Goal: Transaction & Acquisition: Purchase product/service

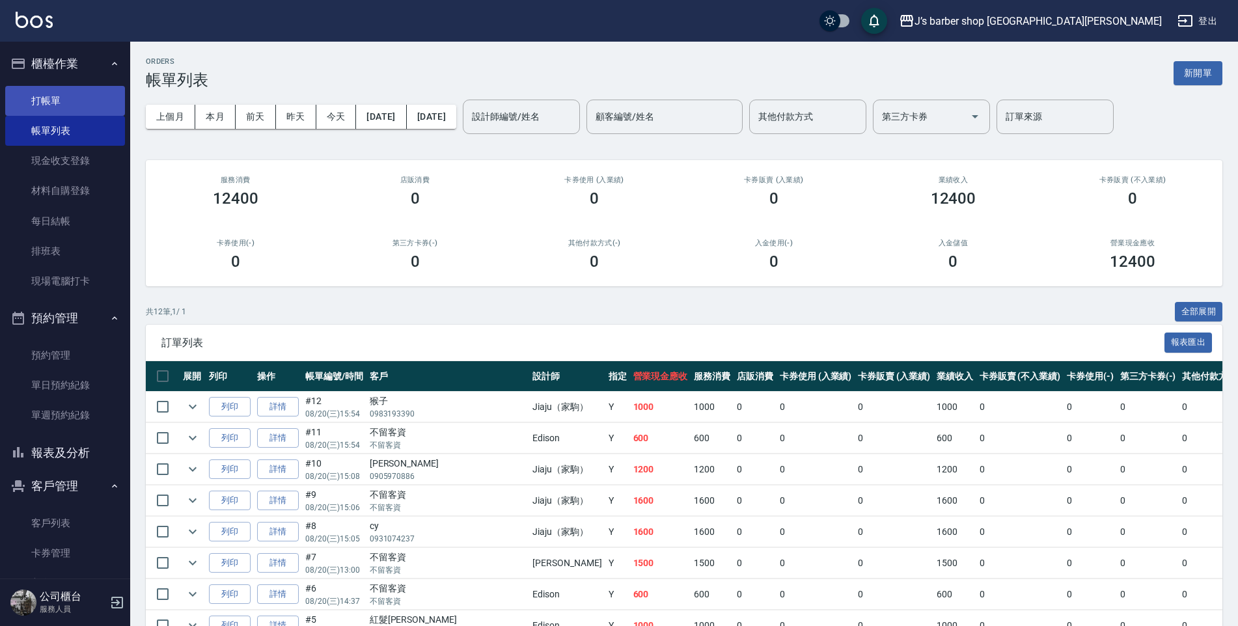
click at [86, 111] on link "打帳單" at bounding box center [65, 101] width 120 height 30
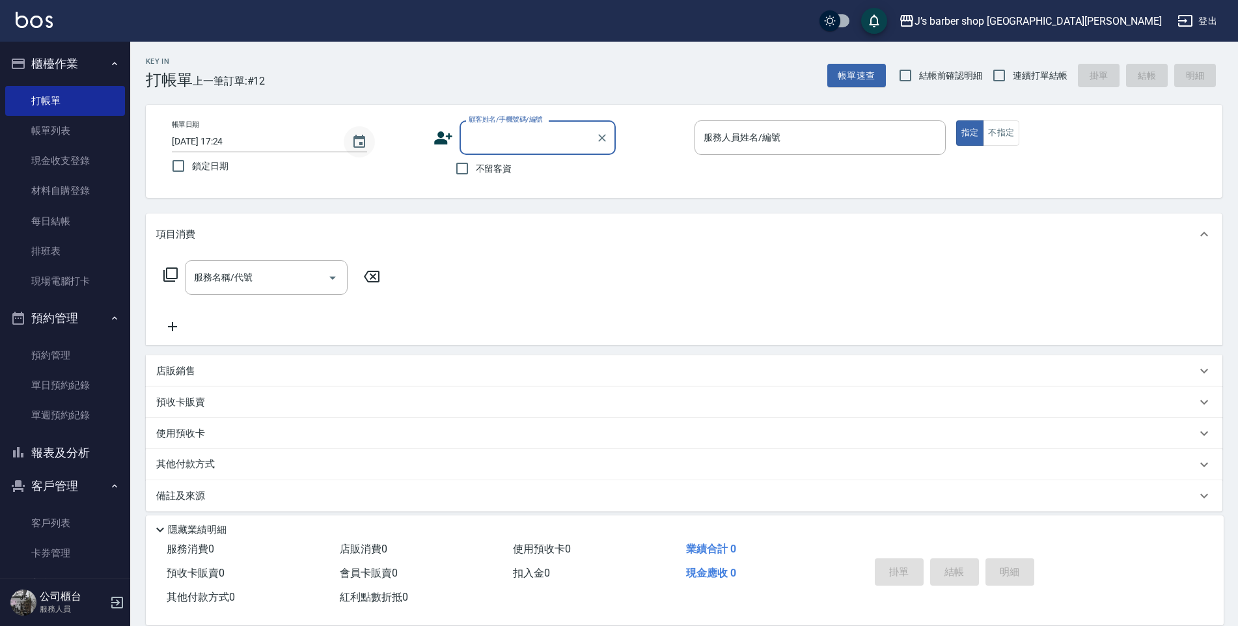
click at [358, 148] on icon "Choose date, selected date is 2025-08-20" at bounding box center [359, 142] width 16 height 16
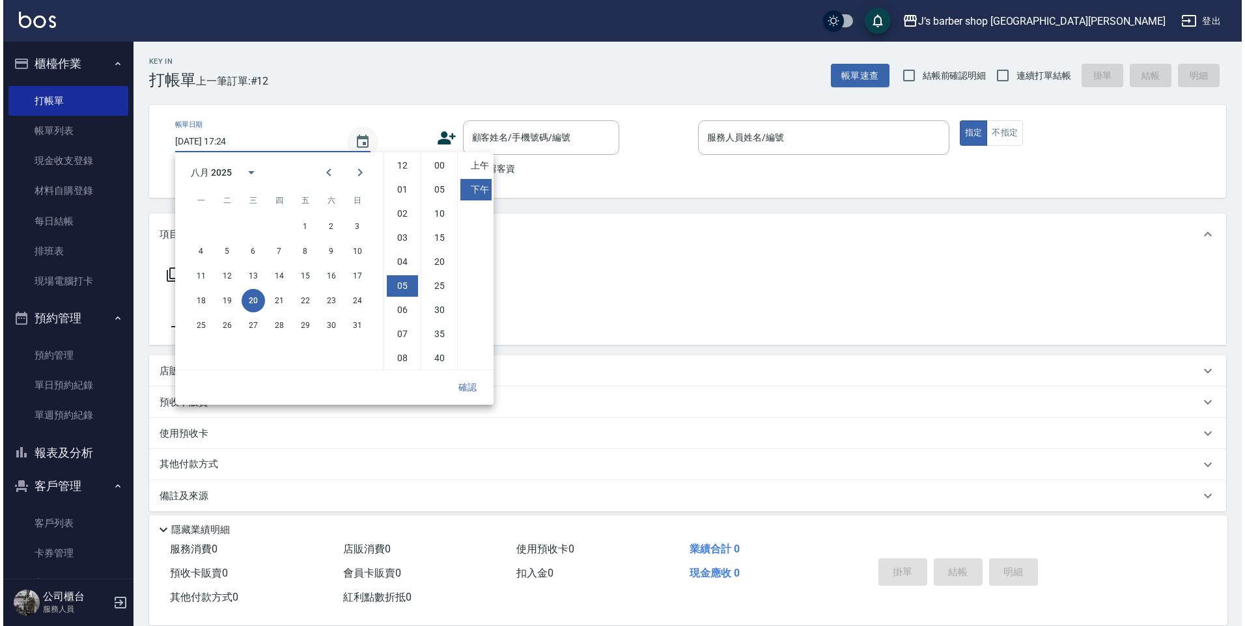
scroll to position [73, 0]
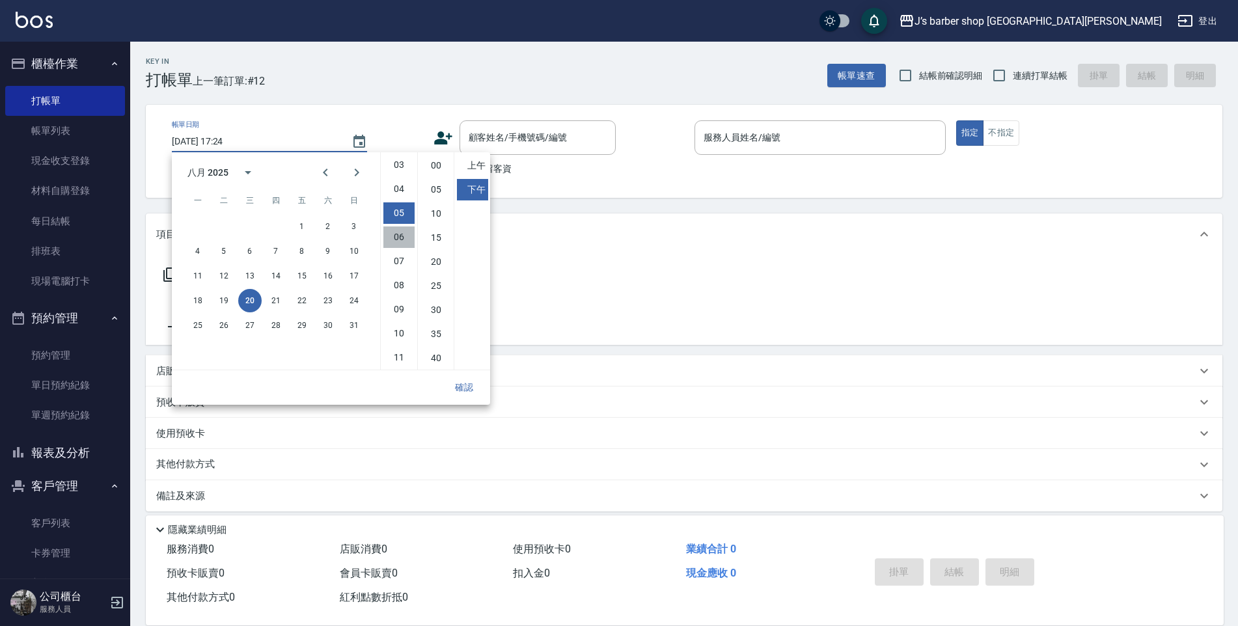
click at [396, 228] on li "06" at bounding box center [398, 237] width 31 height 21
click at [398, 199] on li "04" at bounding box center [398, 188] width 31 height 21
click at [402, 207] on li "05" at bounding box center [398, 212] width 31 height 21
click at [402, 223] on li "05" at bounding box center [398, 212] width 31 height 21
click at [402, 230] on li "06" at bounding box center [398, 237] width 31 height 21
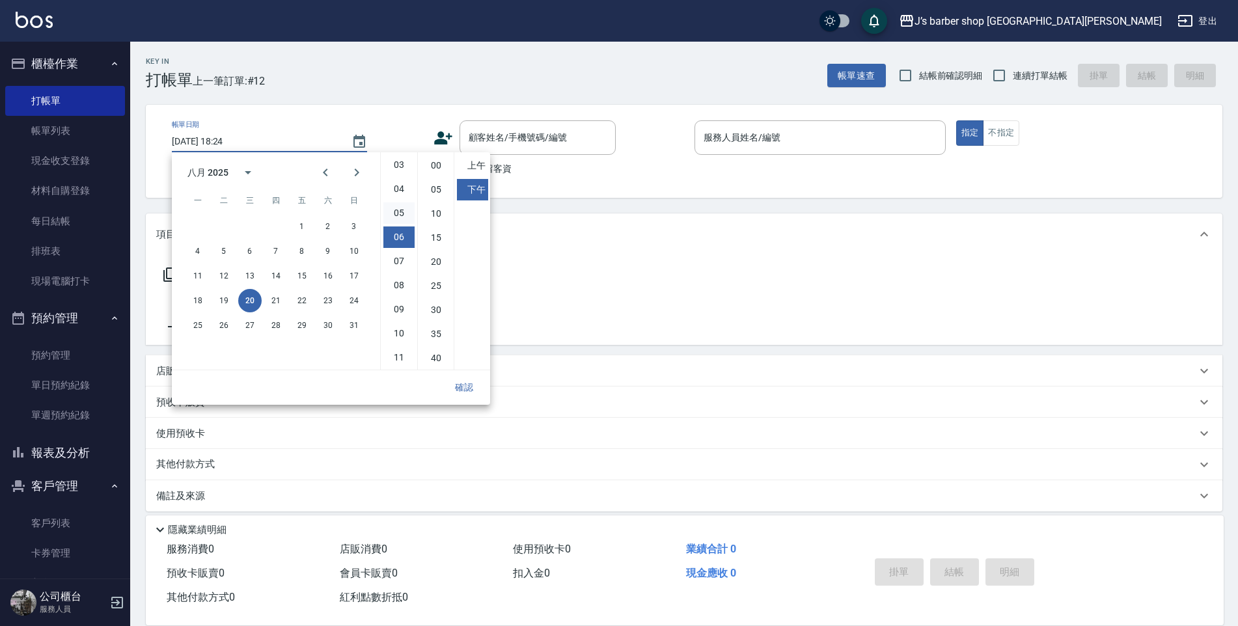
click at [402, 215] on li "05" at bounding box center [398, 212] width 31 height 21
click at [435, 172] on li "00" at bounding box center [435, 165] width 31 height 21
click at [403, 240] on li "06" at bounding box center [398, 237] width 31 height 21
click at [396, 196] on li "04" at bounding box center [398, 188] width 31 height 21
type input "[DATE] 16:00"
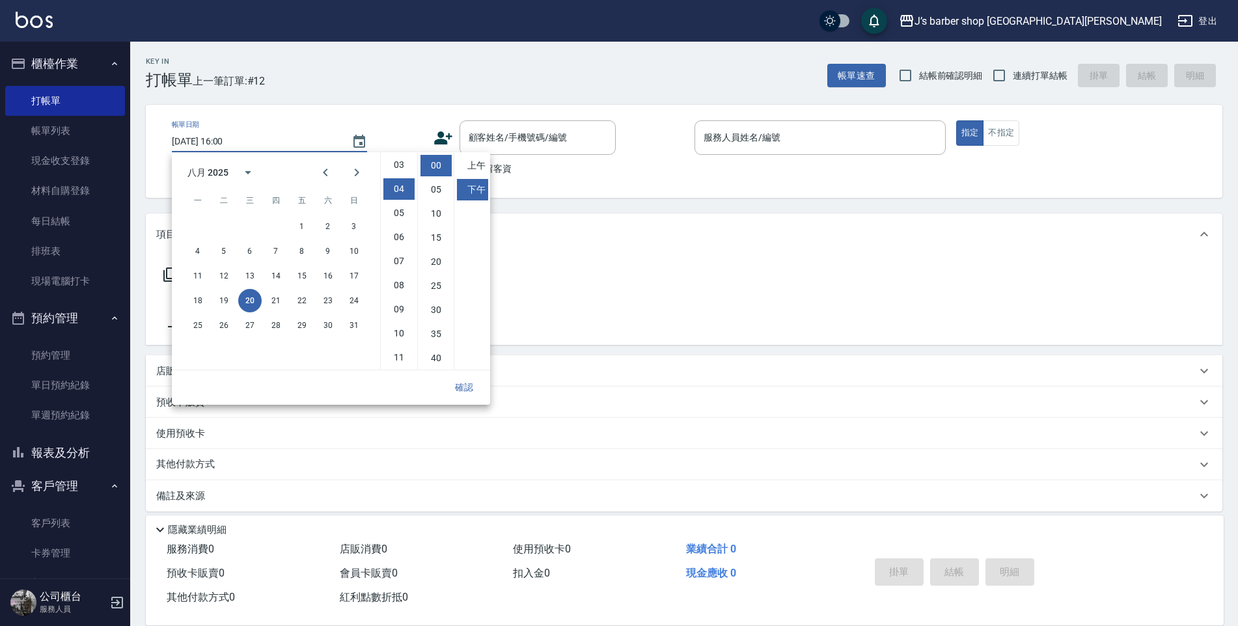
click at [463, 380] on button "確認" at bounding box center [464, 388] width 42 height 24
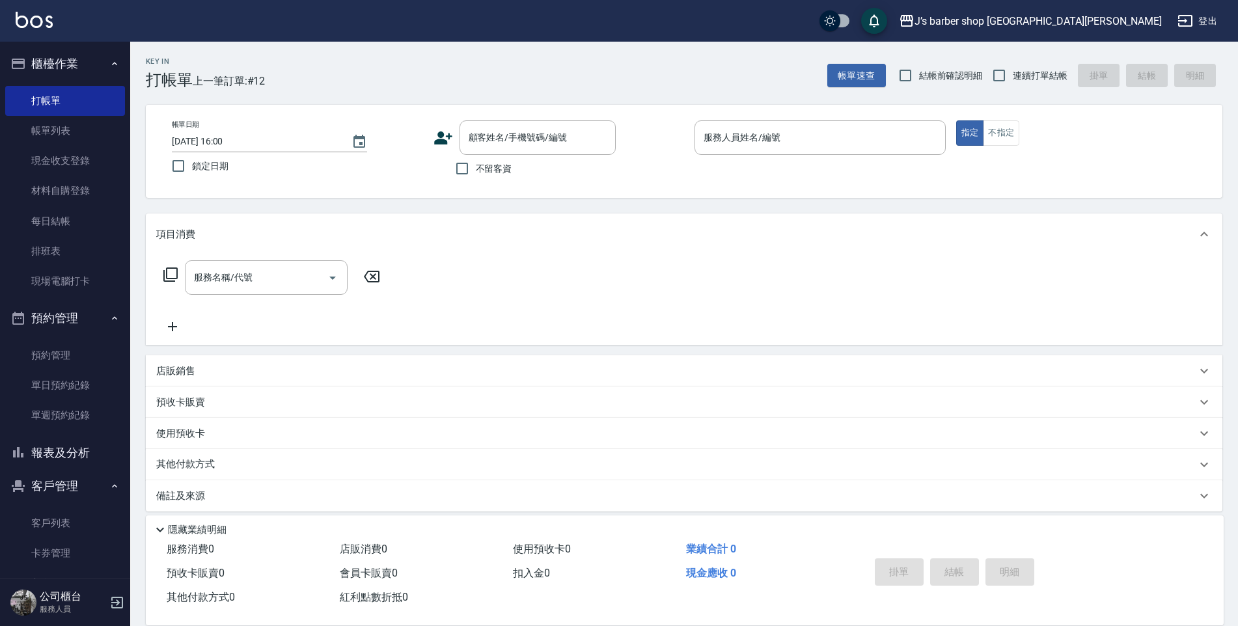
click at [488, 175] on span "不留客資" at bounding box center [494, 169] width 36 height 14
click at [476, 175] on input "不留客資" at bounding box center [461, 168] width 27 height 27
checkbox input "true"
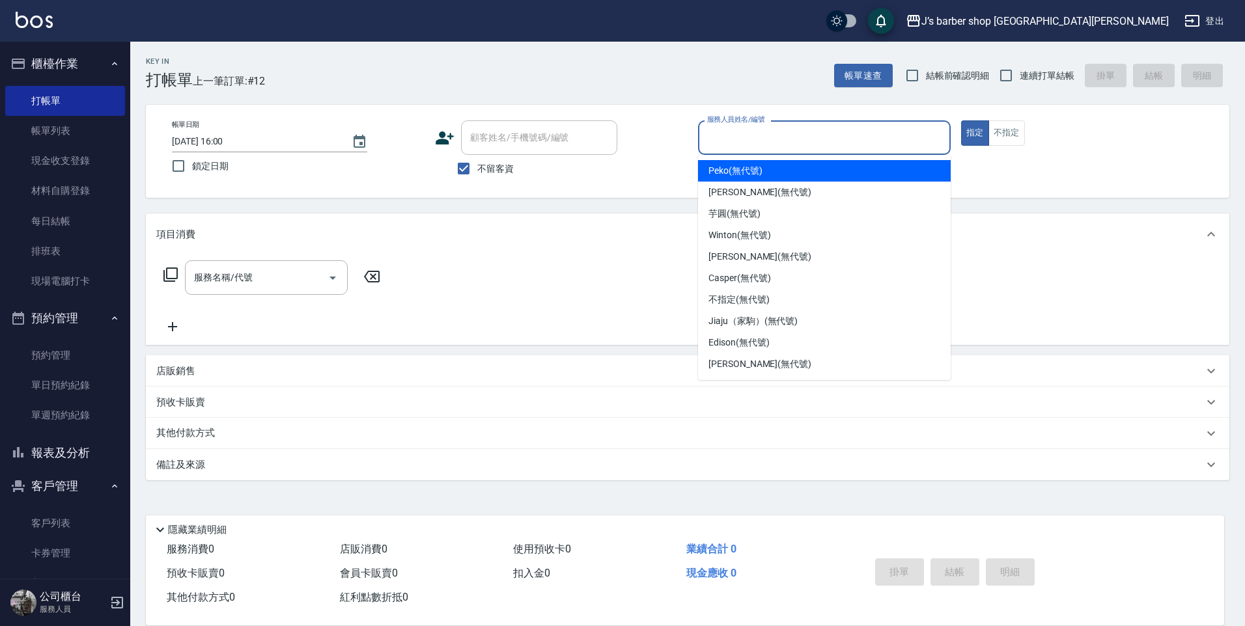
click at [765, 145] on input "服務人員姓名/編號" at bounding box center [824, 137] width 241 height 23
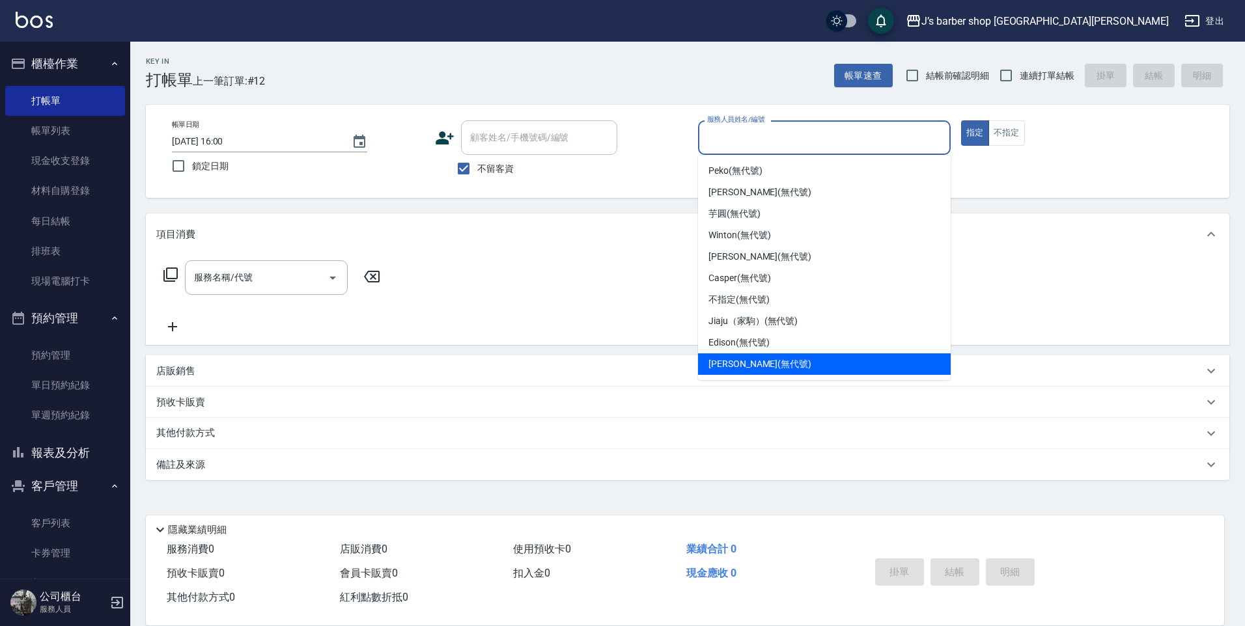
drag, startPoint x: 747, startPoint y: 366, endPoint x: 733, endPoint y: 363, distance: 14.8
click at [747, 367] on span "[PERSON_NAME] (無代號)" at bounding box center [759, 364] width 103 height 14
type input "[PERSON_NAME](無代號)"
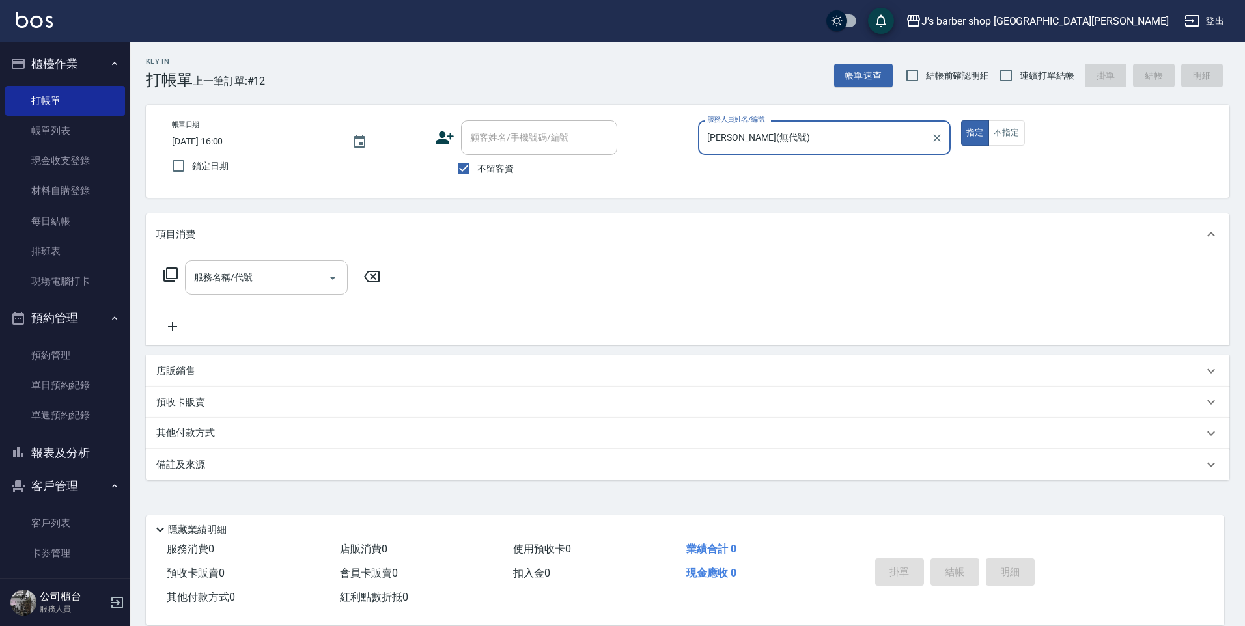
click at [284, 276] on input "服務名稱/代號" at bounding box center [256, 277] width 131 height 23
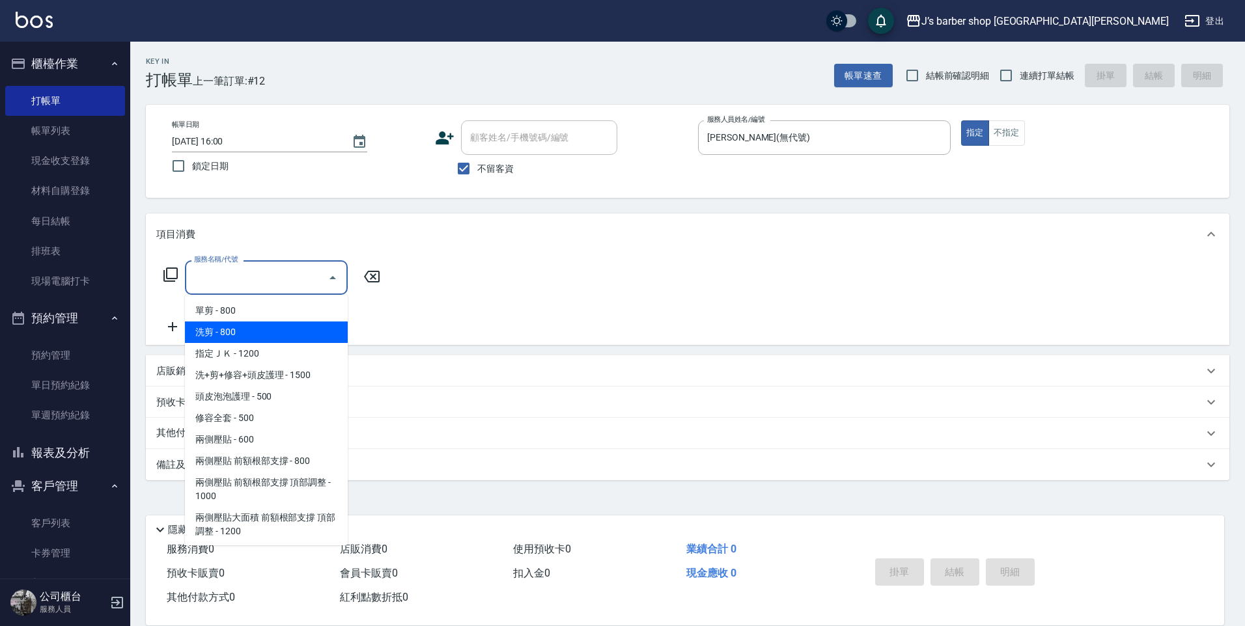
click at [264, 325] on span "洗剪 - 800" at bounding box center [266, 332] width 163 height 21
type input "洗剪(101)"
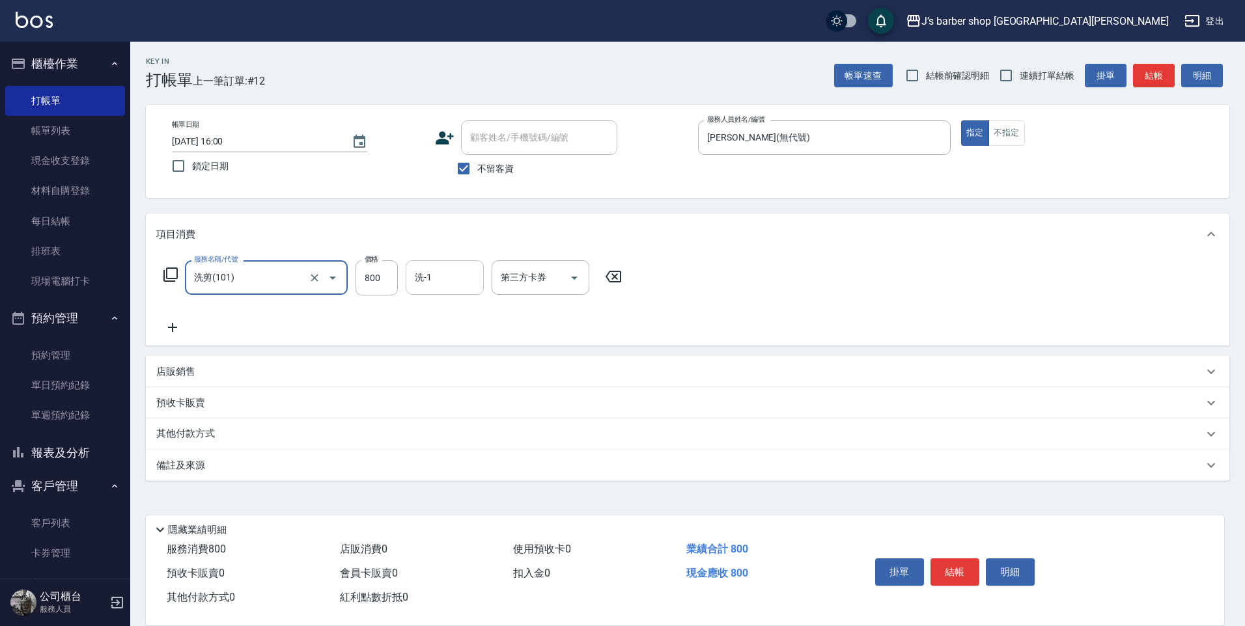
click at [426, 286] on input "洗-1" at bounding box center [444, 277] width 66 height 23
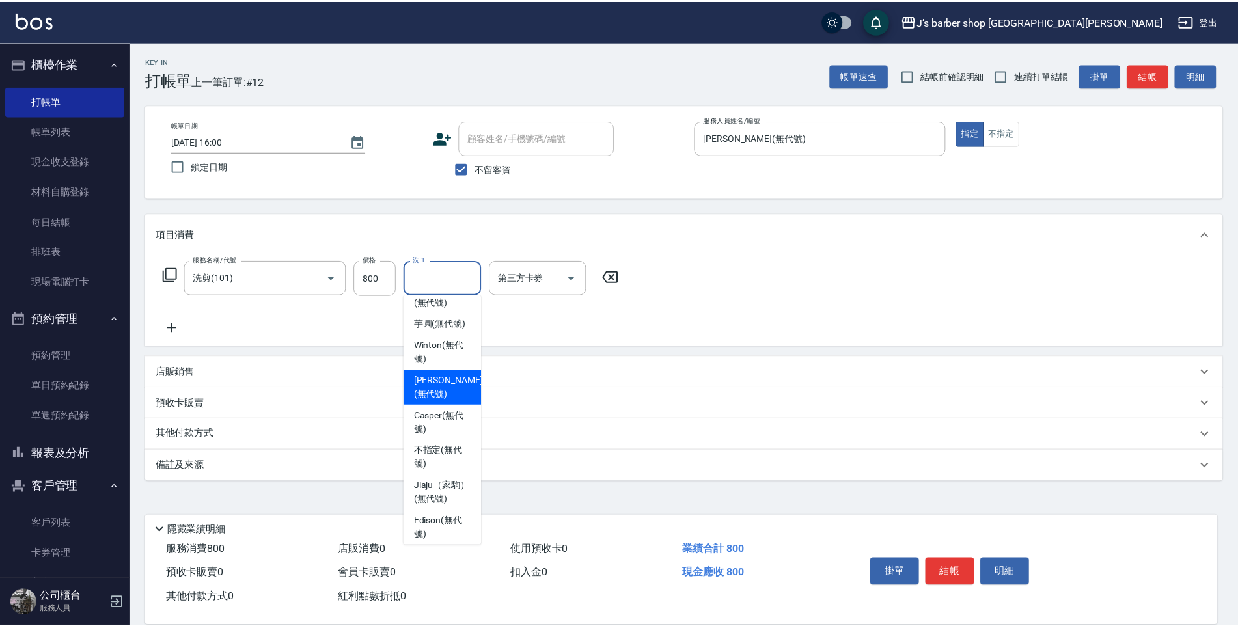
scroll to position [111, 0]
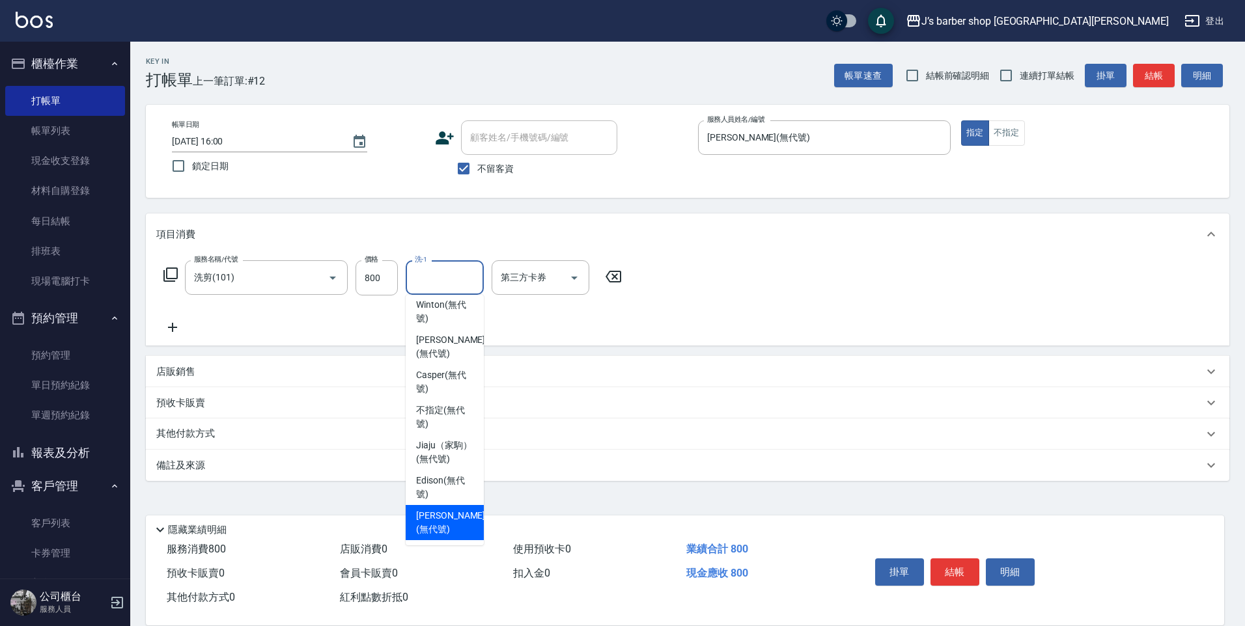
click at [437, 514] on span "[PERSON_NAME] (無代號)" at bounding box center [450, 522] width 69 height 27
type input "[PERSON_NAME](無代號)"
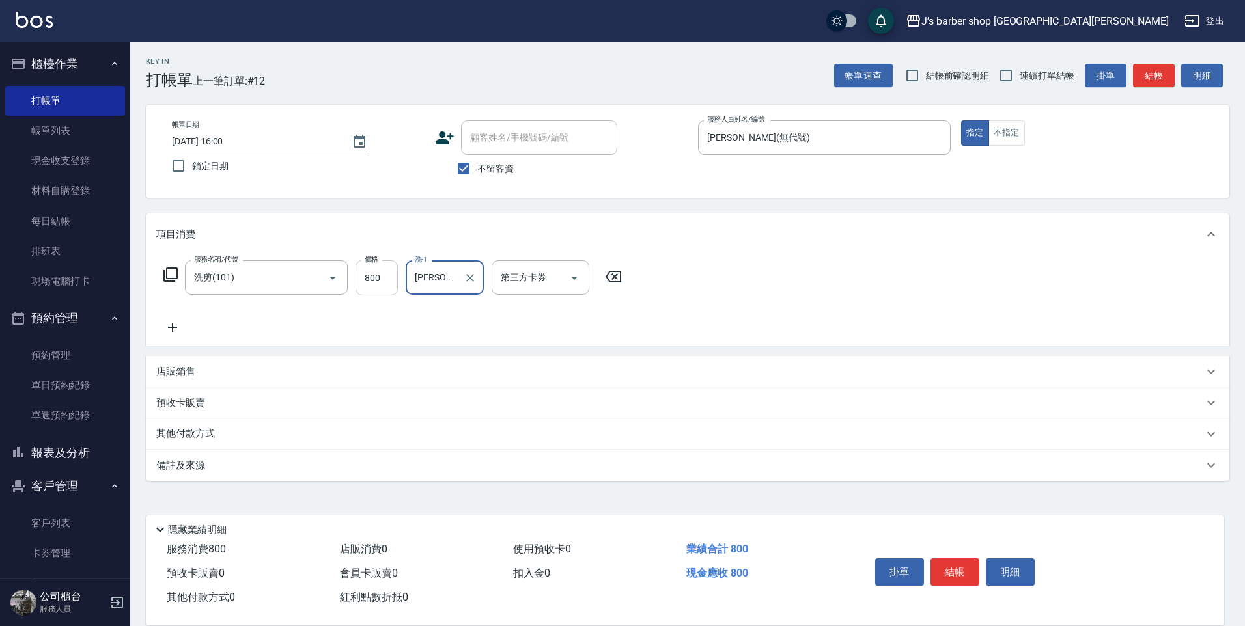
click at [380, 267] on input "800" at bounding box center [376, 277] width 42 height 35
click at [384, 273] on input "800" at bounding box center [376, 277] width 42 height 35
click at [949, 558] on button "結帳" at bounding box center [954, 571] width 49 height 27
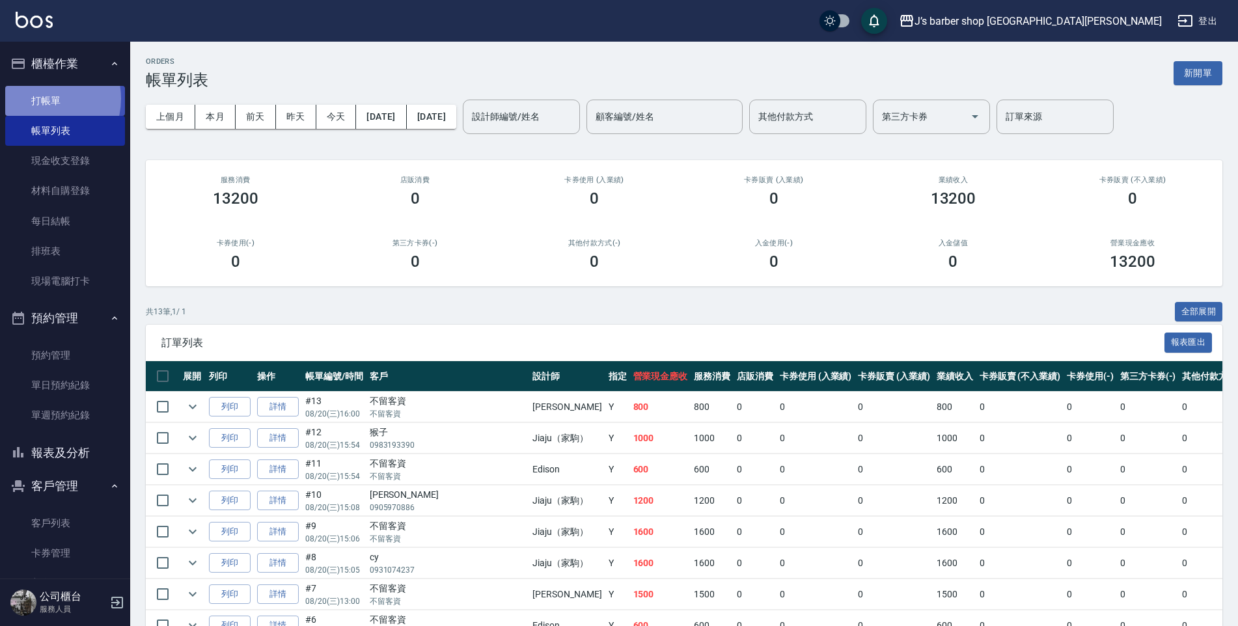
click at [39, 98] on link "打帳單" at bounding box center [65, 101] width 120 height 30
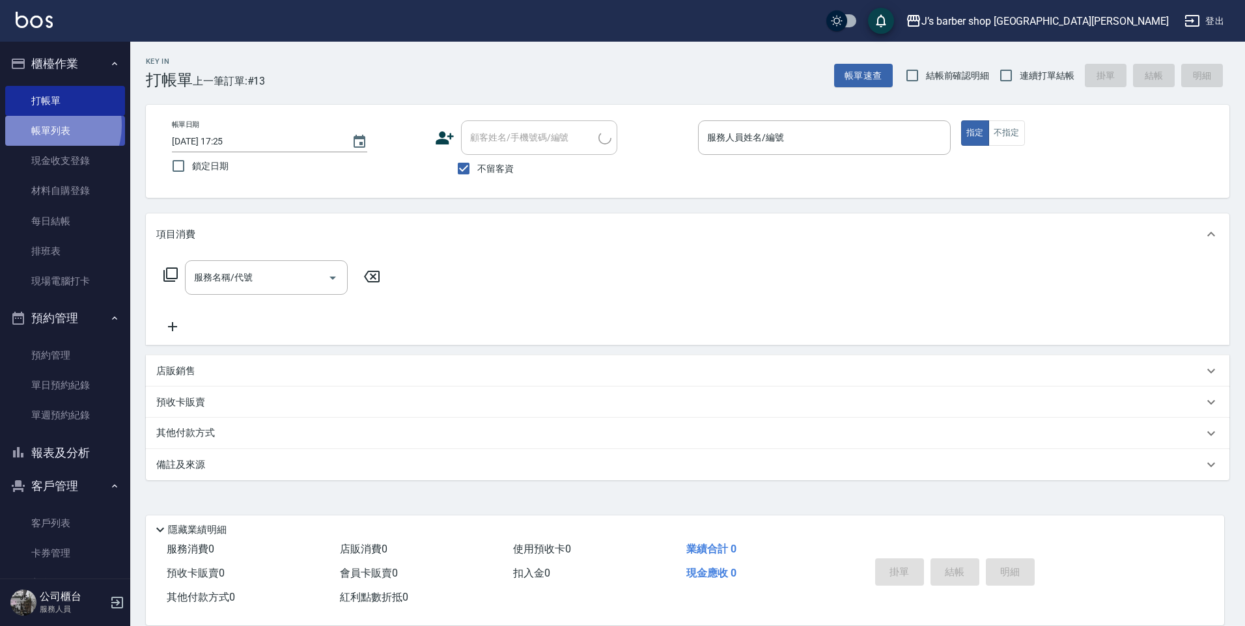
click at [44, 126] on link "帳單列表" at bounding box center [65, 131] width 120 height 30
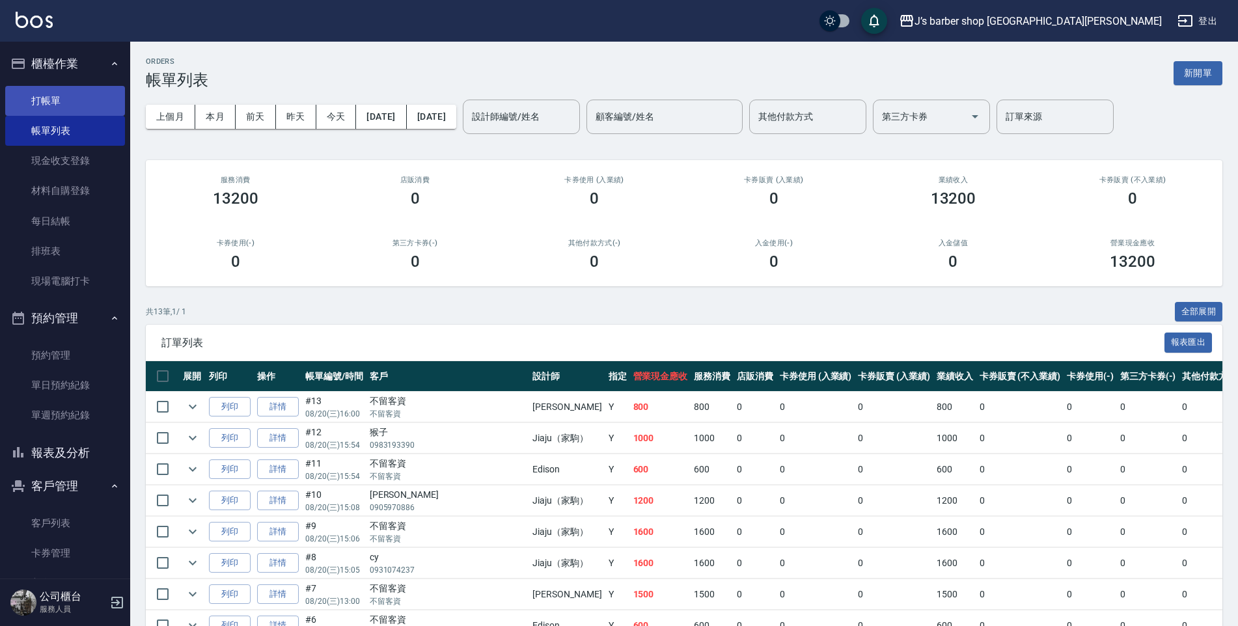
click at [66, 111] on link "打帳單" at bounding box center [65, 101] width 120 height 30
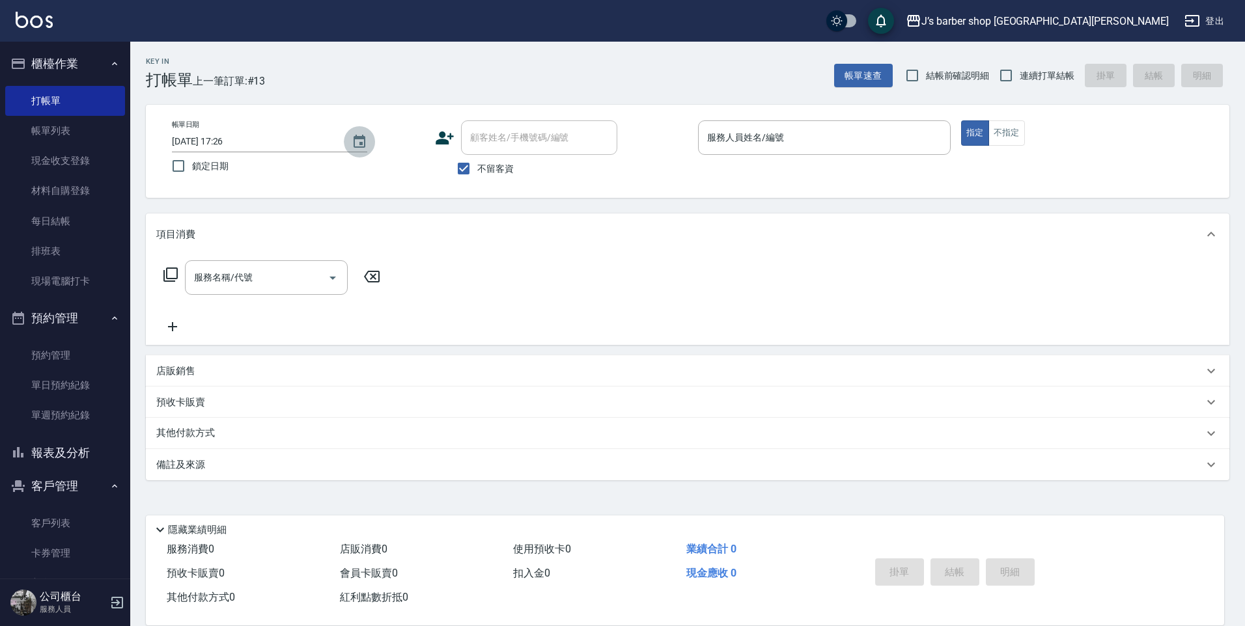
click at [354, 147] on icon "Choose date, selected date is 2025-08-20" at bounding box center [359, 141] width 12 height 13
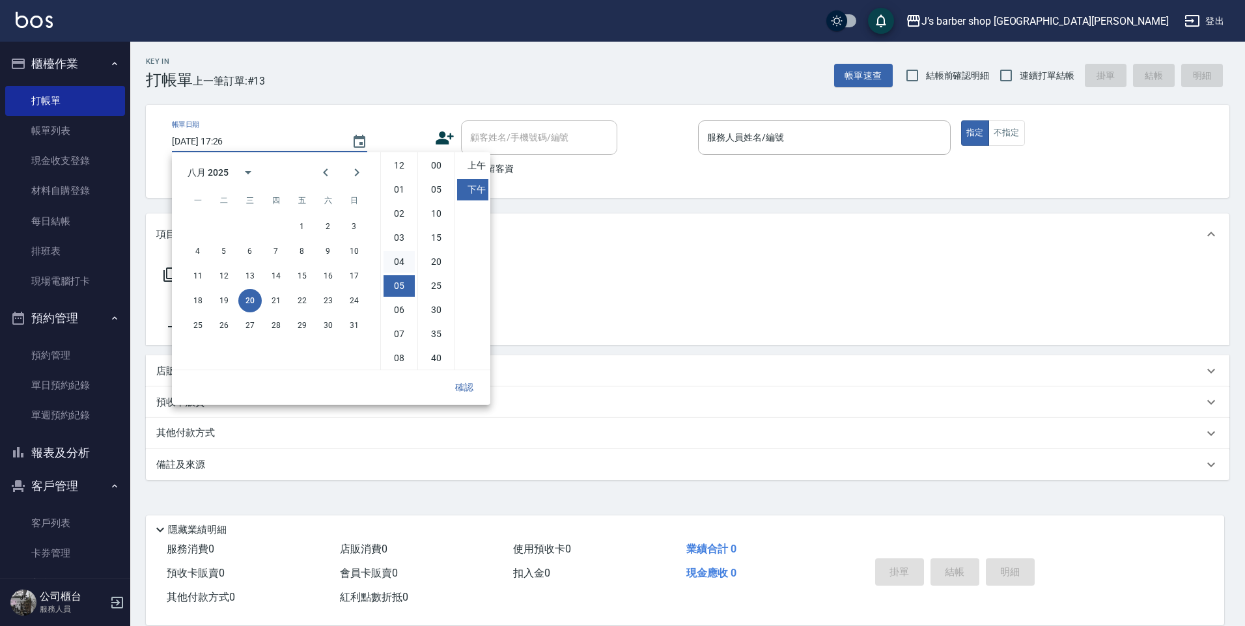
scroll to position [73, 0]
click at [395, 172] on li "03" at bounding box center [398, 164] width 31 height 21
click at [431, 168] on li "00" at bounding box center [435, 165] width 31 height 21
type input "[DATE] 15:00"
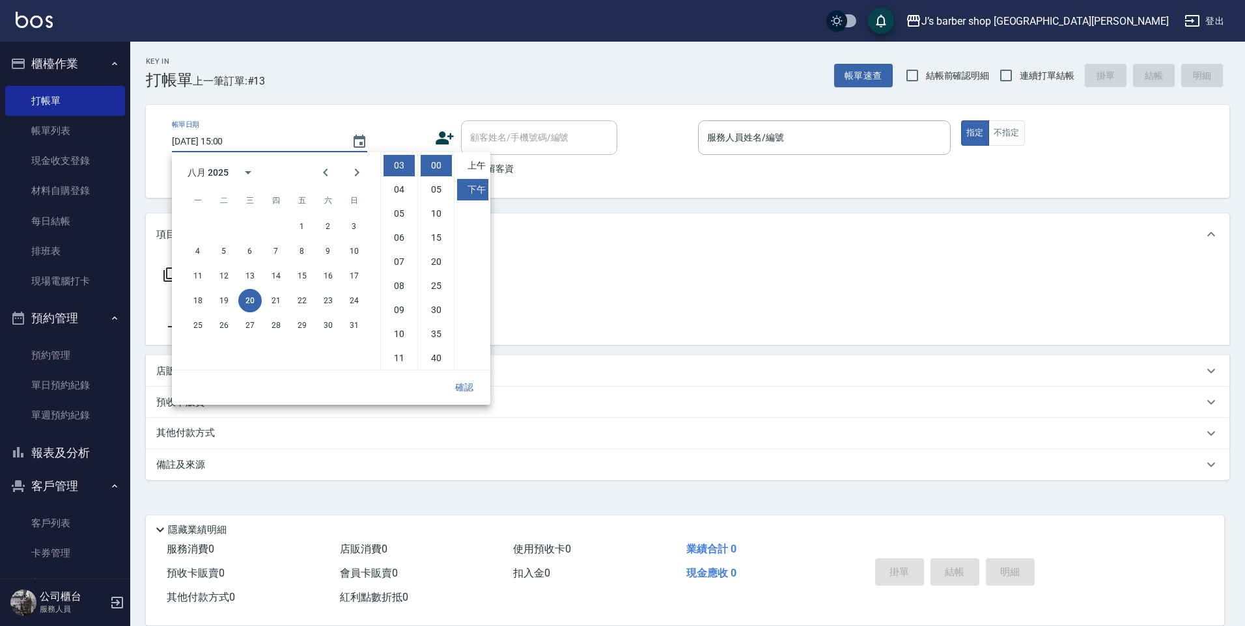
click at [470, 385] on button "確認" at bounding box center [464, 388] width 42 height 24
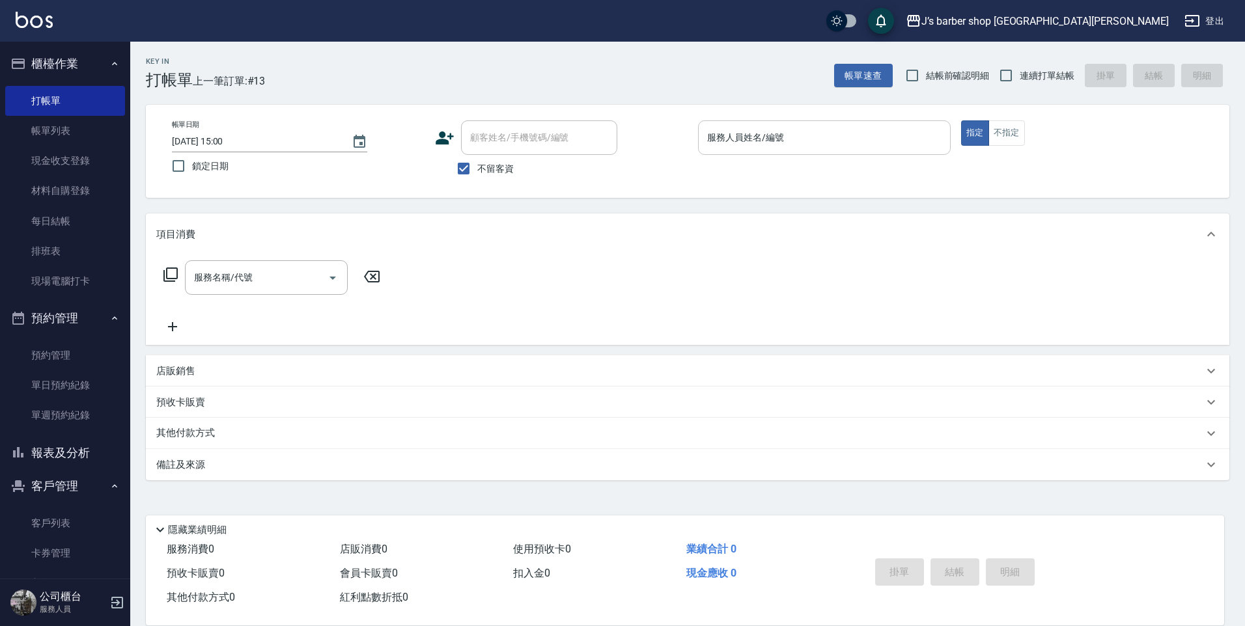
click at [706, 152] on div "服務人員姓名/編號" at bounding box center [824, 137] width 253 height 34
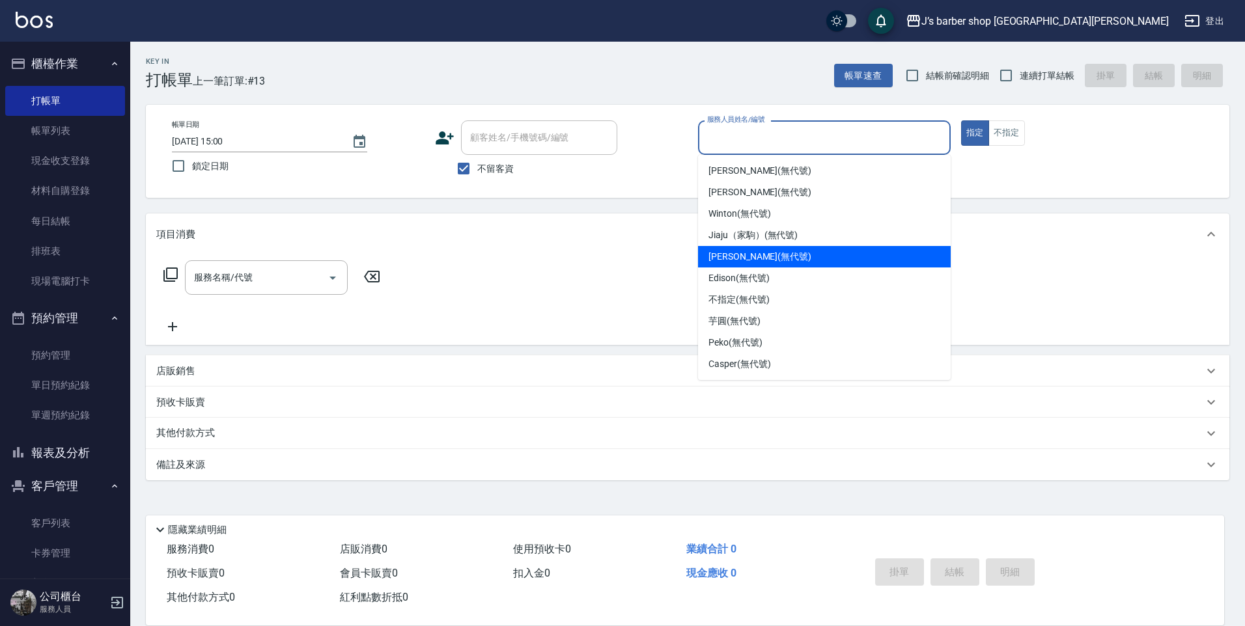
drag, startPoint x: 730, startPoint y: 253, endPoint x: 706, endPoint y: 255, distance: 24.2
click at [729, 253] on span "[PERSON_NAME] (無代號)" at bounding box center [759, 257] width 103 height 14
type input "[PERSON_NAME](無代號)"
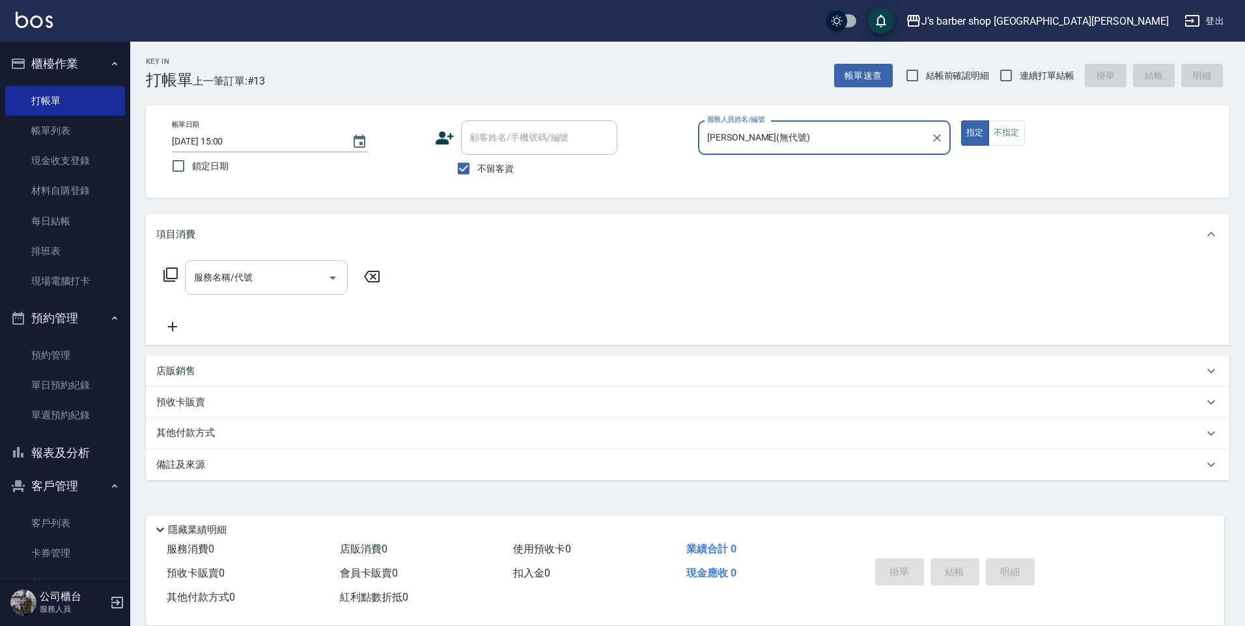
click at [290, 283] on input "服務名稱/代號" at bounding box center [256, 277] width 131 height 23
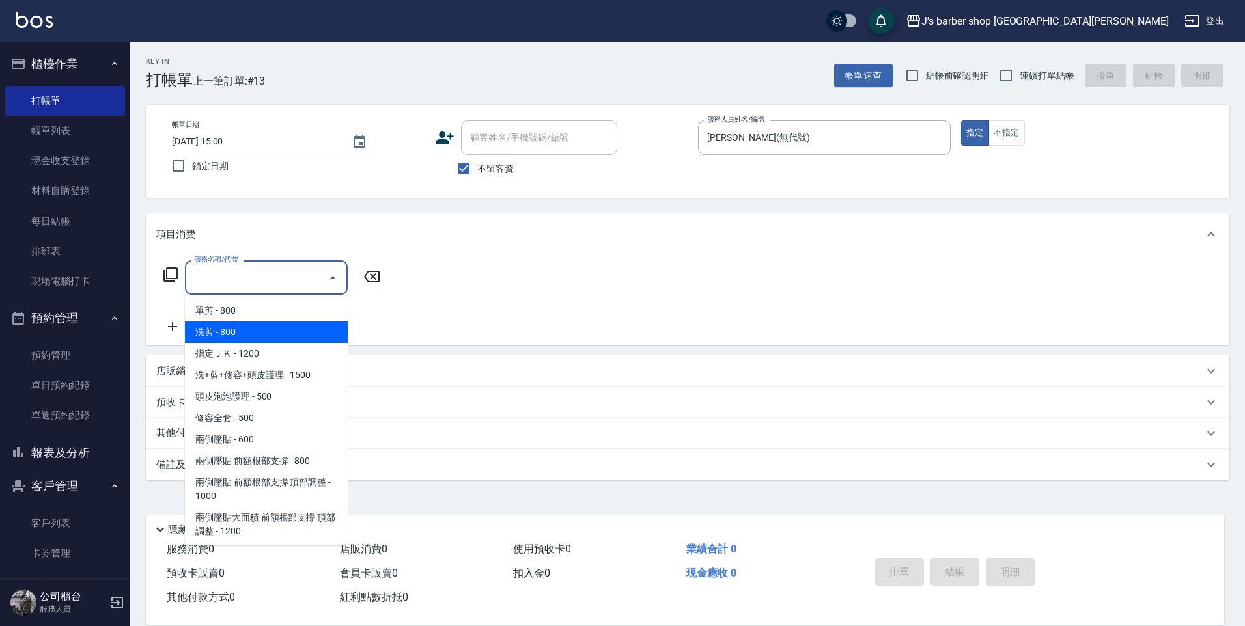
click at [256, 330] on span "洗剪 - 800" at bounding box center [266, 332] width 163 height 21
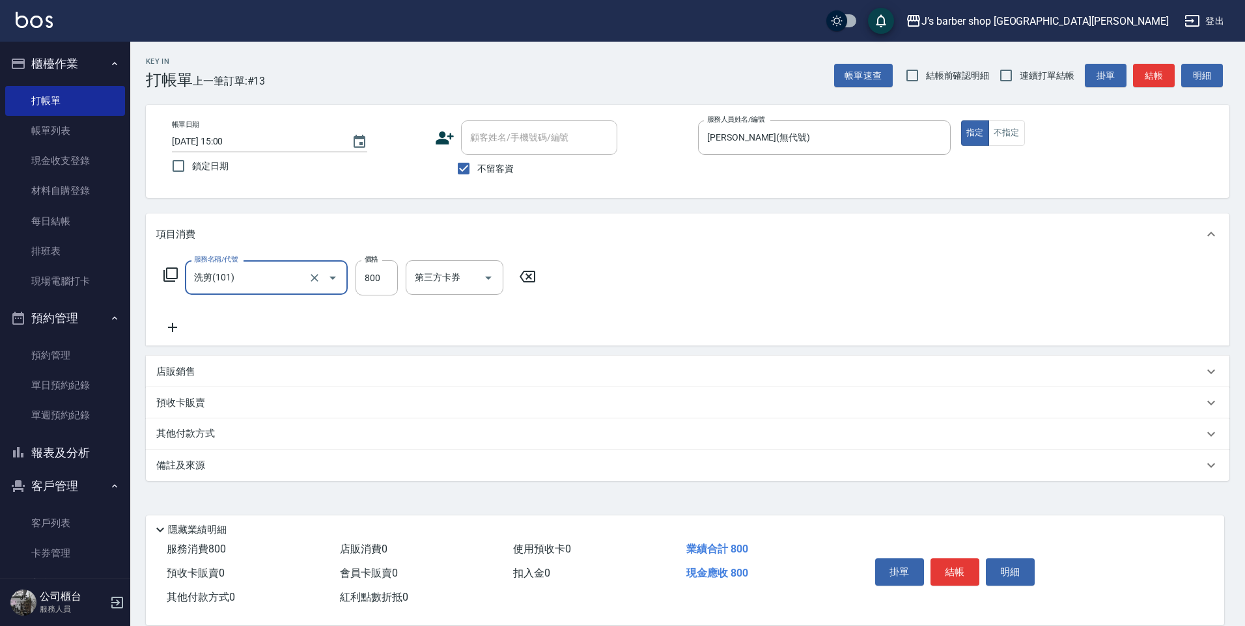
type input "洗剪(101)"
click at [443, 278] on input "洗-1" at bounding box center [444, 277] width 66 height 23
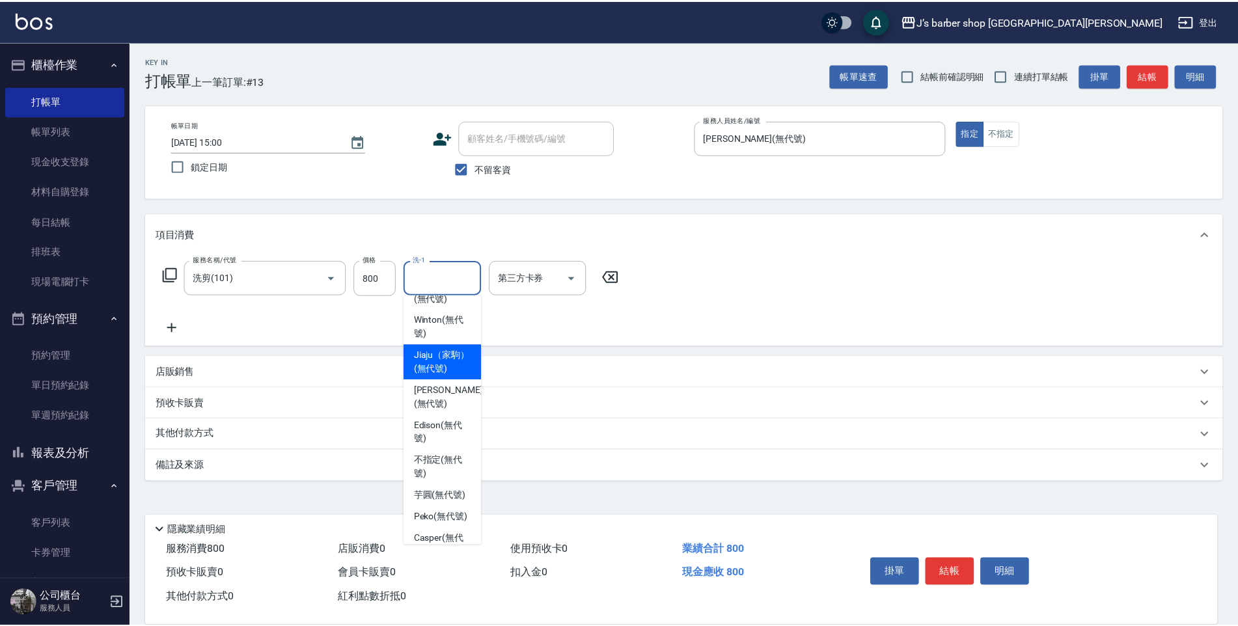
scroll to position [111, 0]
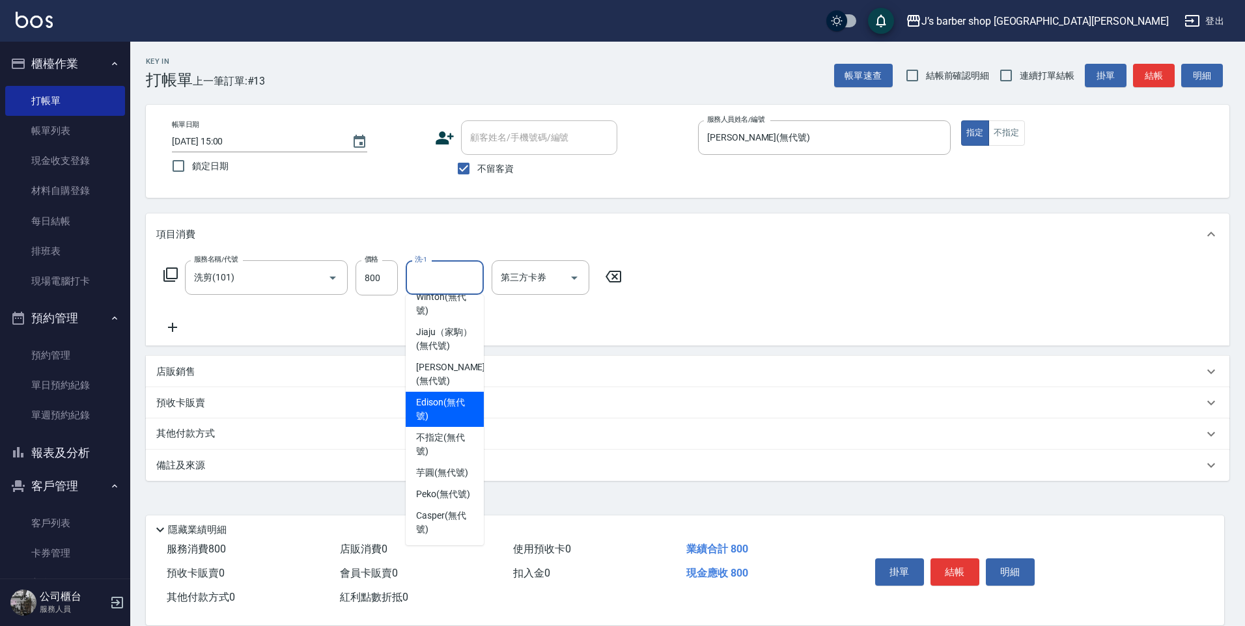
click at [442, 361] on span "[PERSON_NAME] (無代號)" at bounding box center [450, 374] width 69 height 27
type input "[PERSON_NAME](無代號)"
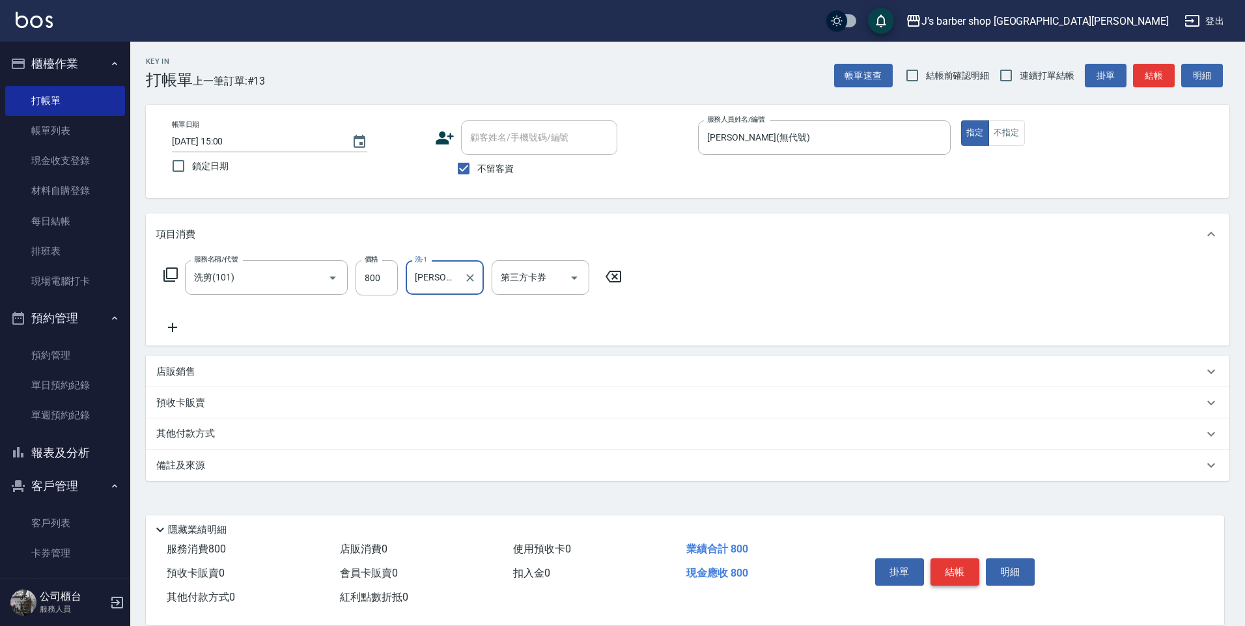
click at [942, 573] on button "結帳" at bounding box center [954, 571] width 49 height 27
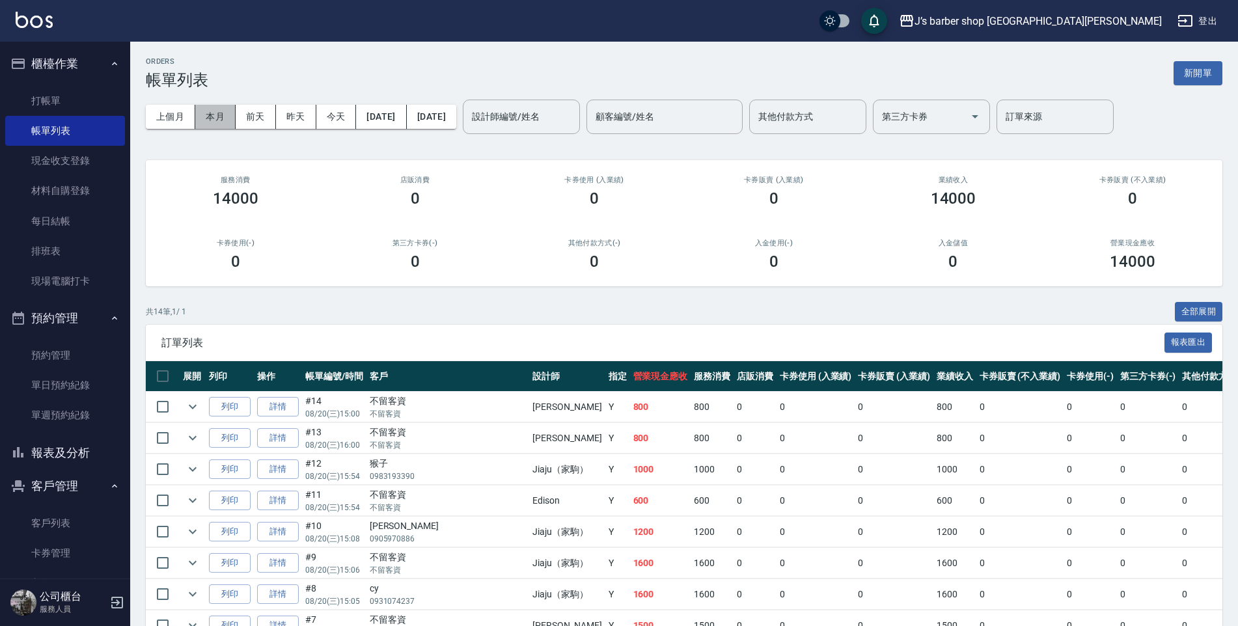
drag, startPoint x: 225, startPoint y: 124, endPoint x: 296, endPoint y: 130, distance: 70.5
click at [225, 124] on button "本月" at bounding box center [215, 117] width 40 height 24
click at [543, 124] on input "設計師編號/姓名" at bounding box center [521, 116] width 105 height 23
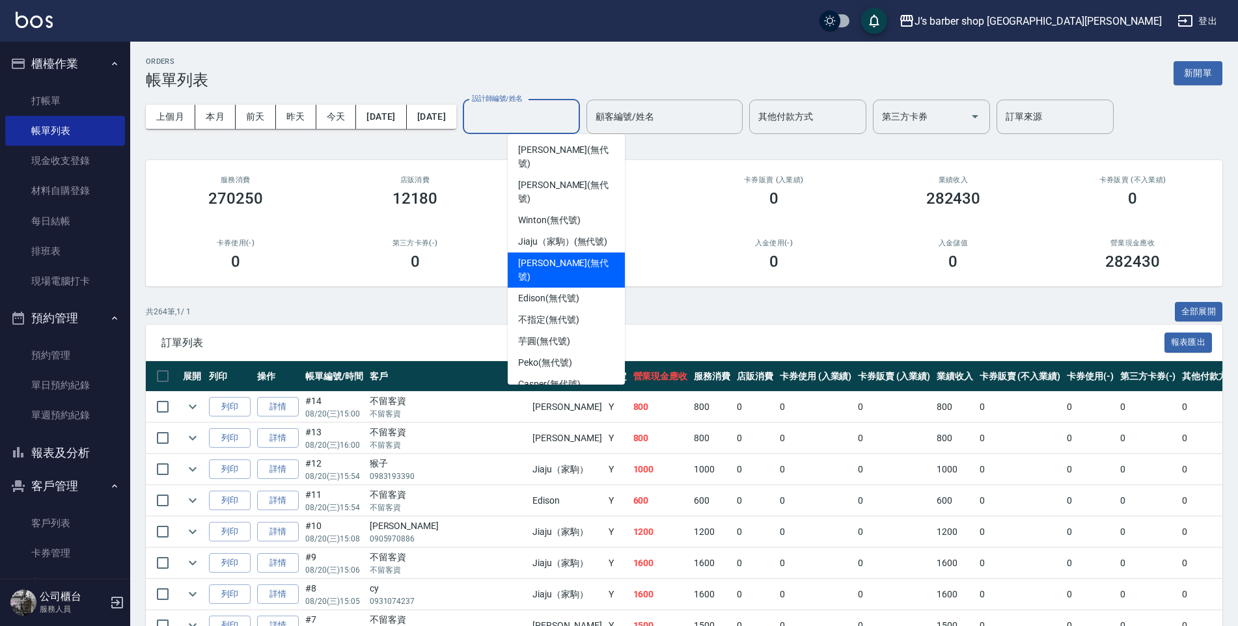
click at [534, 256] on span "[PERSON_NAME] (無代號)" at bounding box center [566, 269] width 96 height 27
type input "[PERSON_NAME](無代號)"
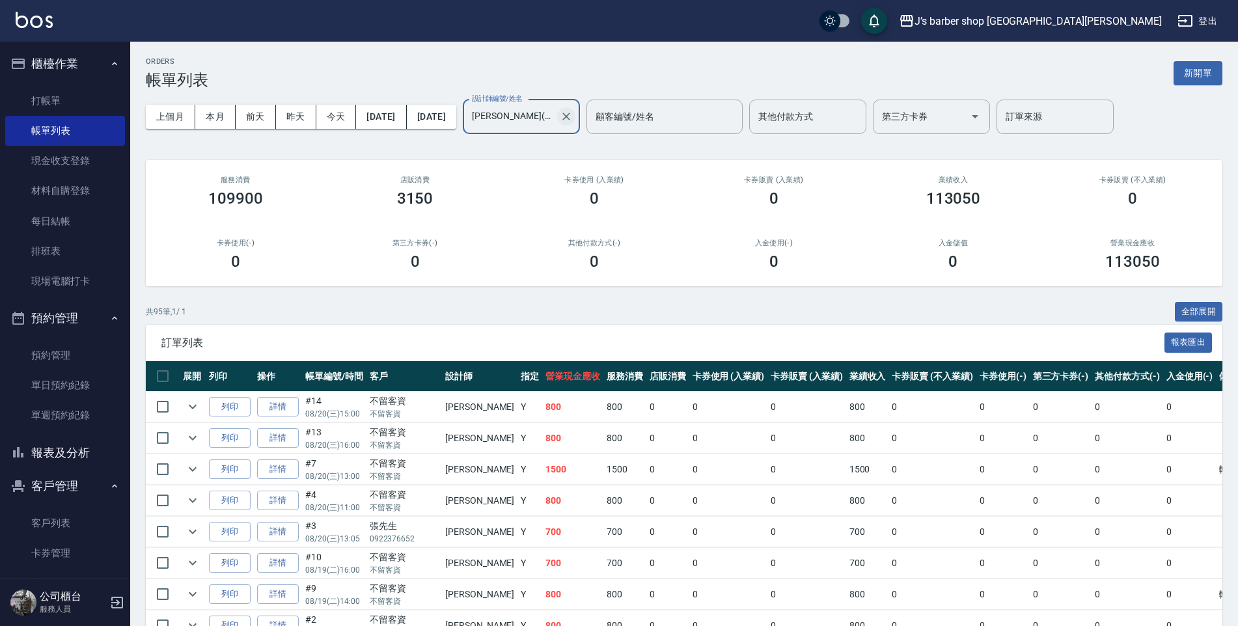
click at [573, 123] on icon "Clear" at bounding box center [566, 116] width 13 height 13
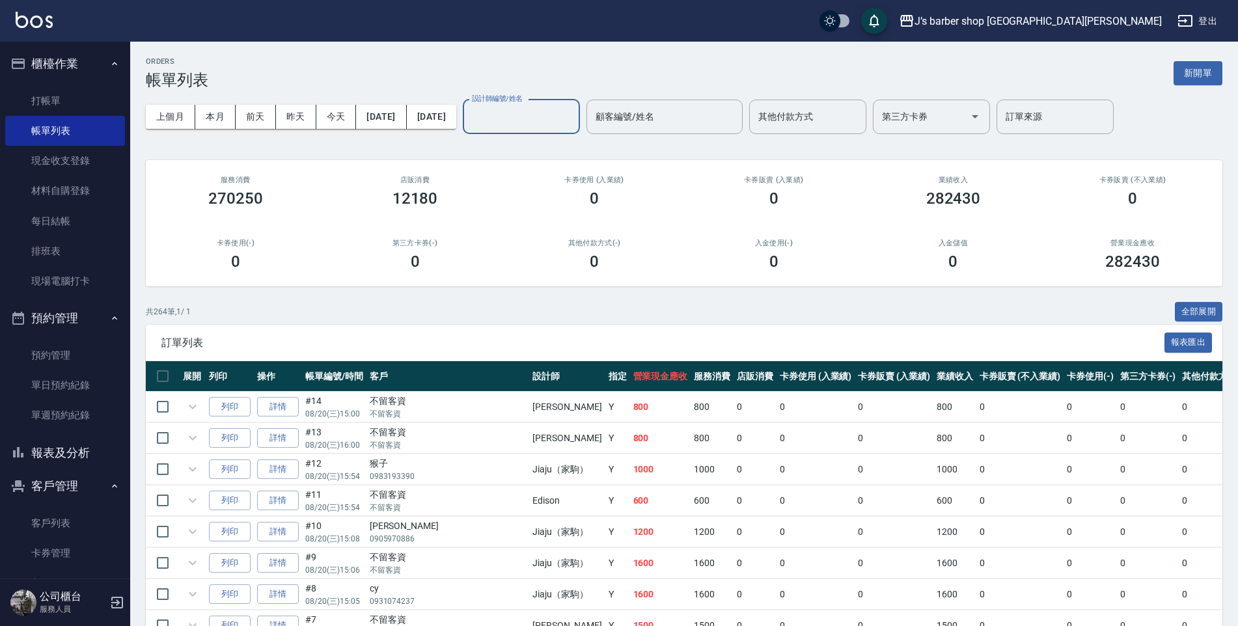
click at [580, 129] on div "設計師編號/姓名" at bounding box center [521, 117] width 117 height 34
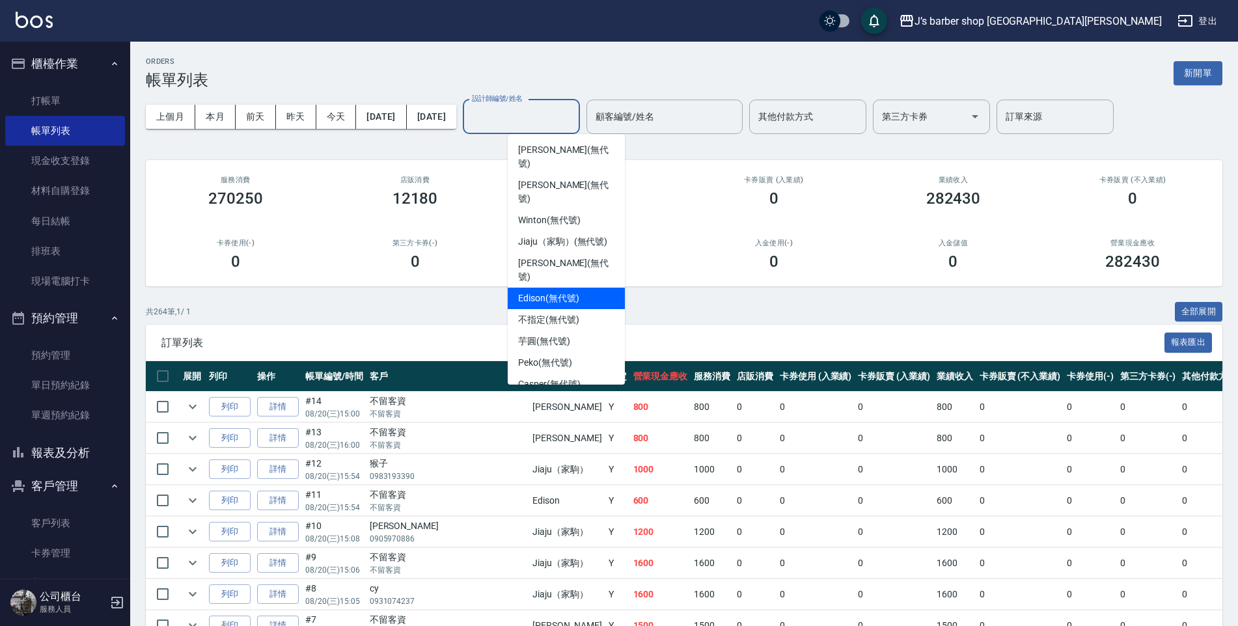
click at [548, 292] on span "Edison (無代號)" at bounding box center [548, 299] width 61 height 14
type input "Edison(無代號)"
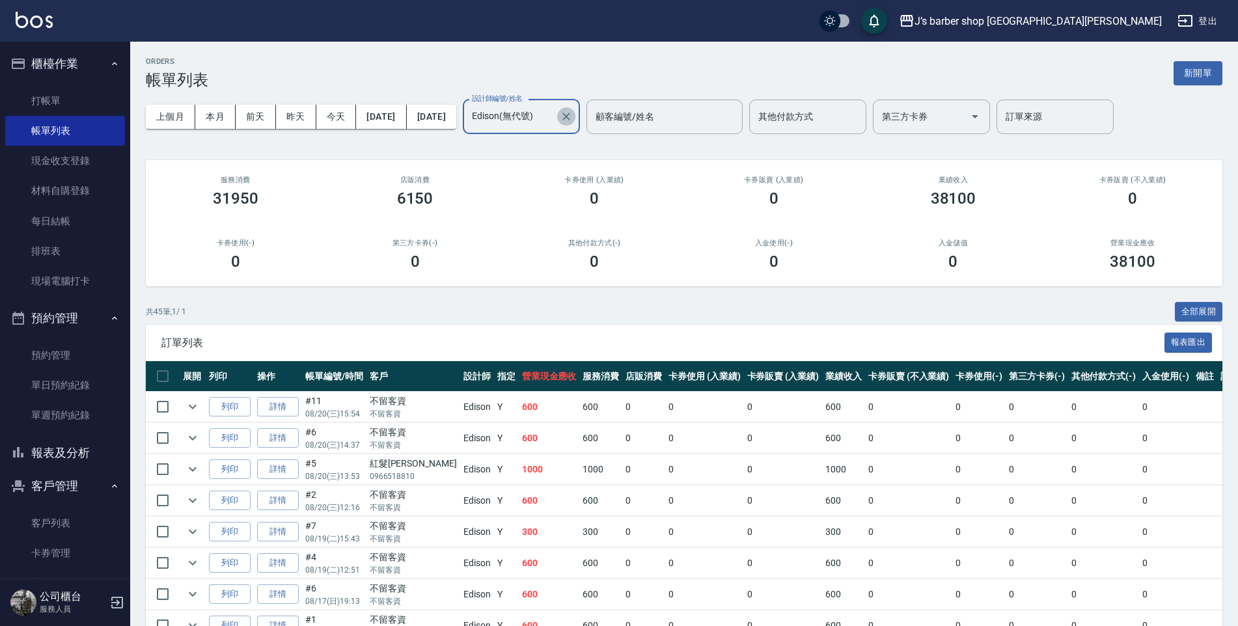
click at [573, 122] on icon "Clear" at bounding box center [566, 116] width 13 height 13
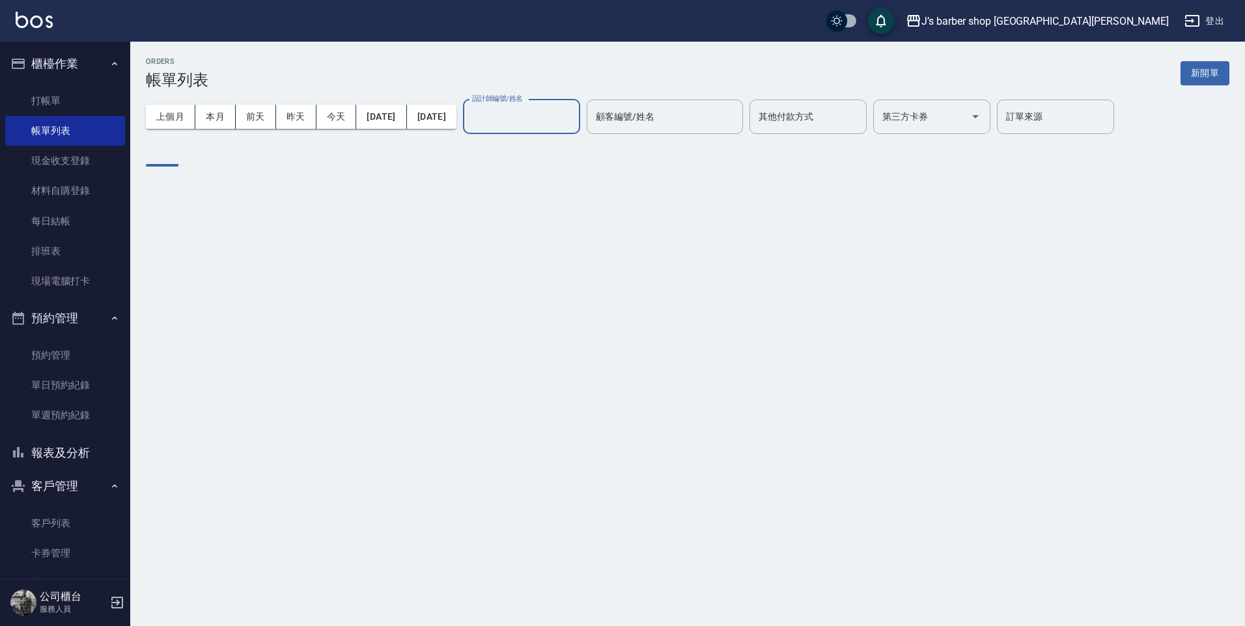
click at [574, 122] on input "設計師編號/姓名" at bounding box center [521, 116] width 105 height 23
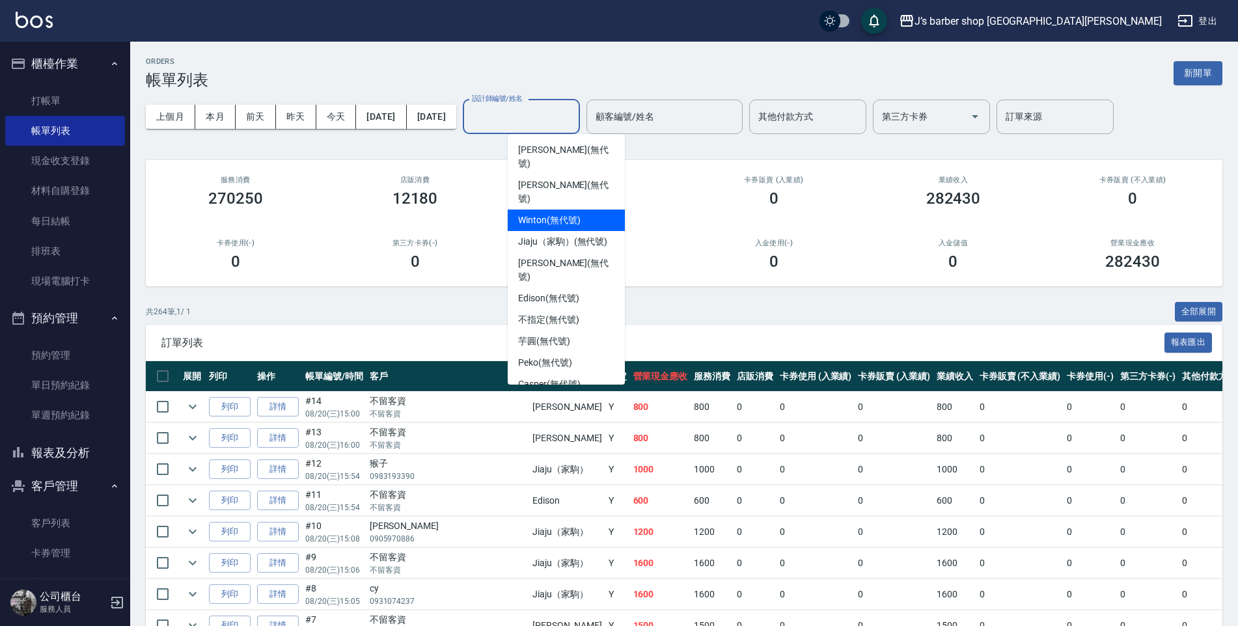
click at [541, 213] on span "Winton (無代號)" at bounding box center [549, 220] width 62 height 14
type input "Winton(無代號)"
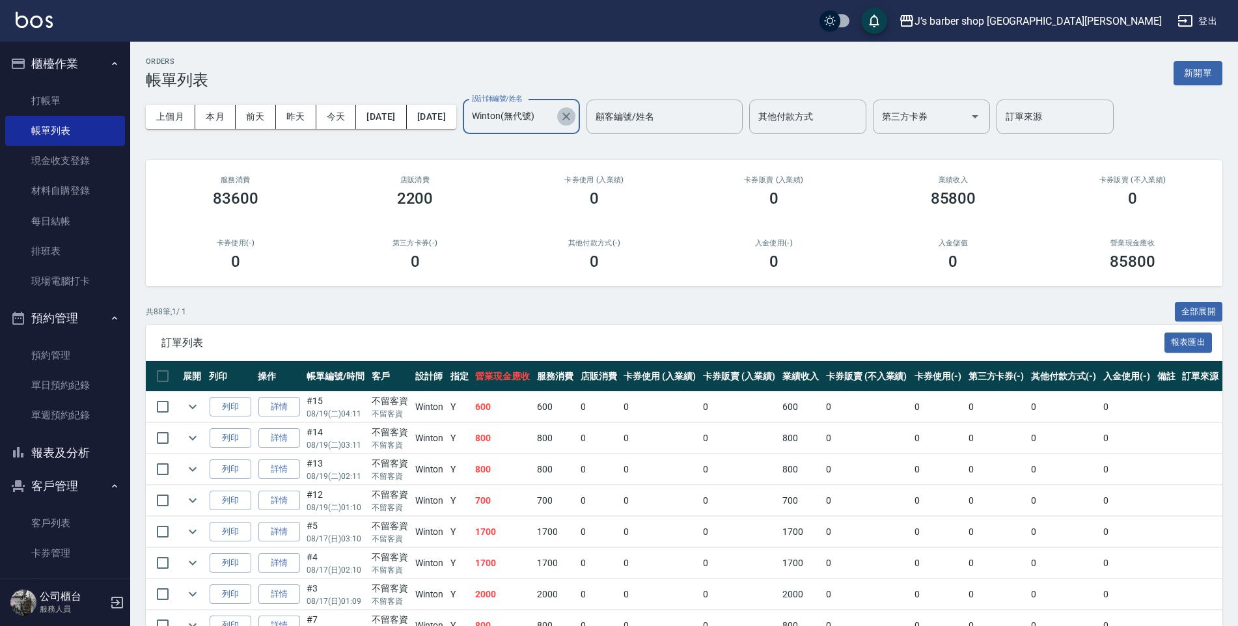
click at [570, 117] on icon "Clear" at bounding box center [566, 117] width 8 height 8
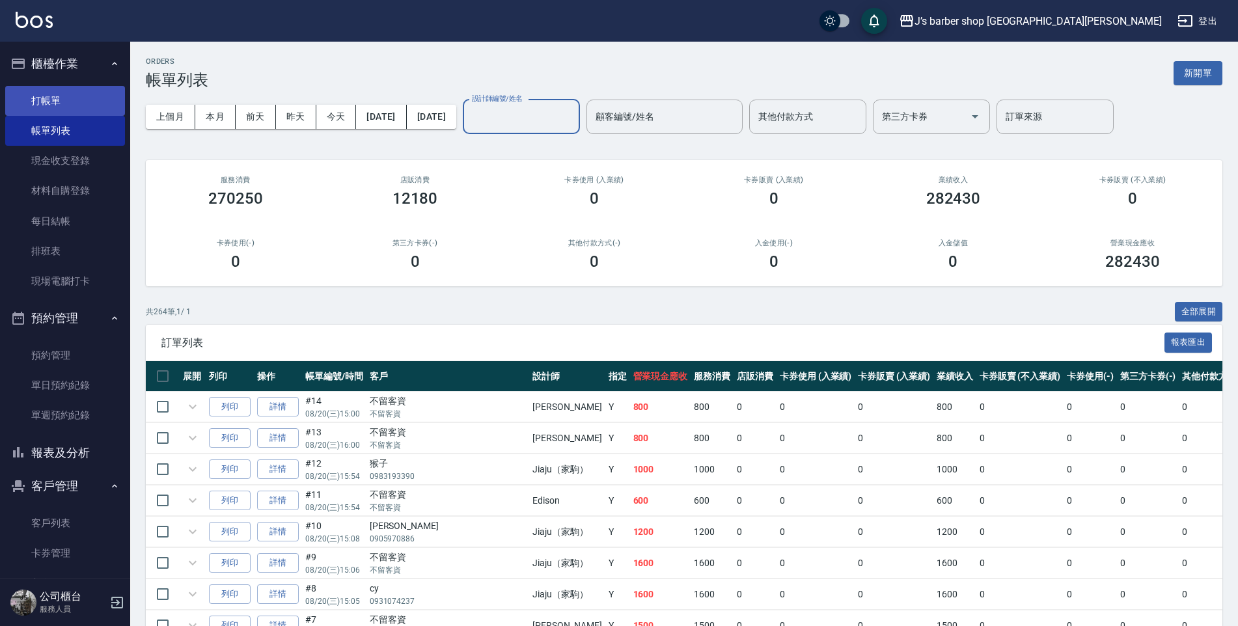
click at [56, 100] on link "打帳單" at bounding box center [65, 101] width 120 height 30
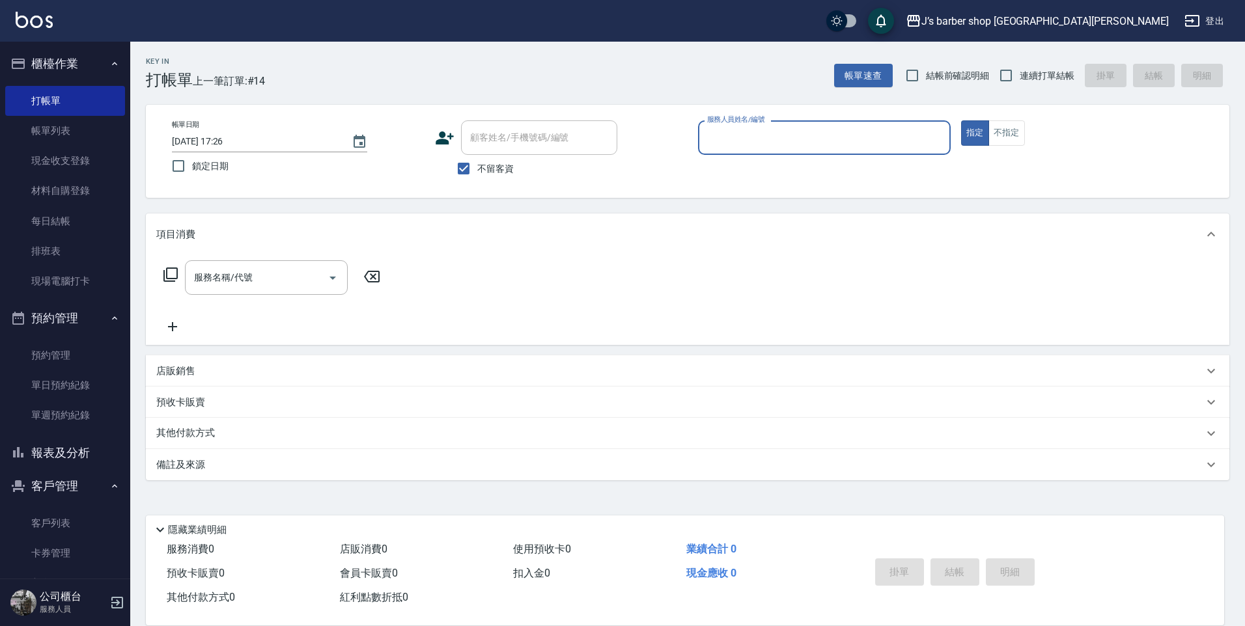
click at [127, 22] on div "J’s barber shop [GEOGRAPHIC_DATA]隆 登出" at bounding box center [622, 21] width 1245 height 42
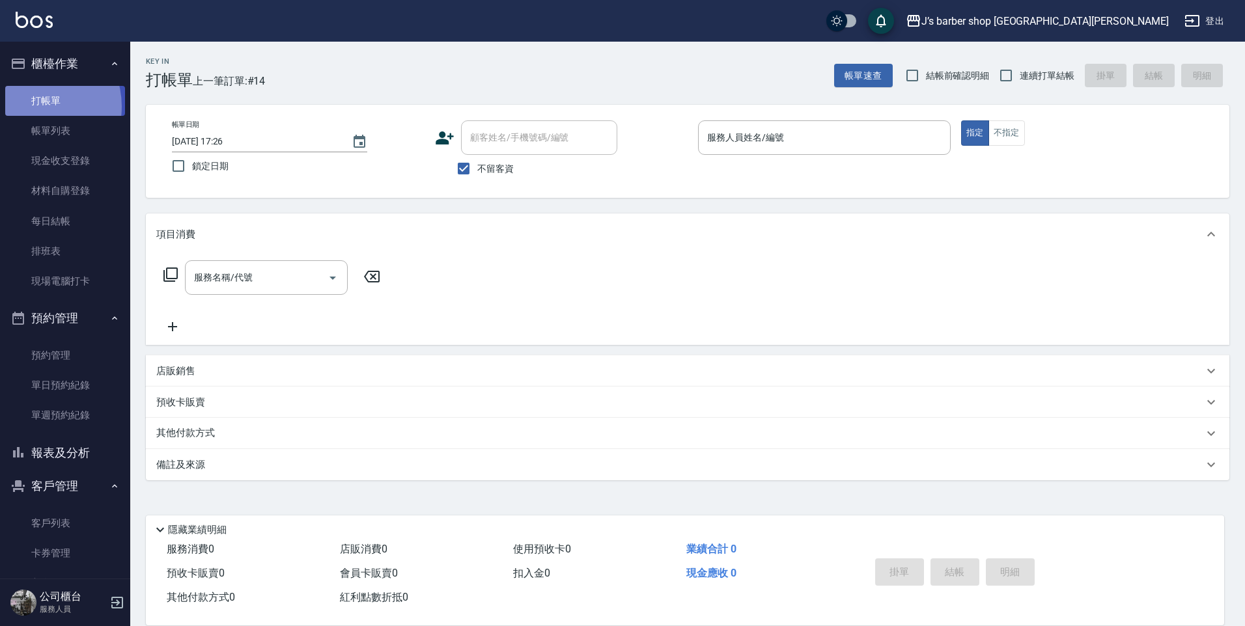
click at [31, 106] on link "打帳單" at bounding box center [65, 101] width 120 height 30
click at [37, 120] on link "帳單列表" at bounding box center [65, 131] width 120 height 30
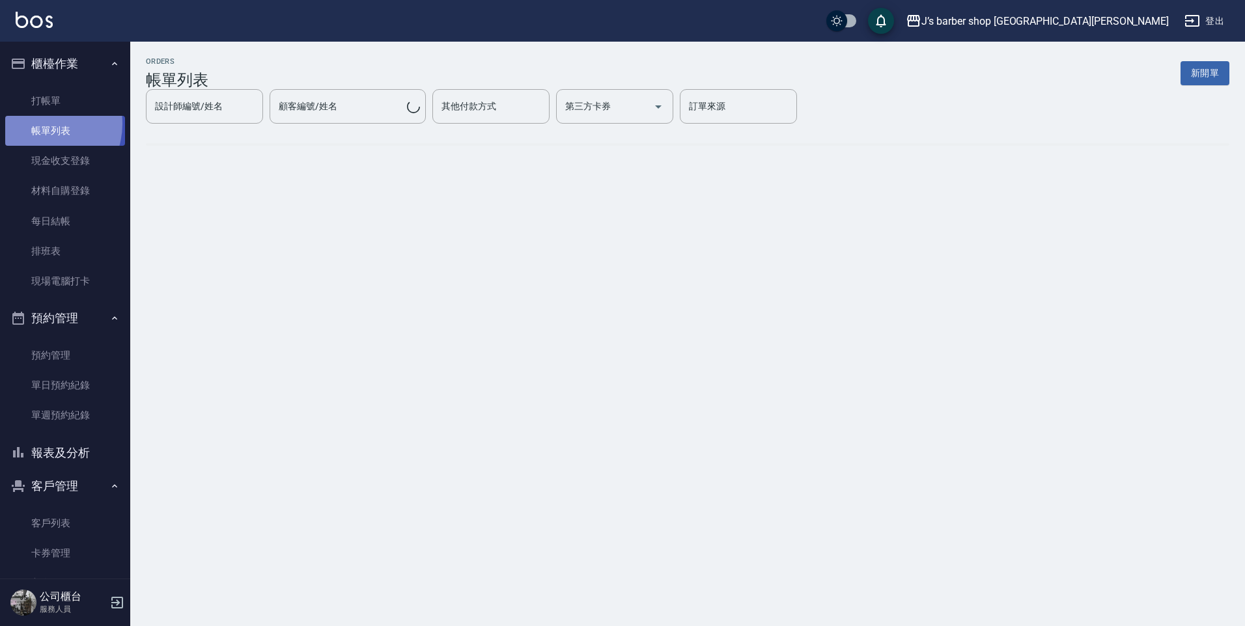
click at [38, 124] on link "帳單列表" at bounding box center [65, 131] width 120 height 30
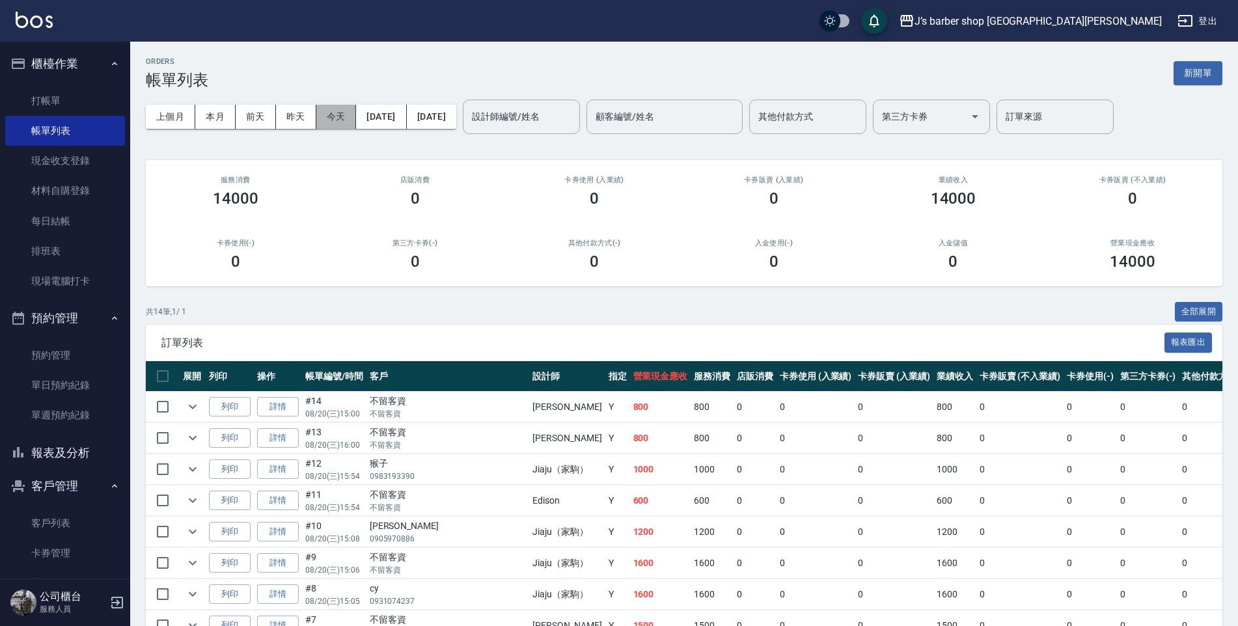
click at [322, 124] on button "今天" at bounding box center [336, 117] width 40 height 24
click at [324, 122] on button "今天" at bounding box center [336, 117] width 40 height 24
click at [574, 119] on input "設計師編號/姓名" at bounding box center [521, 116] width 105 height 23
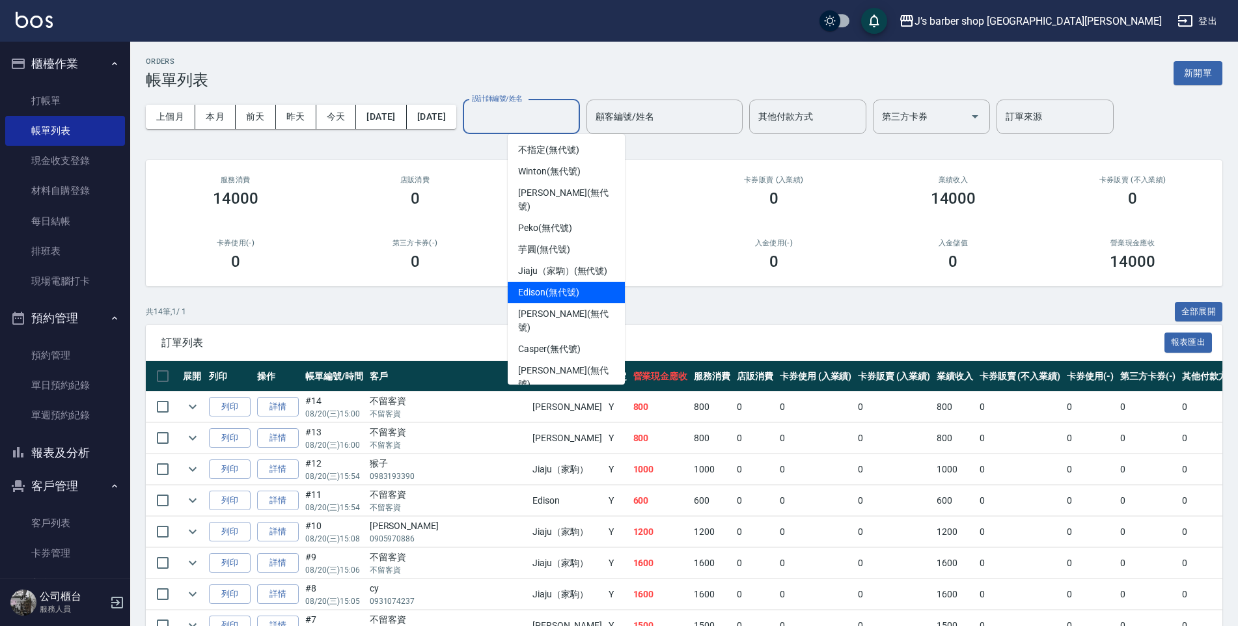
click at [562, 286] on span "Edison (無代號)" at bounding box center [548, 293] width 61 height 14
type input "Edison(無代號)"
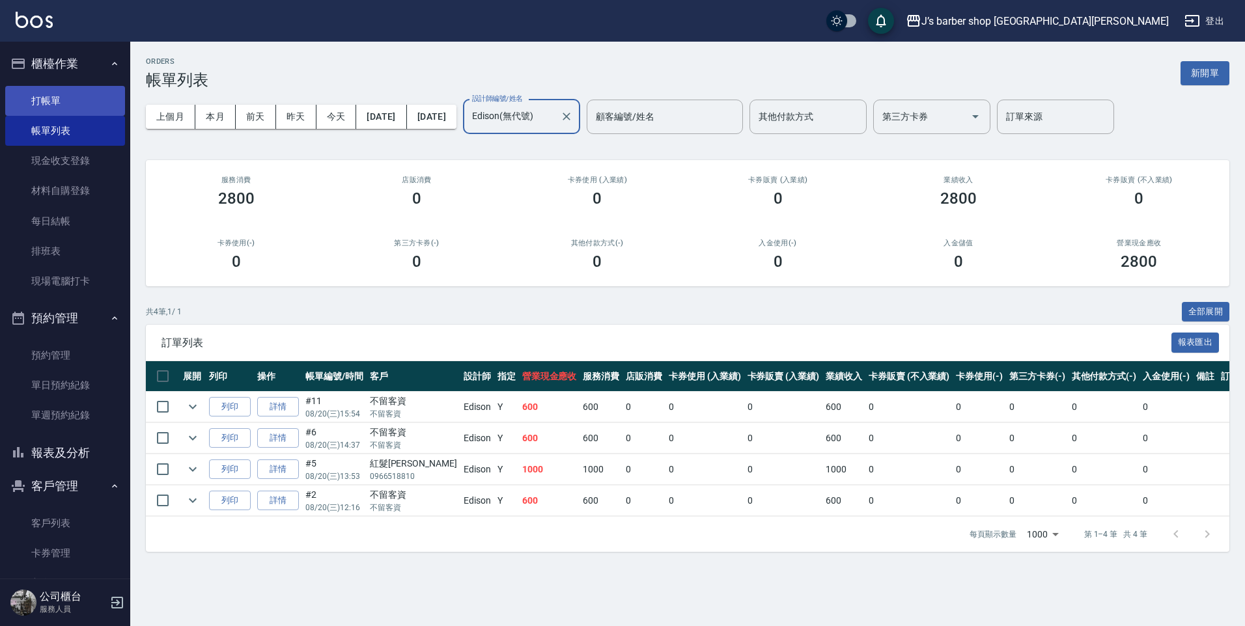
click at [13, 86] on link "打帳單" at bounding box center [65, 101] width 120 height 30
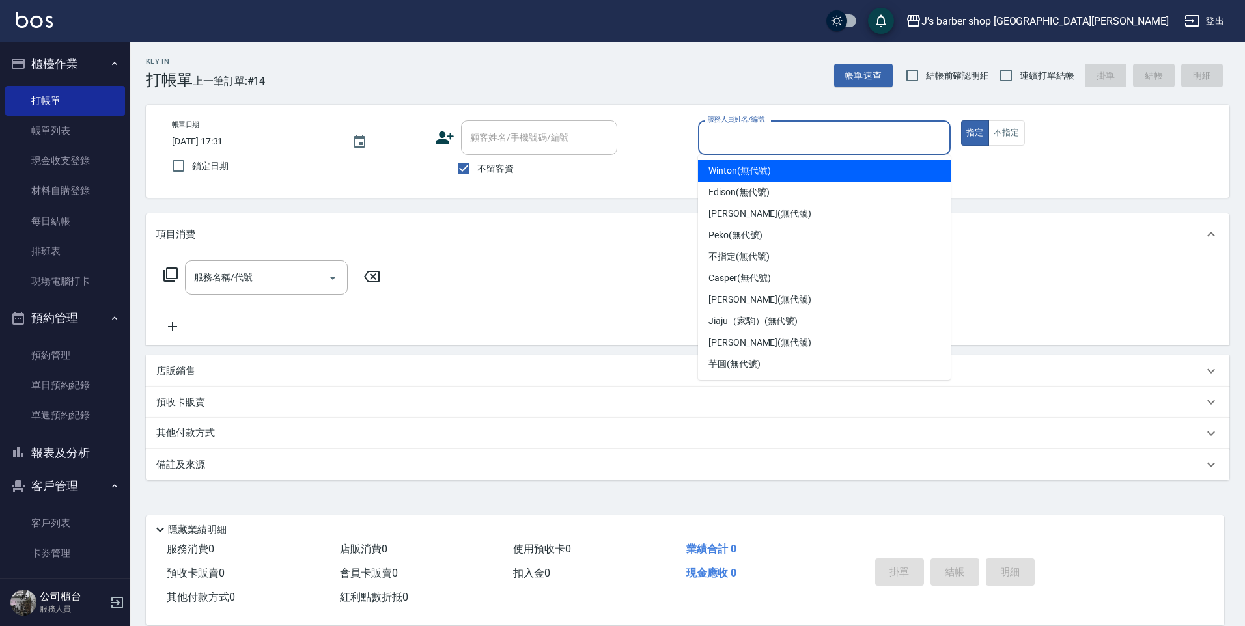
click at [756, 144] on input "服務人員姓名/編號" at bounding box center [824, 137] width 241 height 23
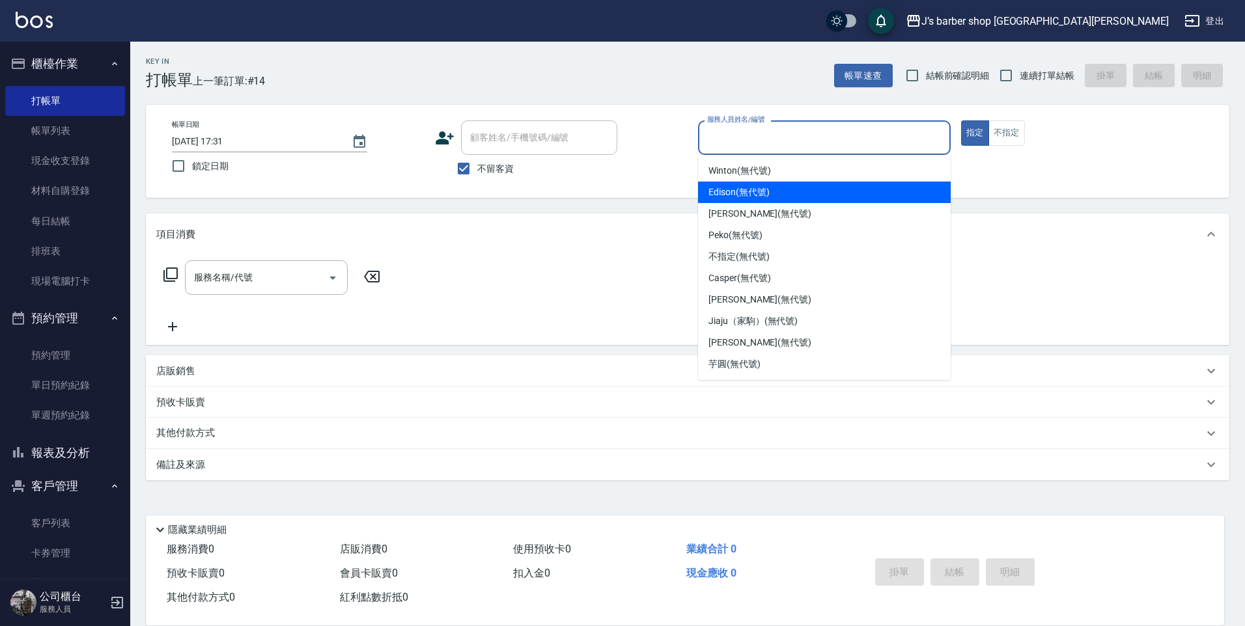
click at [780, 195] on div "Edison (無代號)" at bounding box center [824, 192] width 253 height 21
type input "Edison(無代號)"
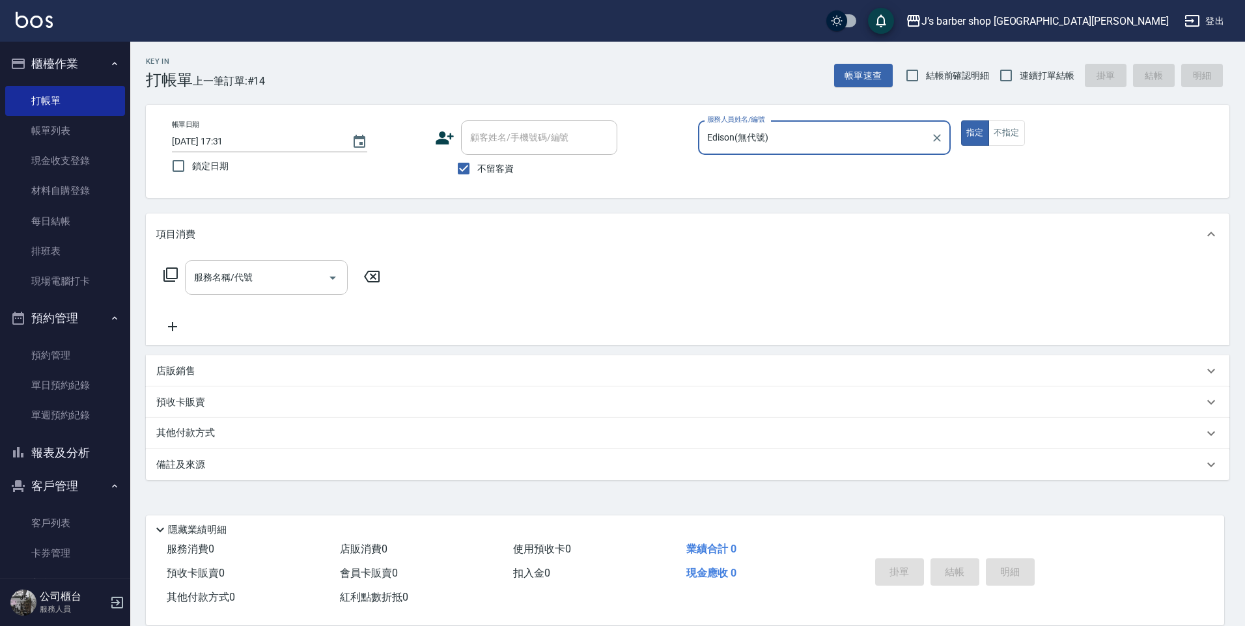
click at [254, 290] on div "服務名稱/代號" at bounding box center [266, 277] width 163 height 34
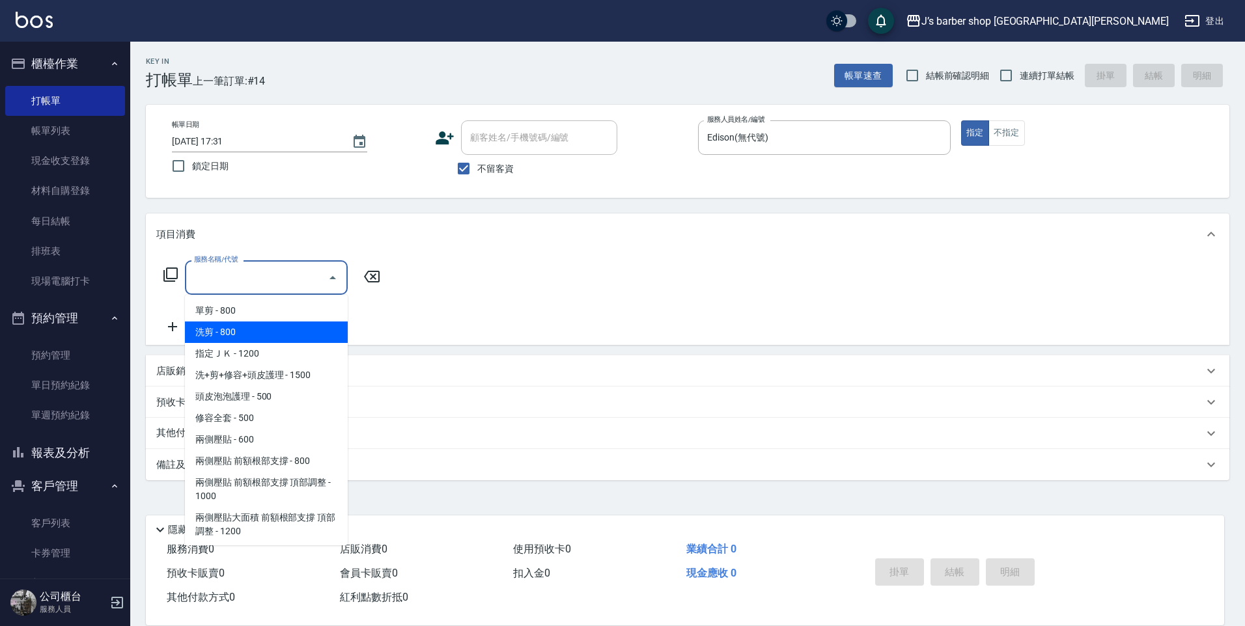
click at [251, 325] on span "洗剪 - 800" at bounding box center [266, 332] width 163 height 21
type input "洗剪(101)"
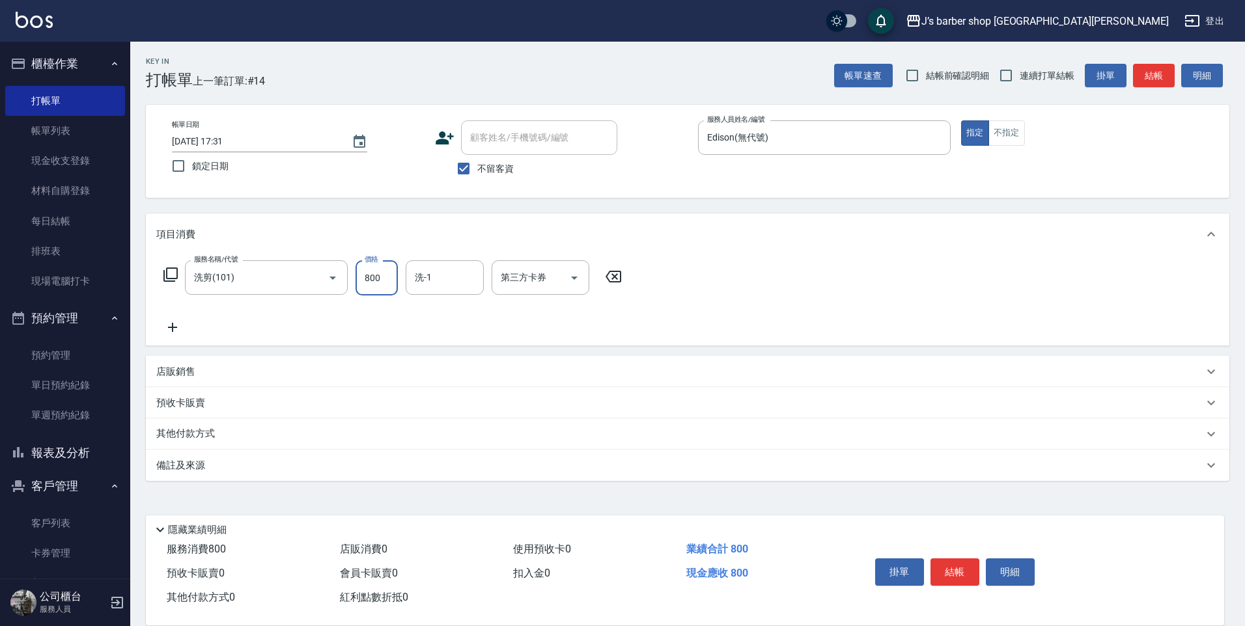
click at [381, 284] on input "800" at bounding box center [376, 277] width 42 height 35
type input "600"
click at [945, 559] on button "結帳" at bounding box center [954, 571] width 49 height 27
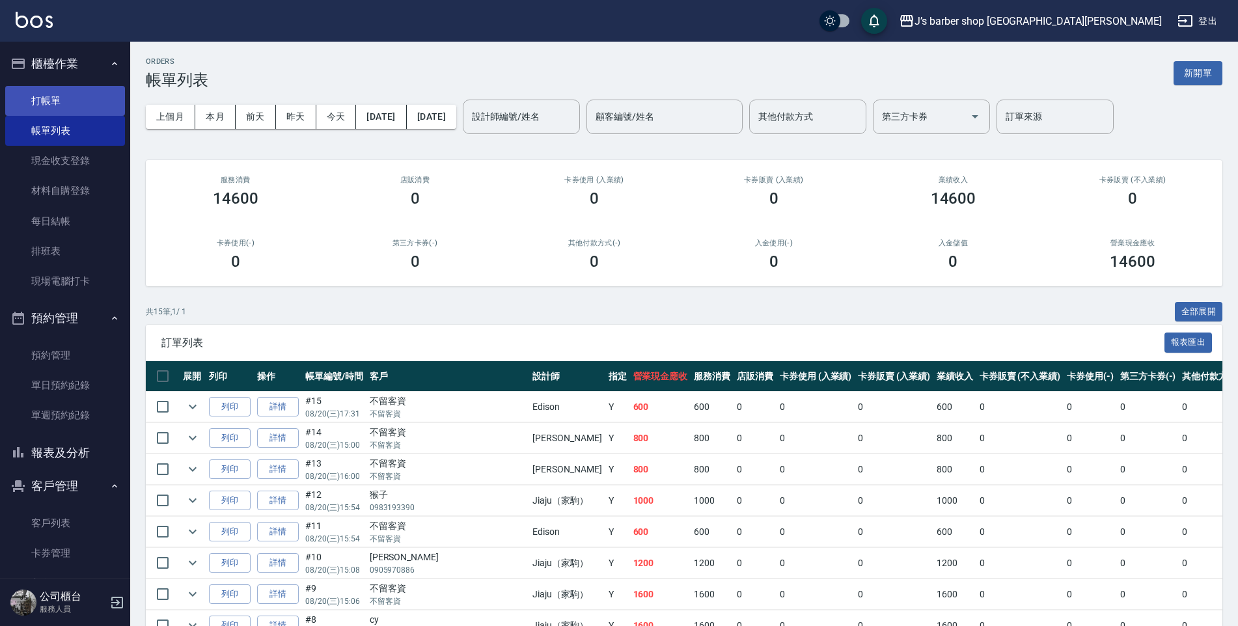
click at [66, 95] on link "打帳單" at bounding box center [65, 101] width 120 height 30
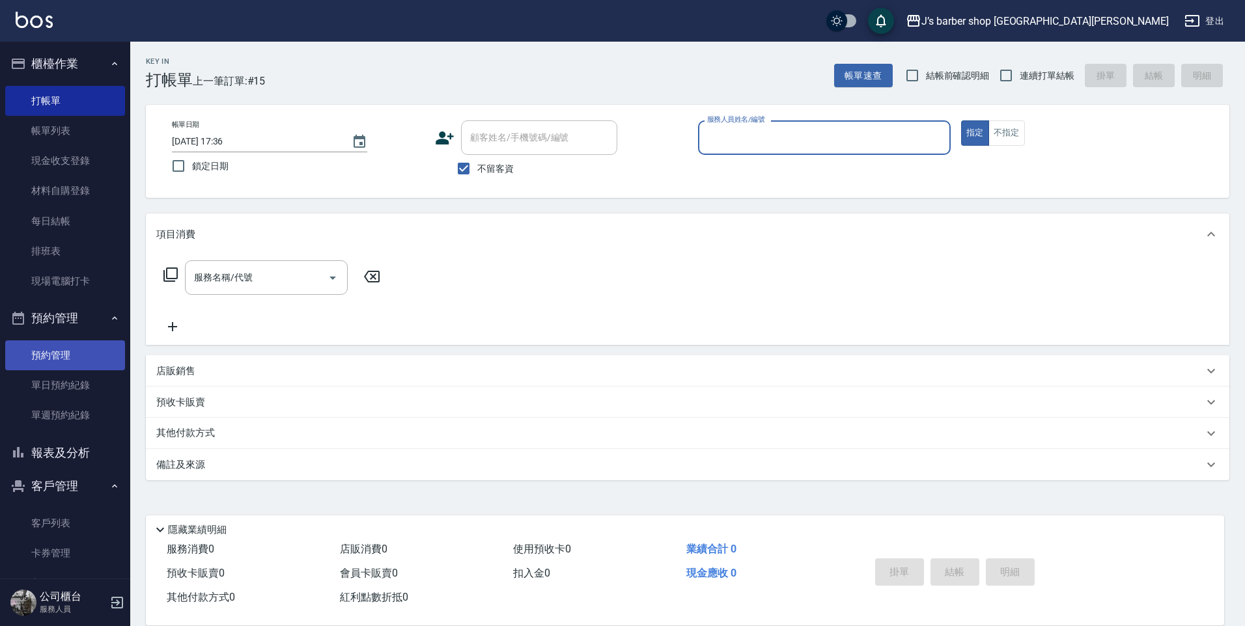
click at [69, 346] on link "預約管理" at bounding box center [65, 355] width 120 height 30
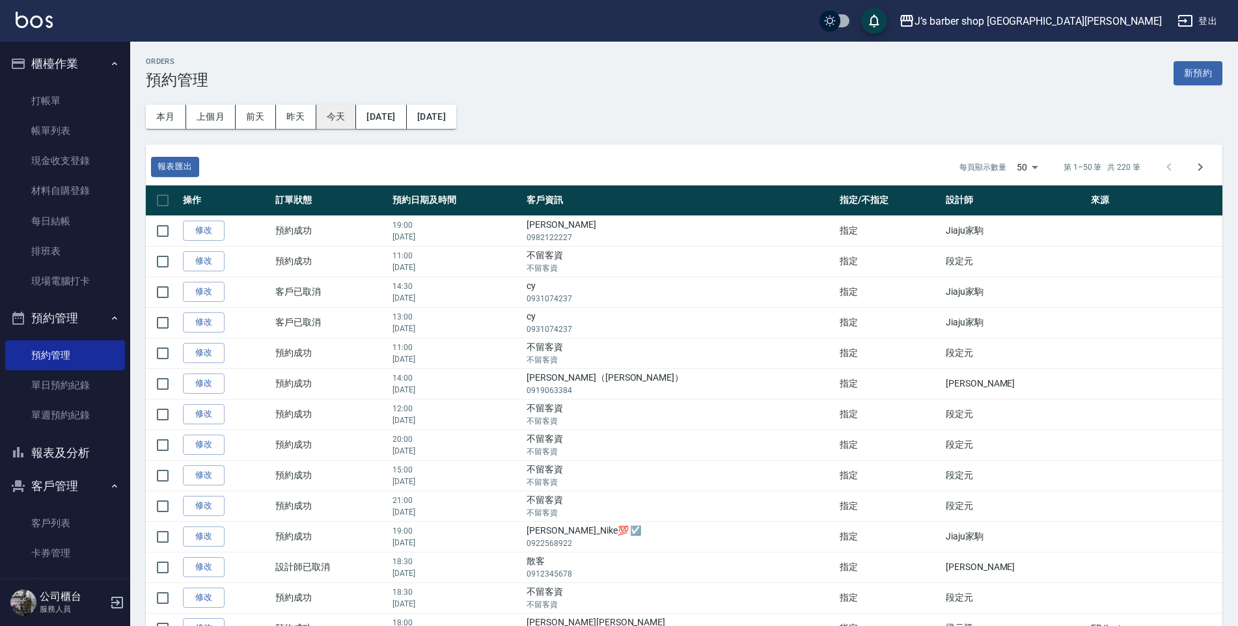
click at [344, 122] on button "今天" at bounding box center [336, 117] width 40 height 24
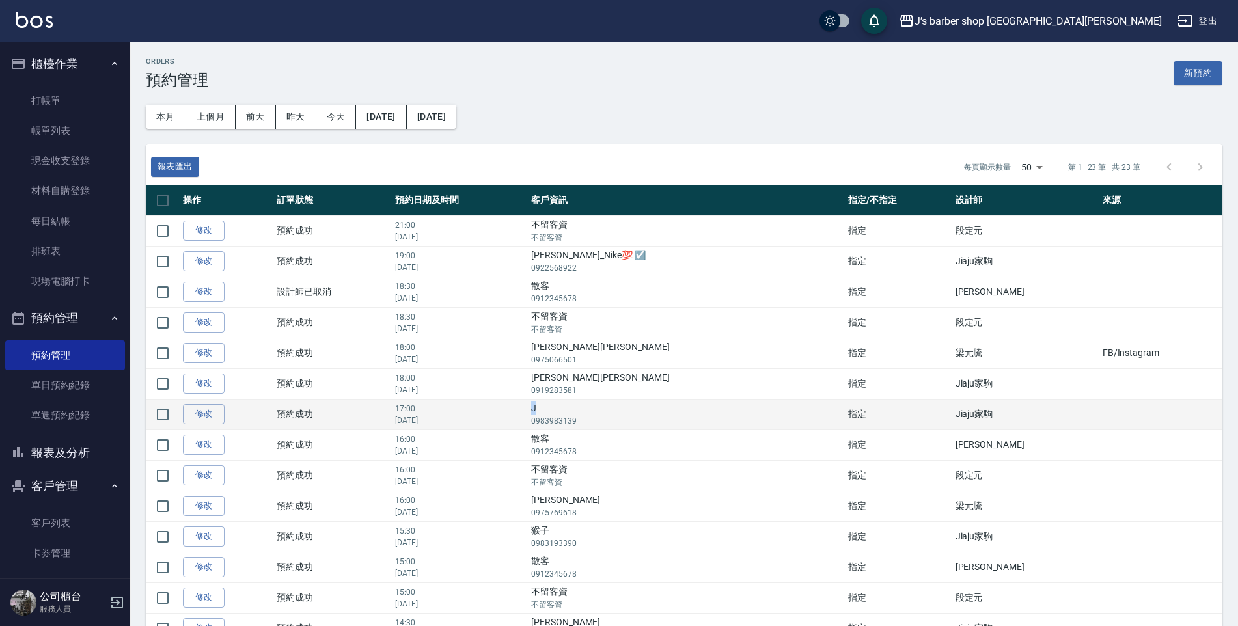
drag, startPoint x: 626, startPoint y: 409, endPoint x: 632, endPoint y: 411, distance: 6.8
click at [632, 411] on td "J 0983983139" at bounding box center [686, 414] width 317 height 31
copy td "J"
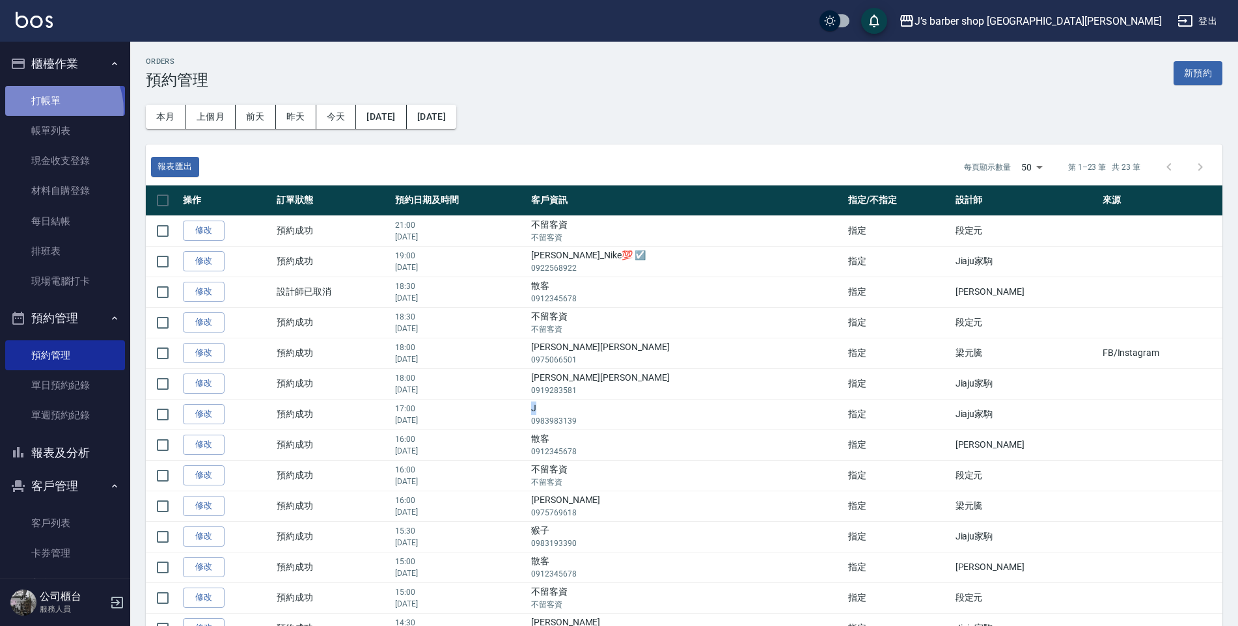
click at [51, 109] on link "打帳單" at bounding box center [65, 101] width 120 height 30
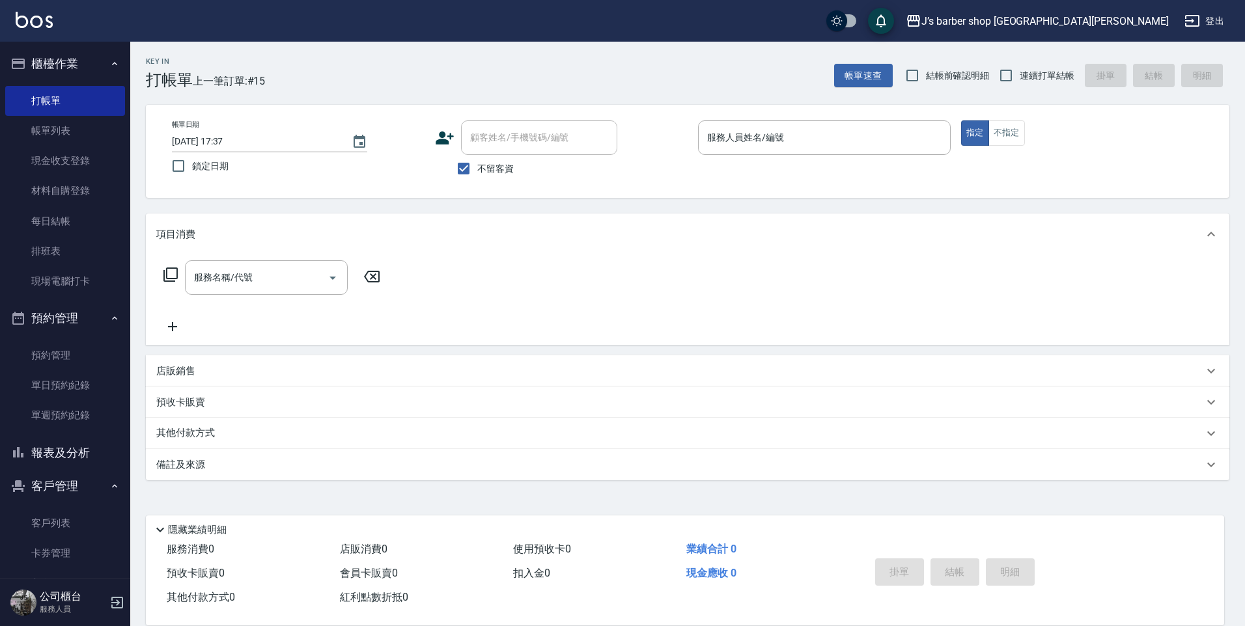
click at [478, 163] on span "不留客資" at bounding box center [495, 169] width 36 height 14
click at [477, 163] on input "不留客資" at bounding box center [463, 168] width 27 height 27
checkbox input "false"
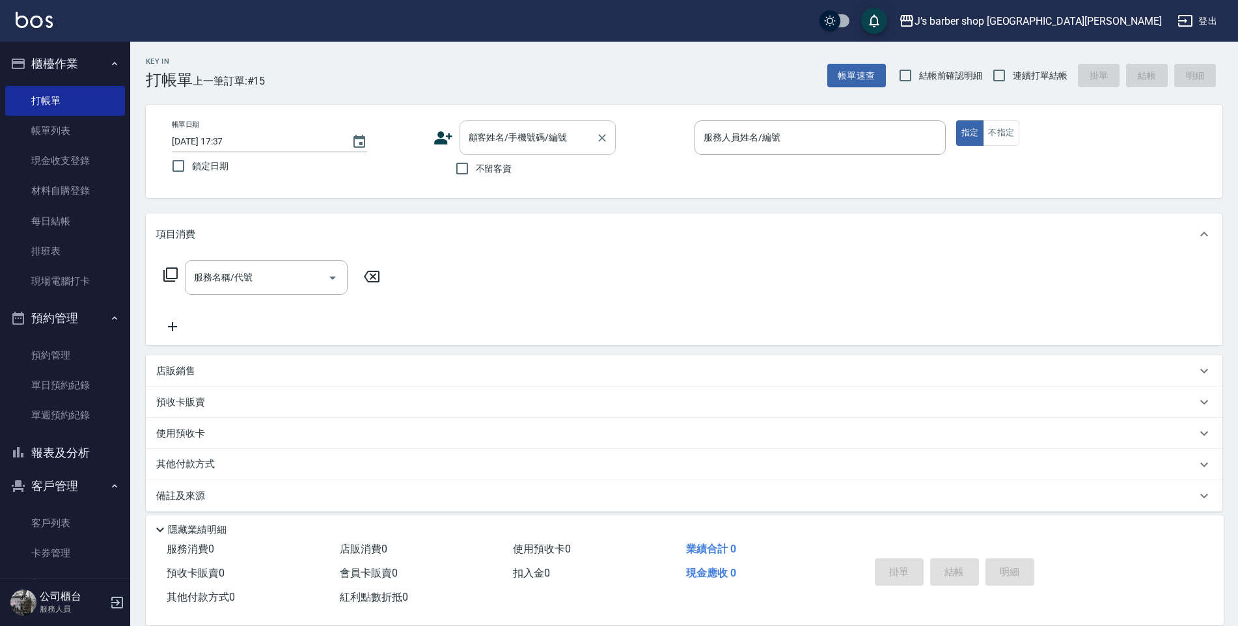
click at [497, 141] on input "顧客姓名/手機號碼/編號" at bounding box center [527, 137] width 125 height 23
paste input "J"
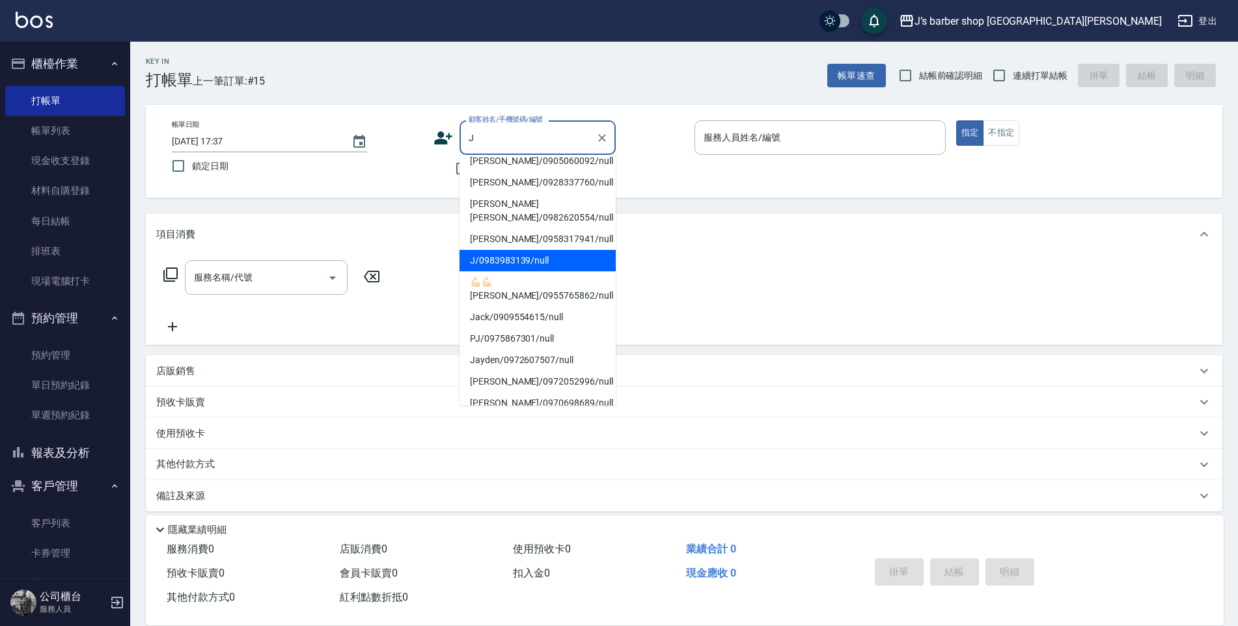
scroll to position [16, 0]
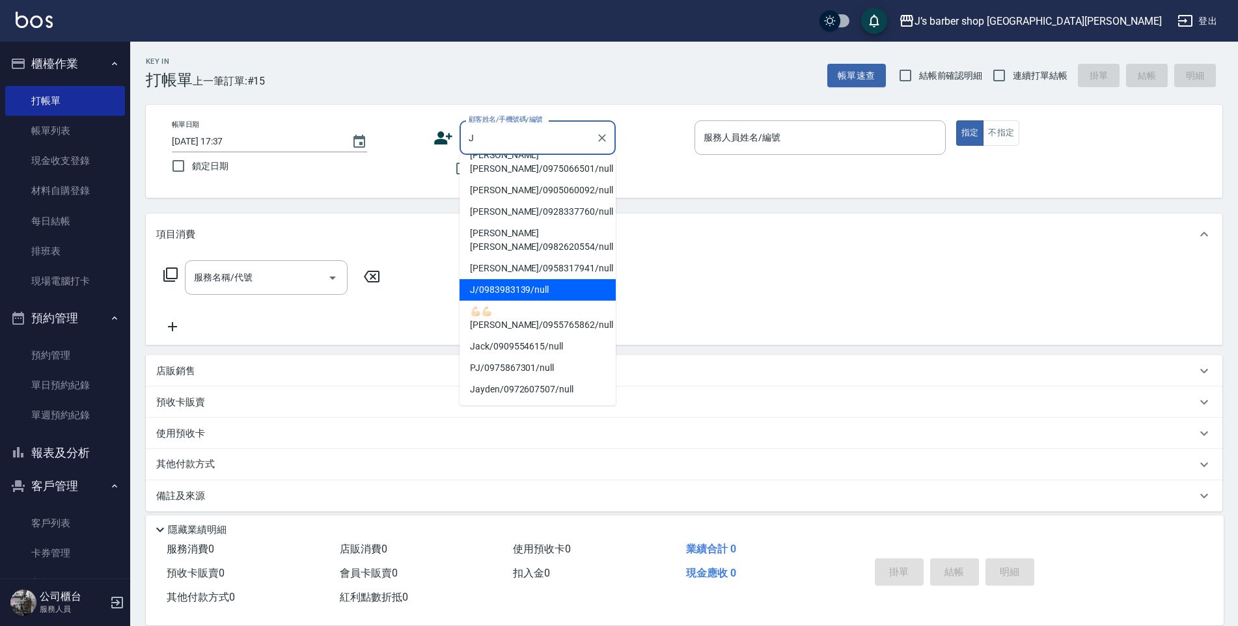
click at [539, 279] on li "J/0983983139/null" at bounding box center [538, 289] width 156 height 21
type input "J/0983983139/null"
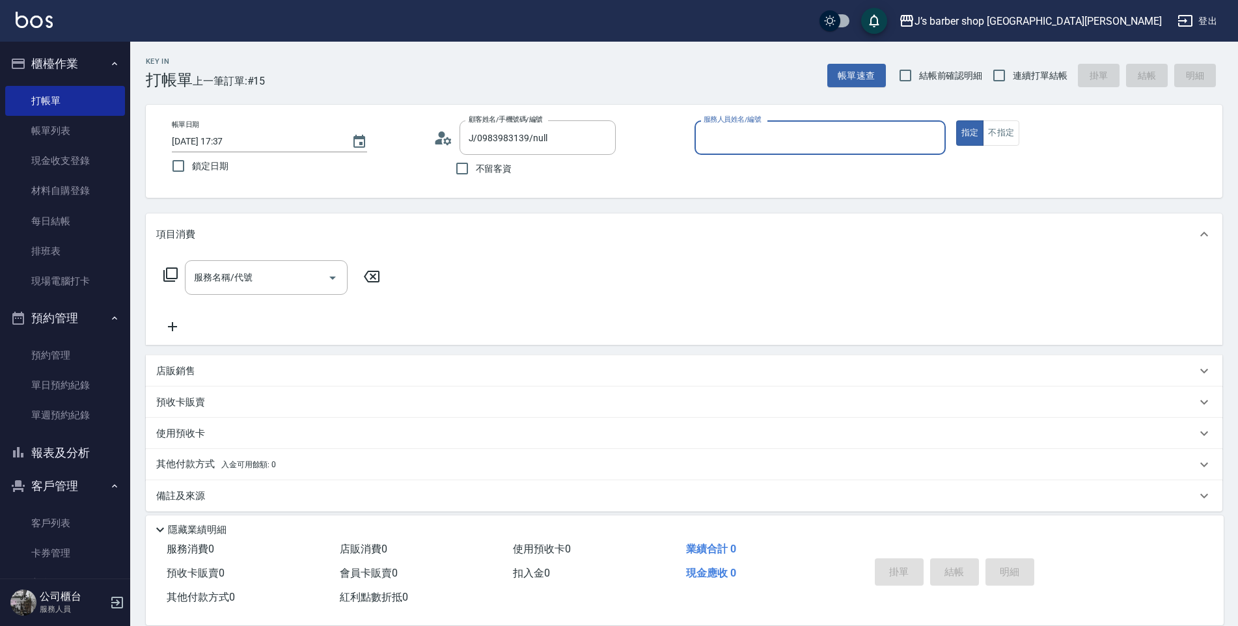
click at [730, 151] on div "服務人員姓名/編號" at bounding box center [820, 137] width 251 height 34
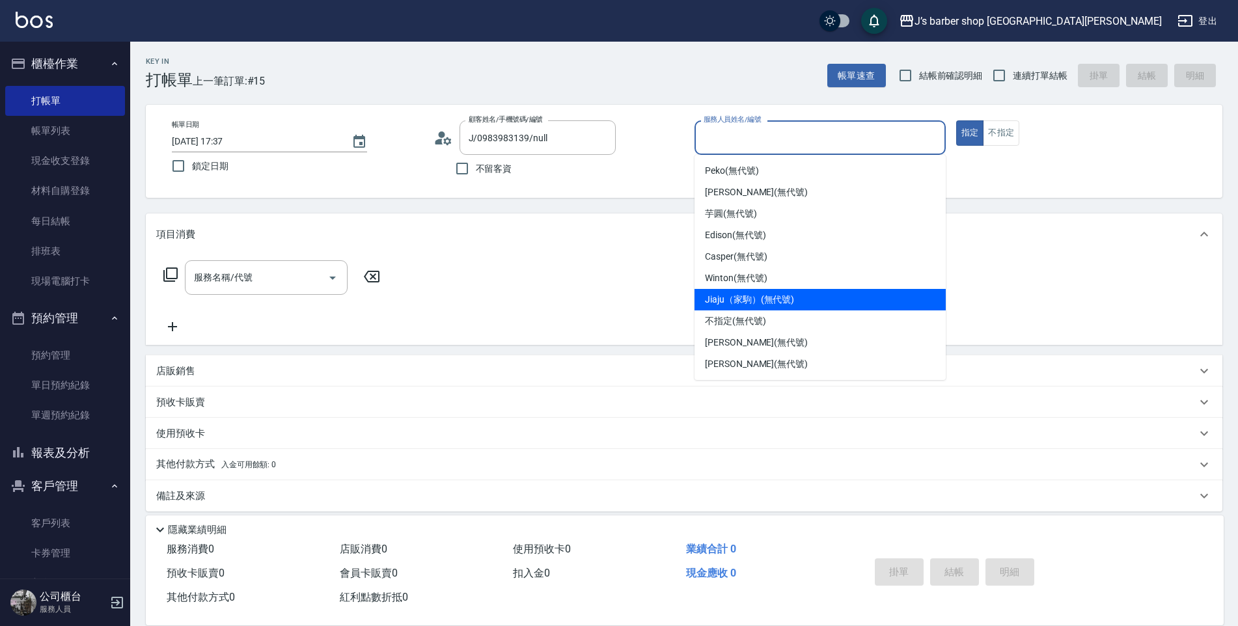
click at [762, 306] on span "Jiaju（家駒） (無代號)" at bounding box center [749, 300] width 89 height 14
type input "Jiaju（家駒）(無代號)"
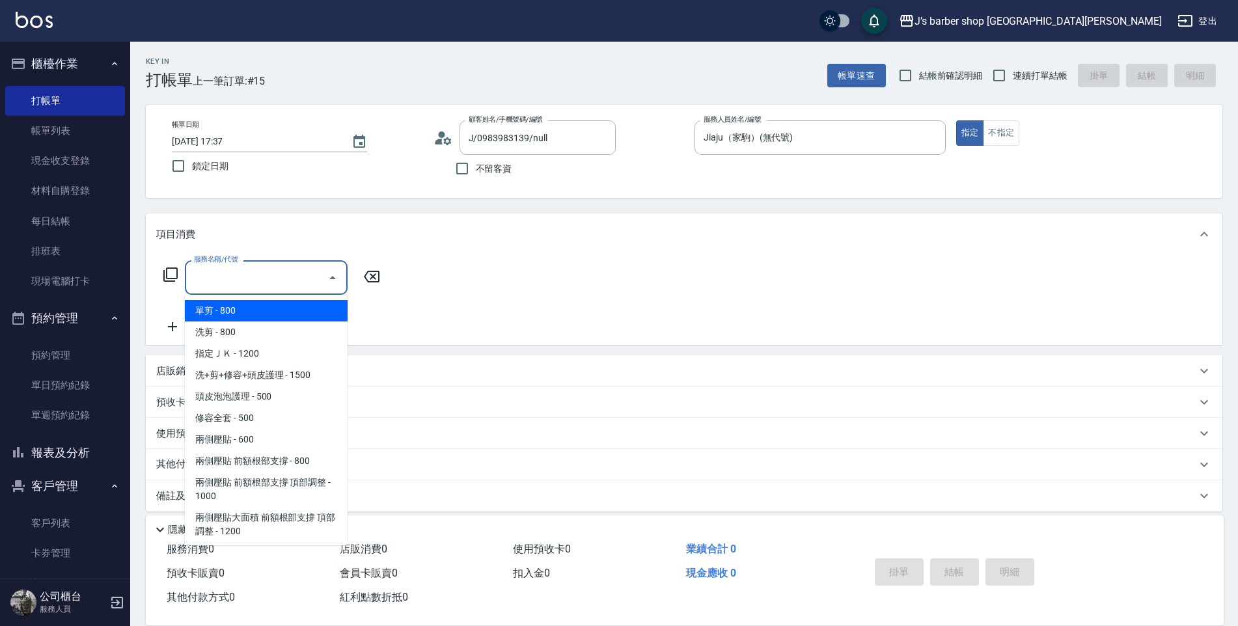
click at [312, 282] on input "服務名稱/代號" at bounding box center [256, 277] width 131 height 23
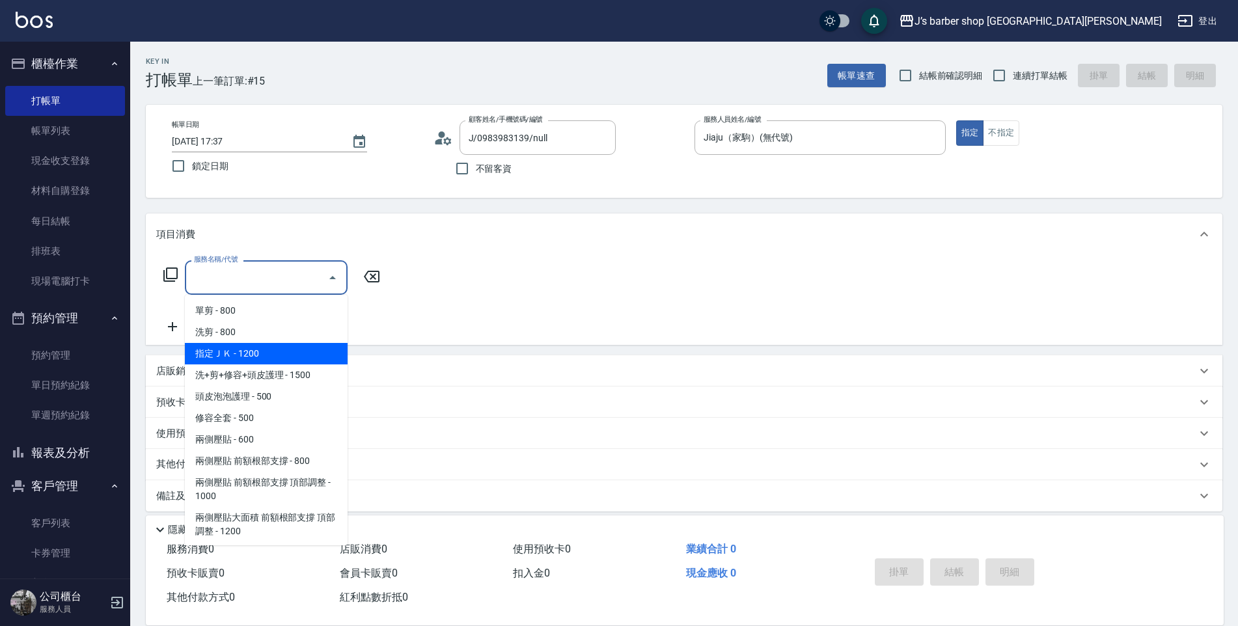
click at [292, 355] on span "指定ＪＫ - 1200" at bounding box center [266, 353] width 163 height 21
type input "指定ＪＫ(102)"
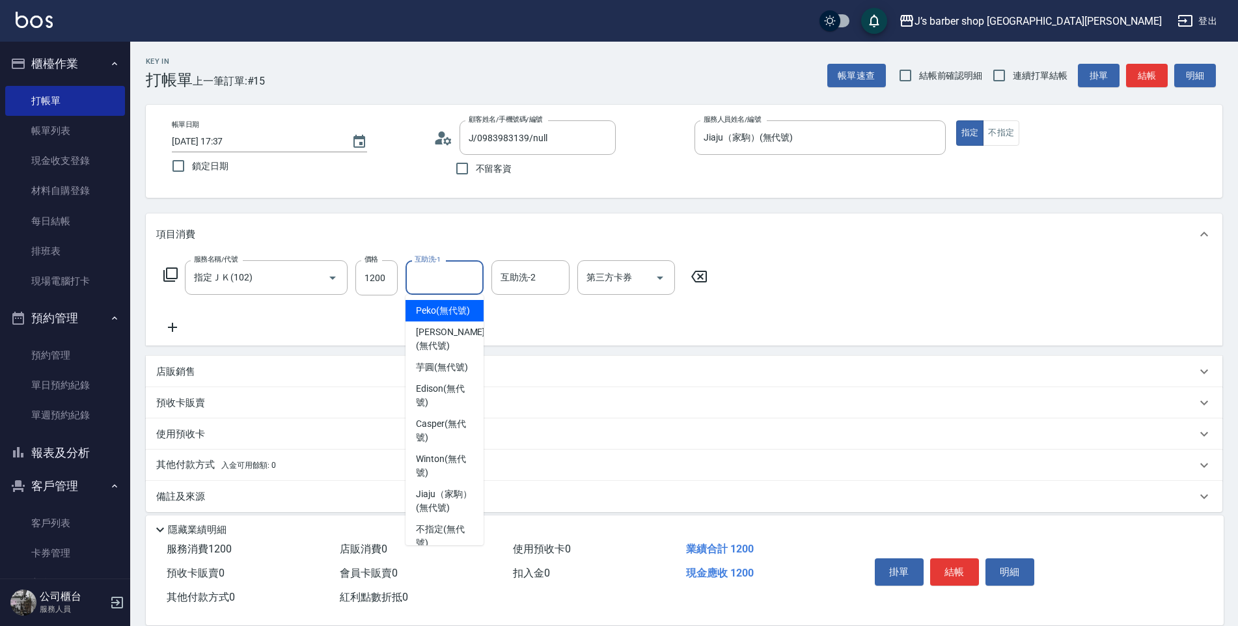
click at [420, 286] on input "互助洗-1" at bounding box center [444, 277] width 66 height 23
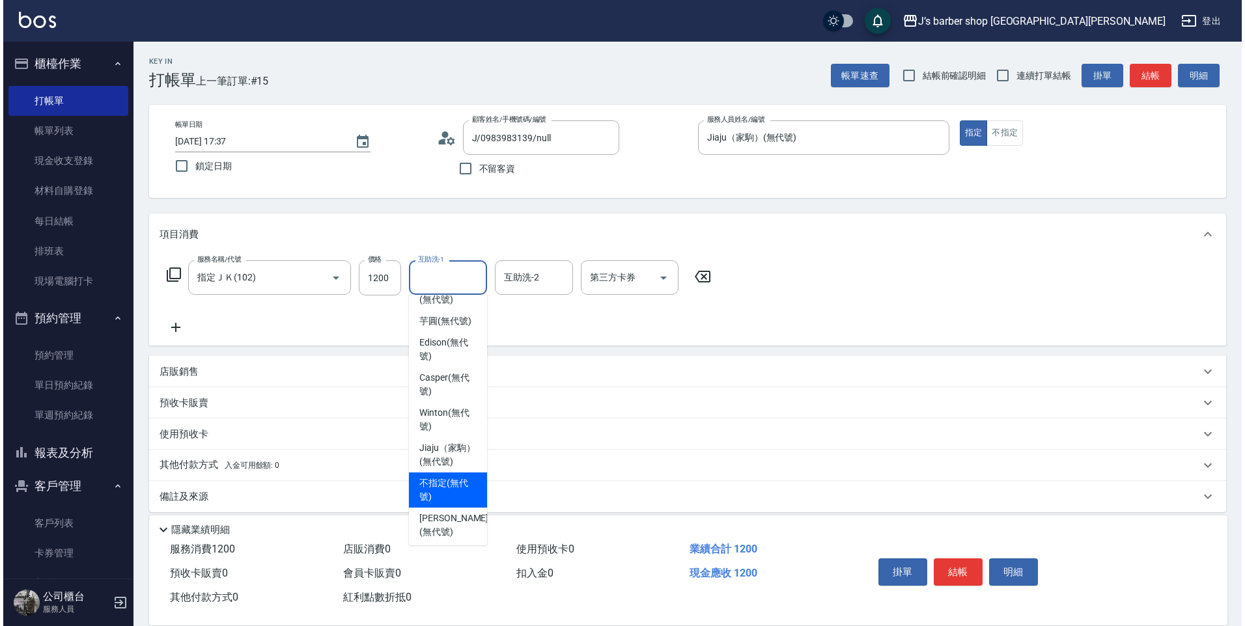
scroll to position [0, 0]
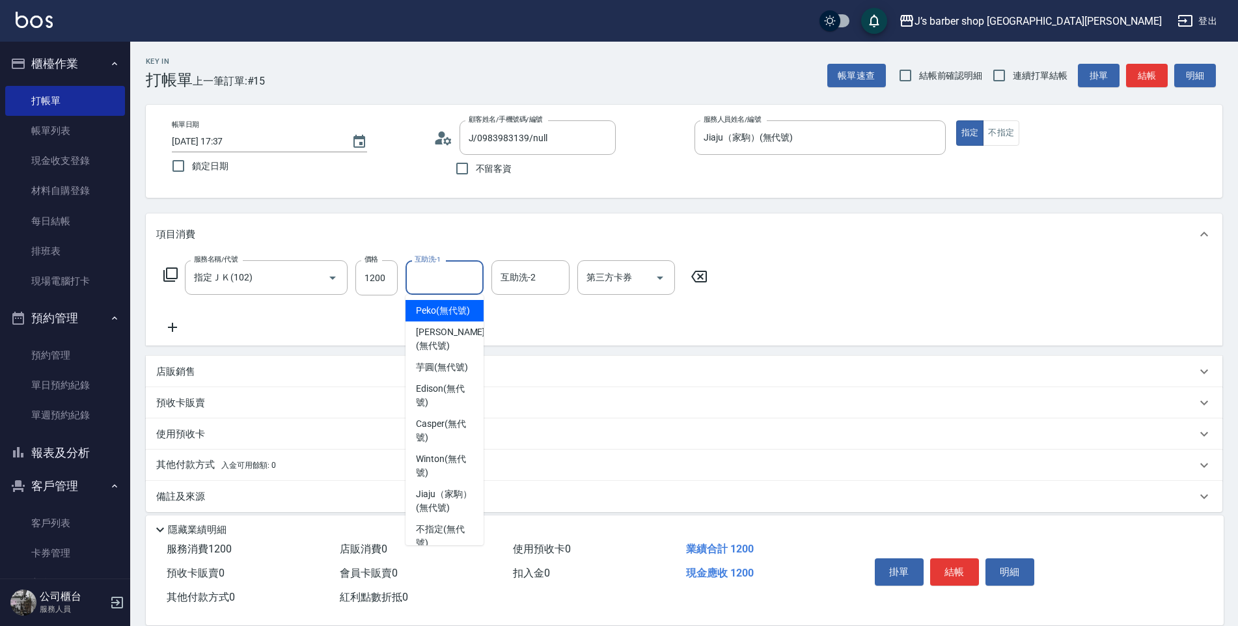
click at [443, 318] on span "Peko (無代號)" at bounding box center [443, 311] width 54 height 14
type input "Peko(無代號)"
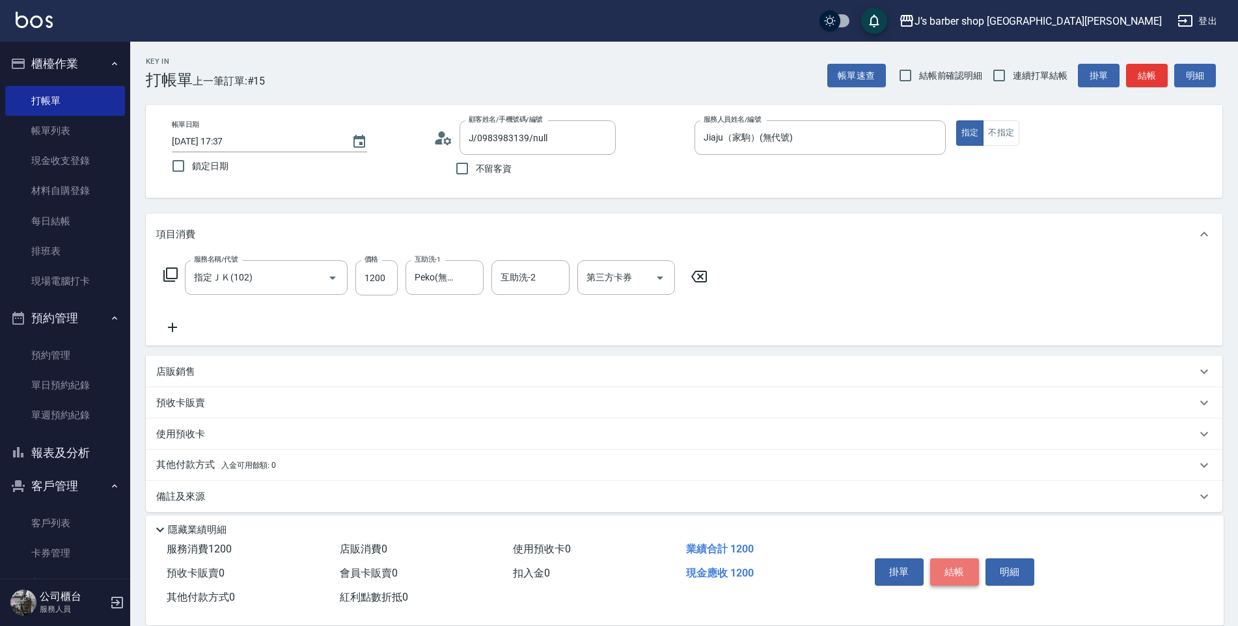
click at [943, 563] on button "結帳" at bounding box center [954, 571] width 49 height 27
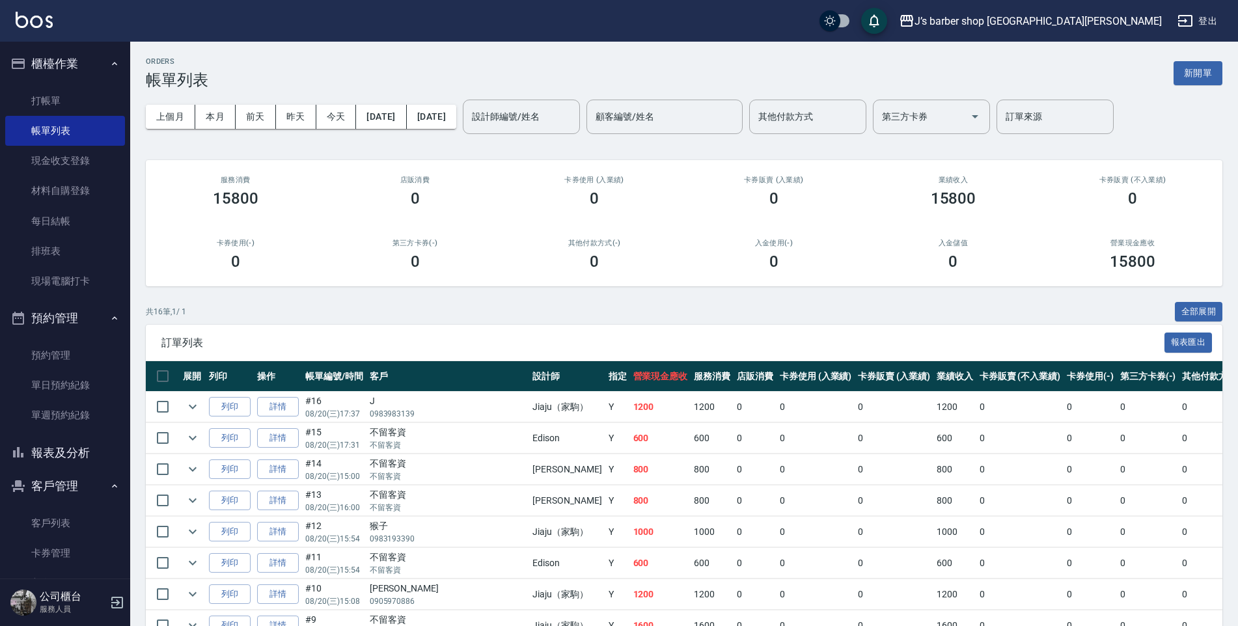
drag, startPoint x: 88, startPoint y: 334, endPoint x: 83, endPoint y: 339, distance: 6.9
click at [85, 336] on li "預約管理 預約管理 單日預約紀錄 單週預約紀錄" at bounding box center [65, 368] width 120 height 134
click at [81, 346] on link "預約管理" at bounding box center [65, 355] width 120 height 30
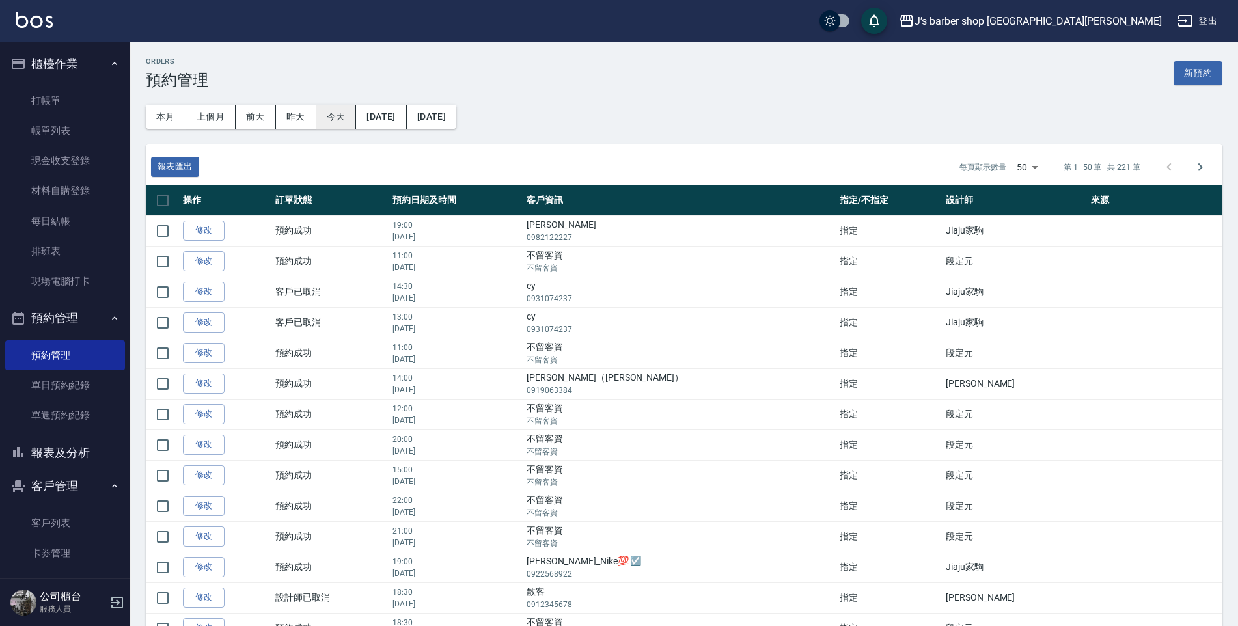
click at [343, 123] on button "今天" at bounding box center [336, 117] width 40 height 24
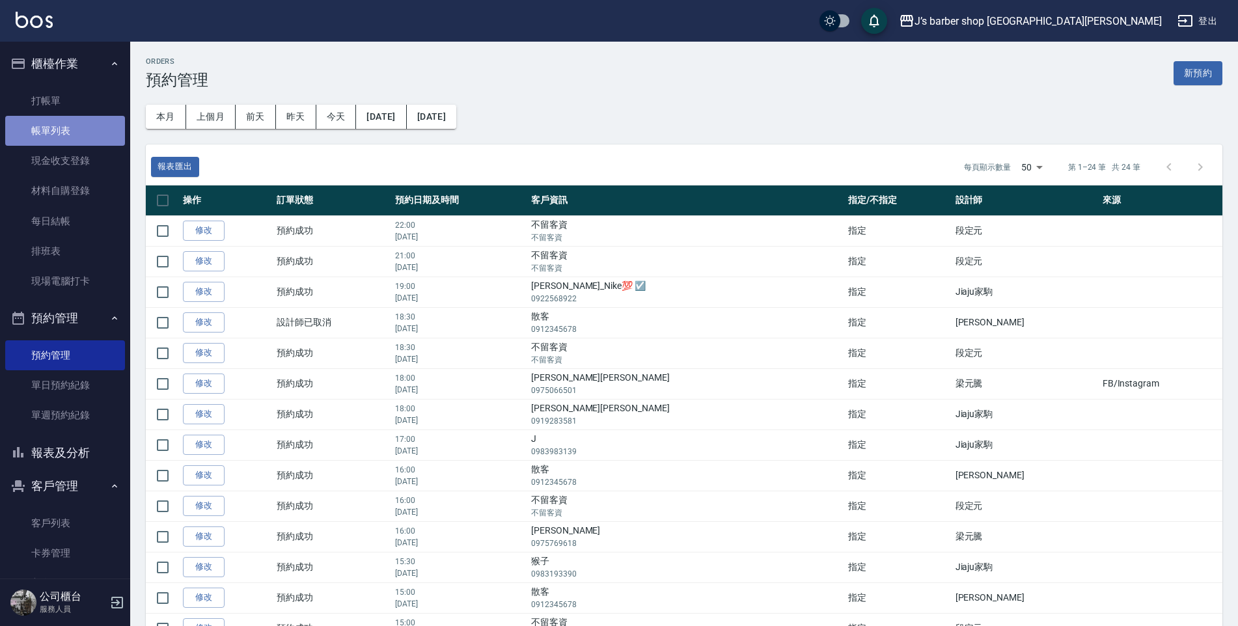
click at [76, 133] on link "帳單列表" at bounding box center [65, 131] width 120 height 30
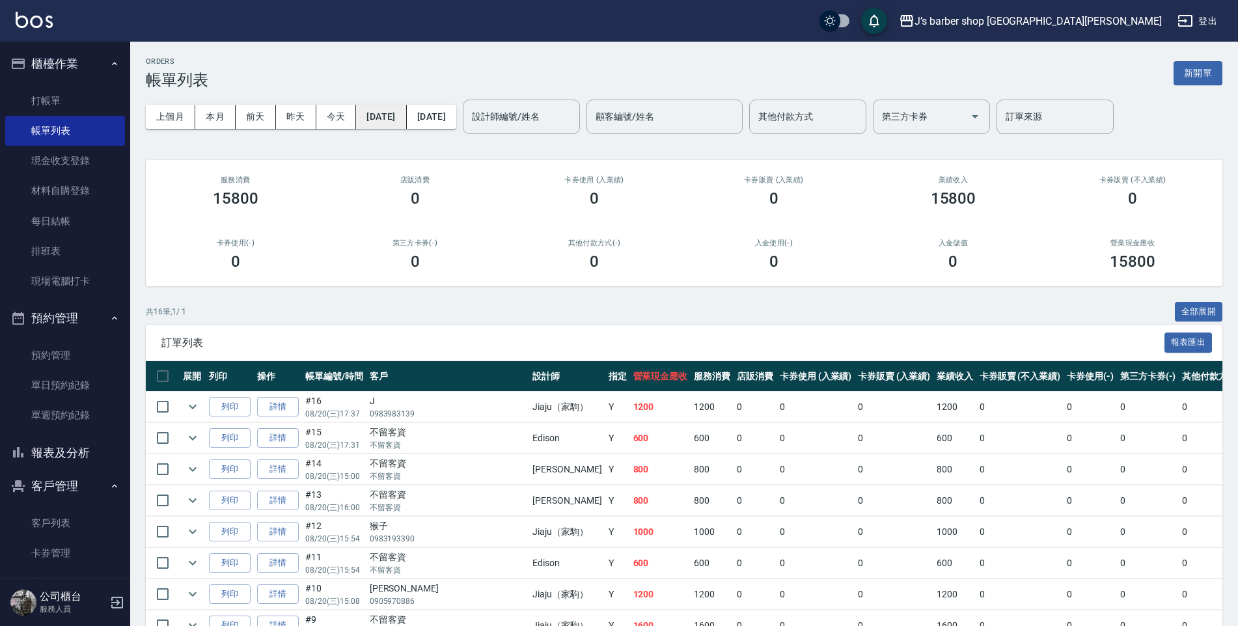
click at [361, 112] on button "[DATE]" at bounding box center [381, 117] width 50 height 24
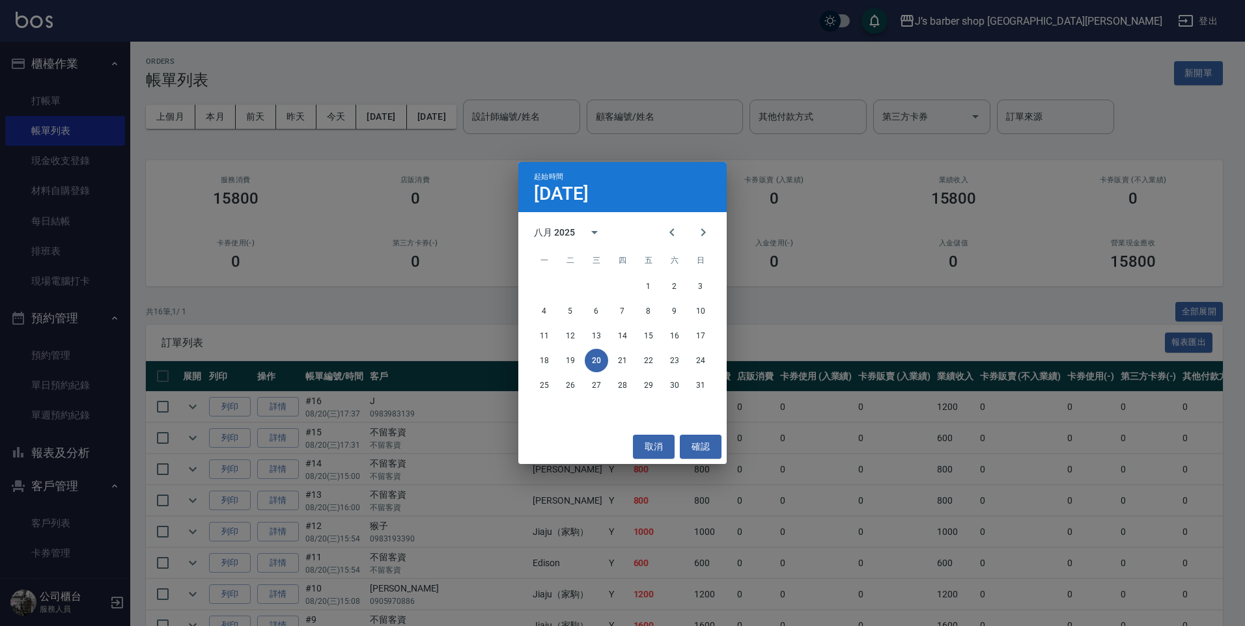
click at [350, 112] on div "起始時間 [DATE] 八月 2025 一 二 三 四 五 六 日 1 2 3 4 5 6 7 8 9 10 11 12 13 14 15 16 17 18 …" at bounding box center [622, 313] width 1245 height 626
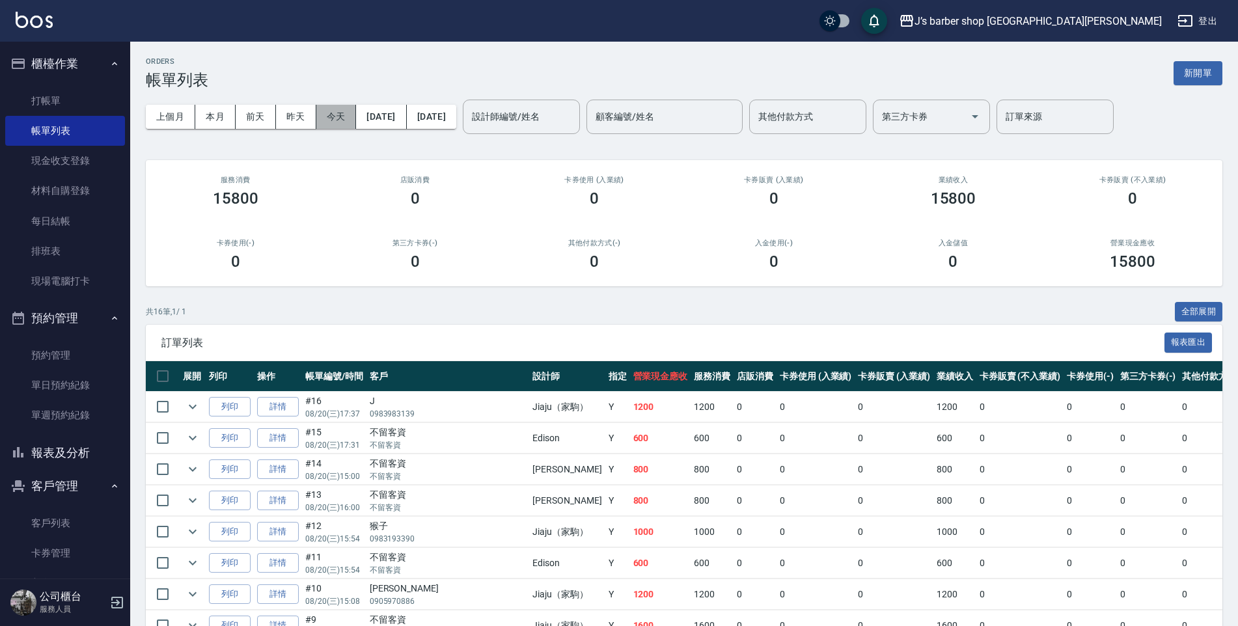
click at [348, 113] on button "今天" at bounding box center [336, 117] width 40 height 24
click at [456, 116] on button "[DATE]" at bounding box center [431, 117] width 49 height 24
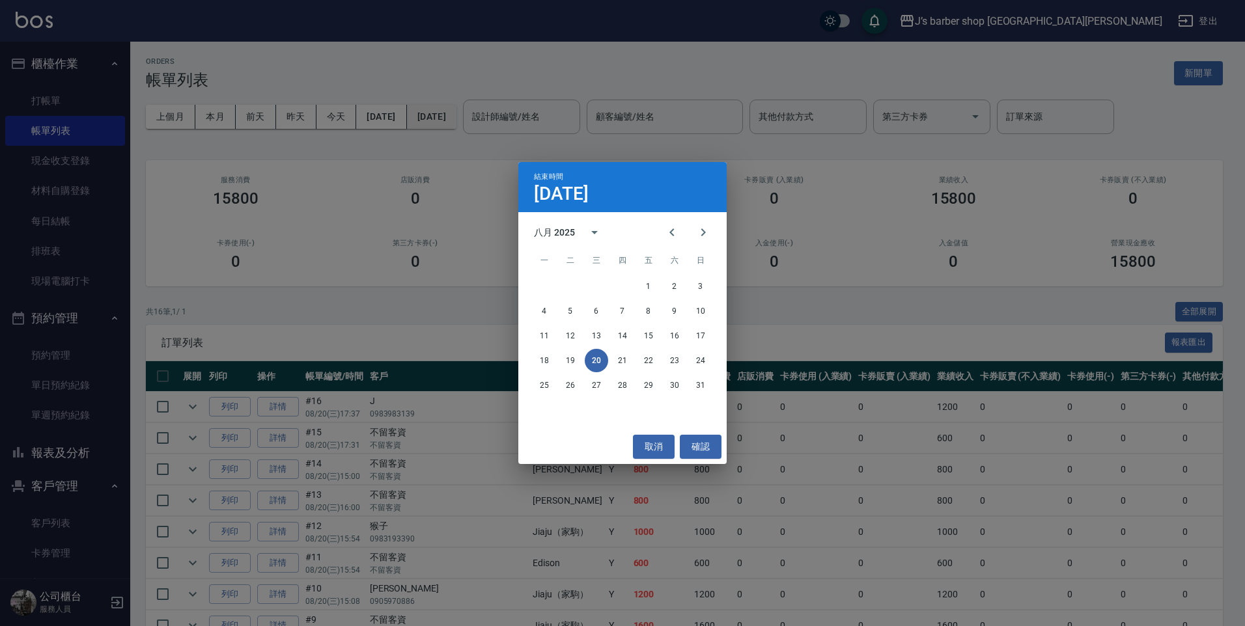
click at [522, 119] on div "結束時間 [DATE] 八月 2025 一 二 三 四 五 六 日 1 2 3 4 5 6 7 8 9 10 11 12 13 14 15 16 17 18 …" at bounding box center [622, 313] width 1245 height 626
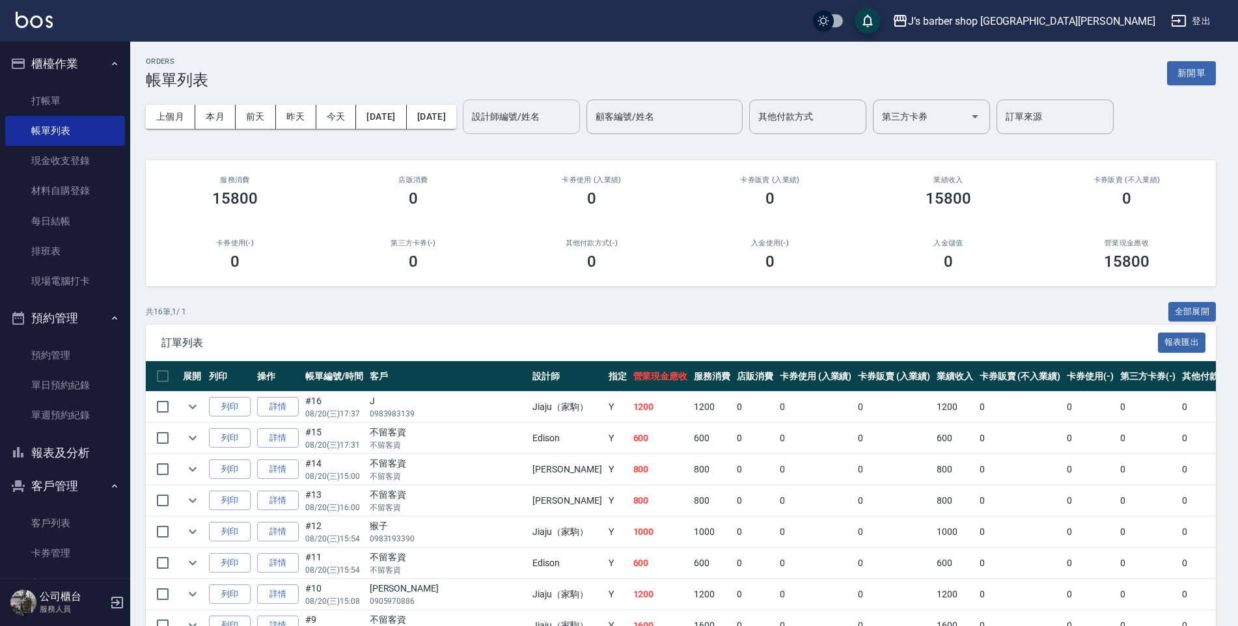
click at [549, 124] on input "設計師編號/姓名" at bounding box center [521, 116] width 105 height 23
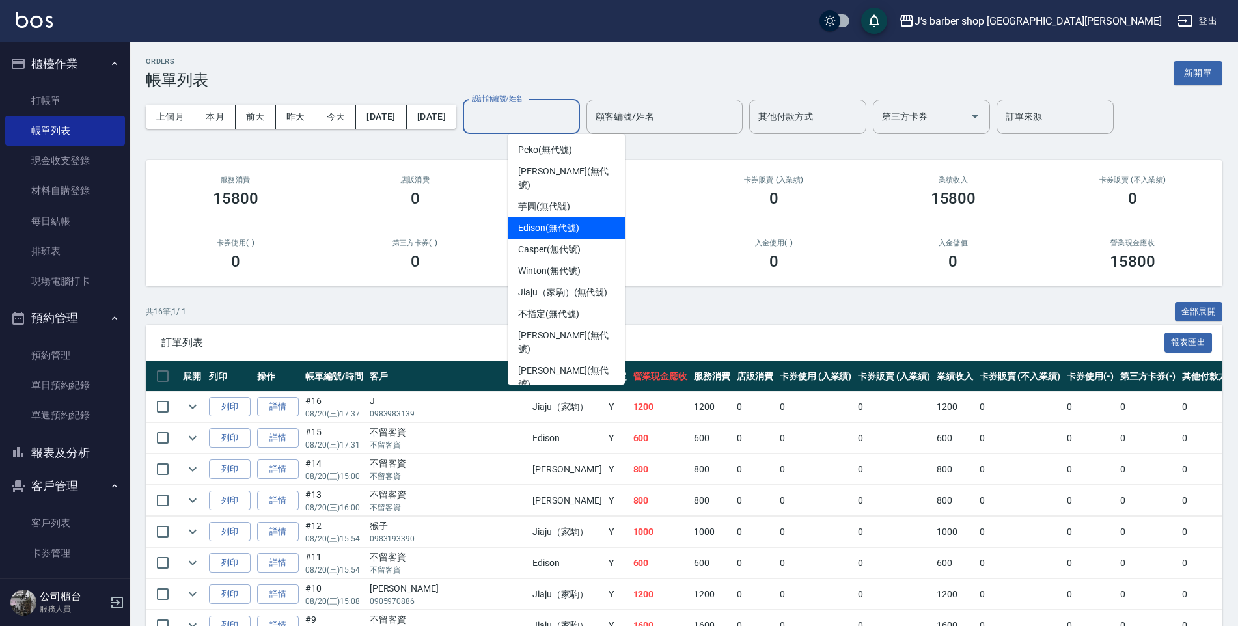
click at [561, 217] on div "Edison (無代號)" at bounding box center [566, 227] width 117 height 21
type input "Edison(無代號)"
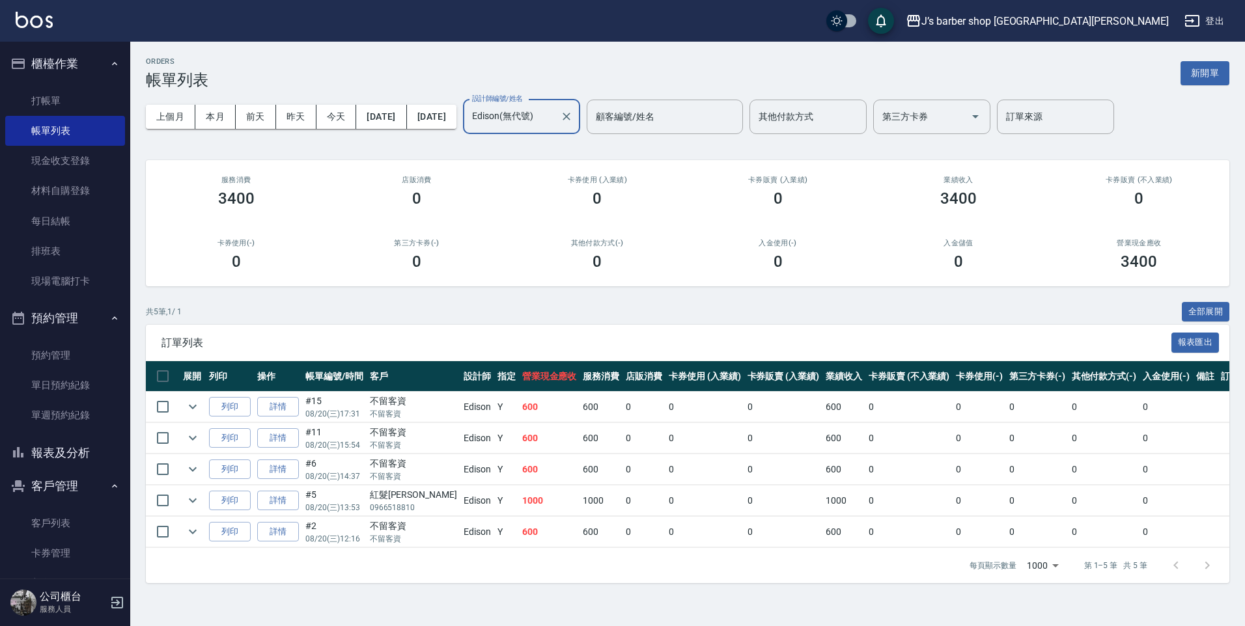
click at [62, 447] on button "報表及分析" at bounding box center [65, 453] width 120 height 34
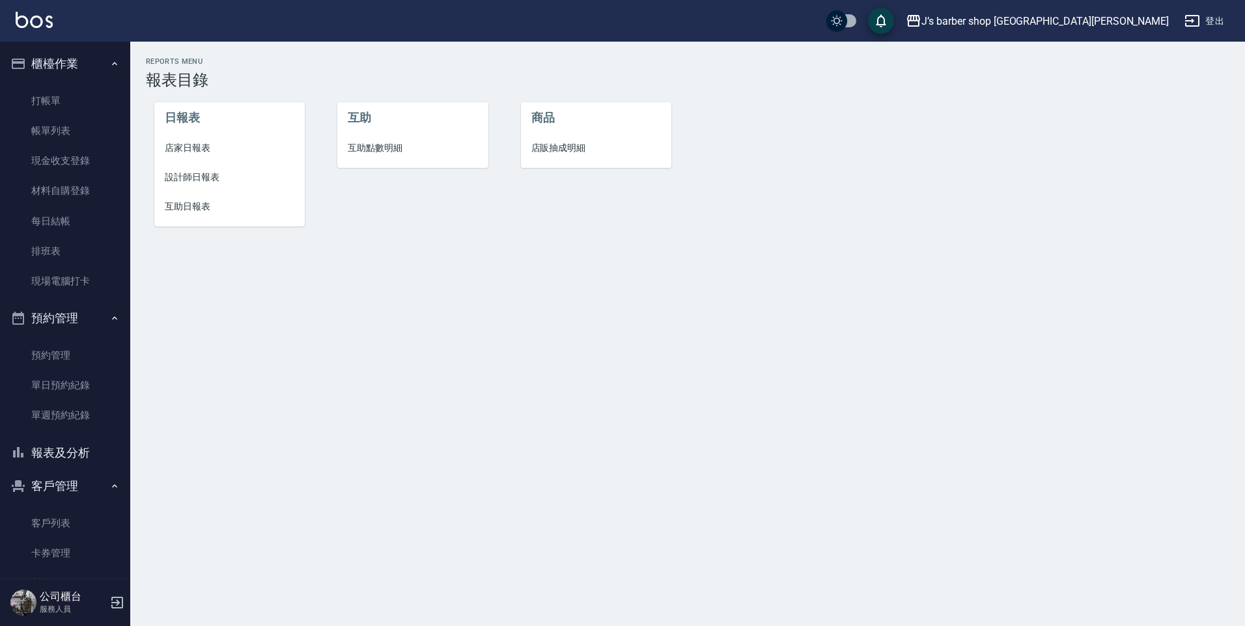
click at [210, 184] on span "設計師日報表" at bounding box center [230, 178] width 130 height 14
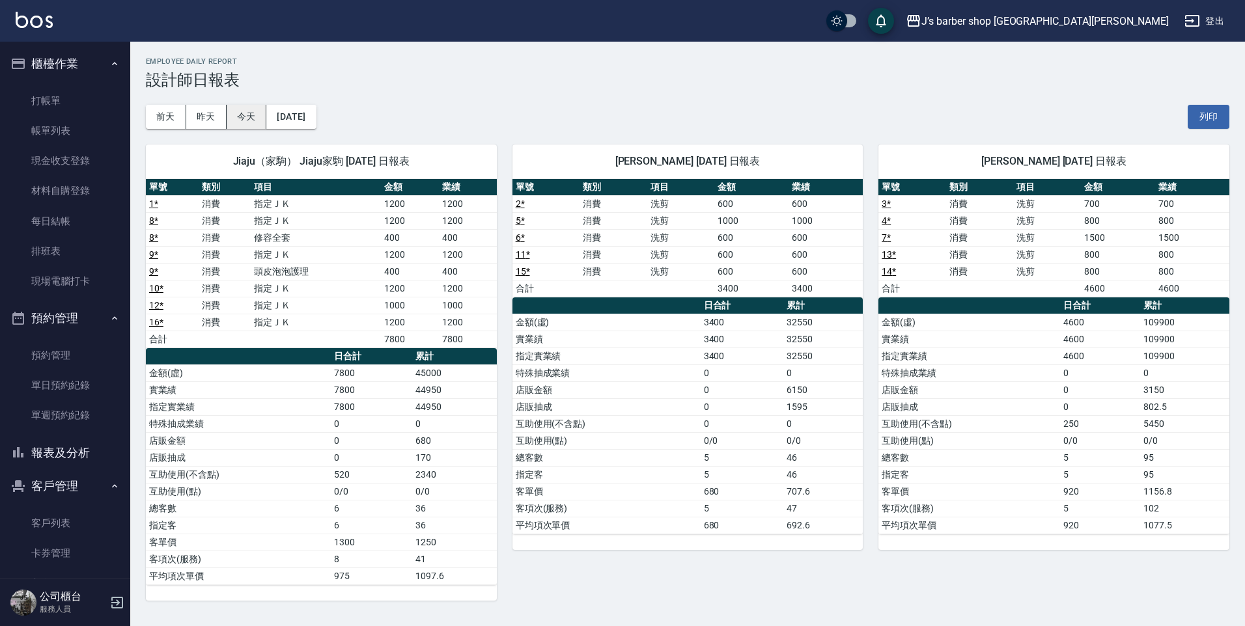
click at [245, 122] on button "今天" at bounding box center [247, 117] width 40 height 24
drag, startPoint x: 787, startPoint y: 318, endPoint x: 812, endPoint y: 324, distance: 25.6
click at [812, 324] on td "32550" at bounding box center [822, 322] width 79 height 17
drag, startPoint x: 812, startPoint y: 324, endPoint x: 790, endPoint y: 326, distance: 22.2
click at [790, 326] on td "32550" at bounding box center [822, 322] width 79 height 17
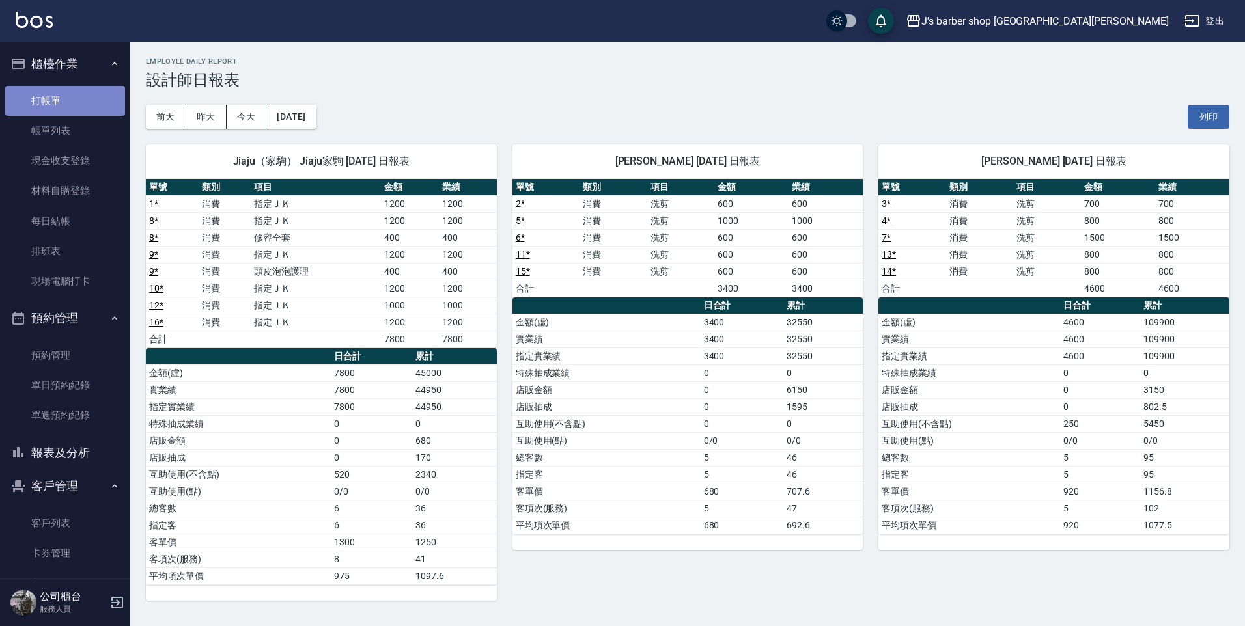
click at [74, 107] on link "打帳單" at bounding box center [65, 101] width 120 height 30
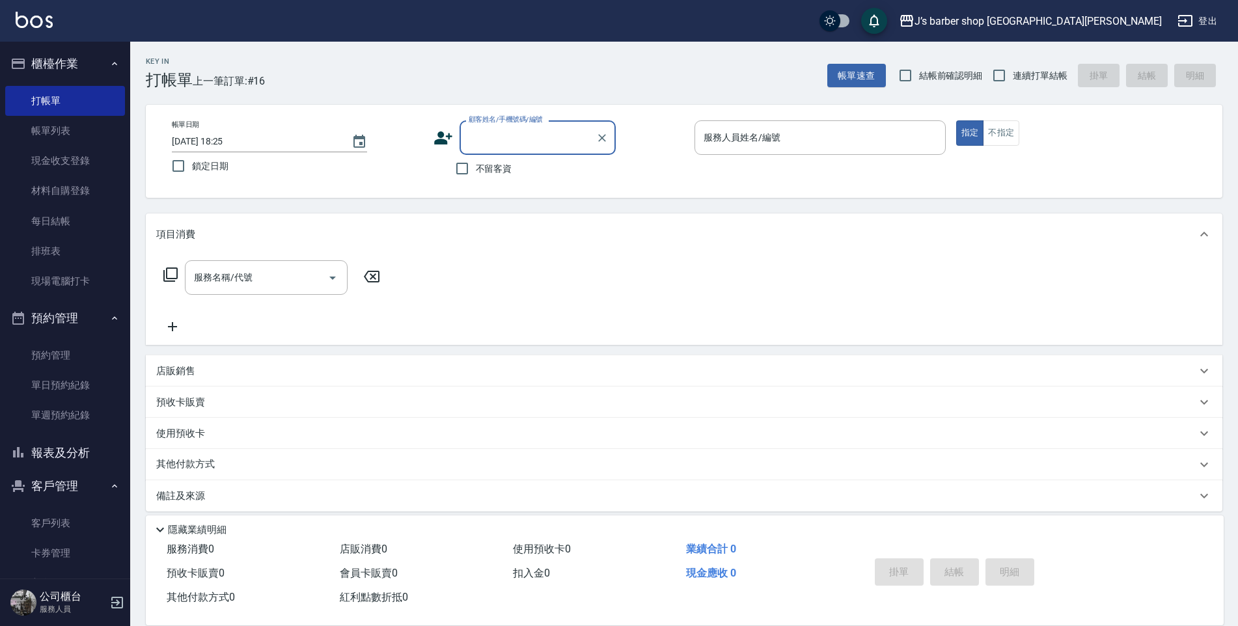
click at [569, 139] on input "顧客姓名/手機號碼/編號" at bounding box center [527, 137] width 125 height 23
click at [553, 184] on li "[PERSON_NAME][PERSON_NAME]/0919283581/null" at bounding box center [538, 199] width 156 height 35
type input "[PERSON_NAME][PERSON_NAME]/0919283581/null"
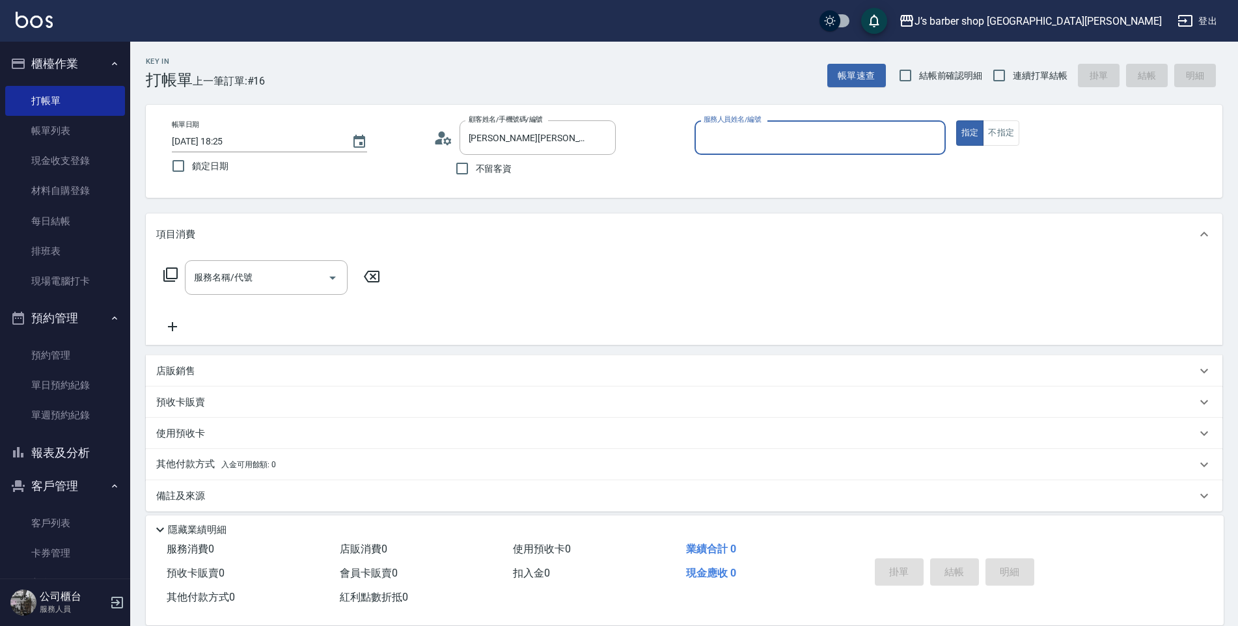
click at [718, 145] on input "服務人員姓名/編號" at bounding box center [820, 137] width 240 height 23
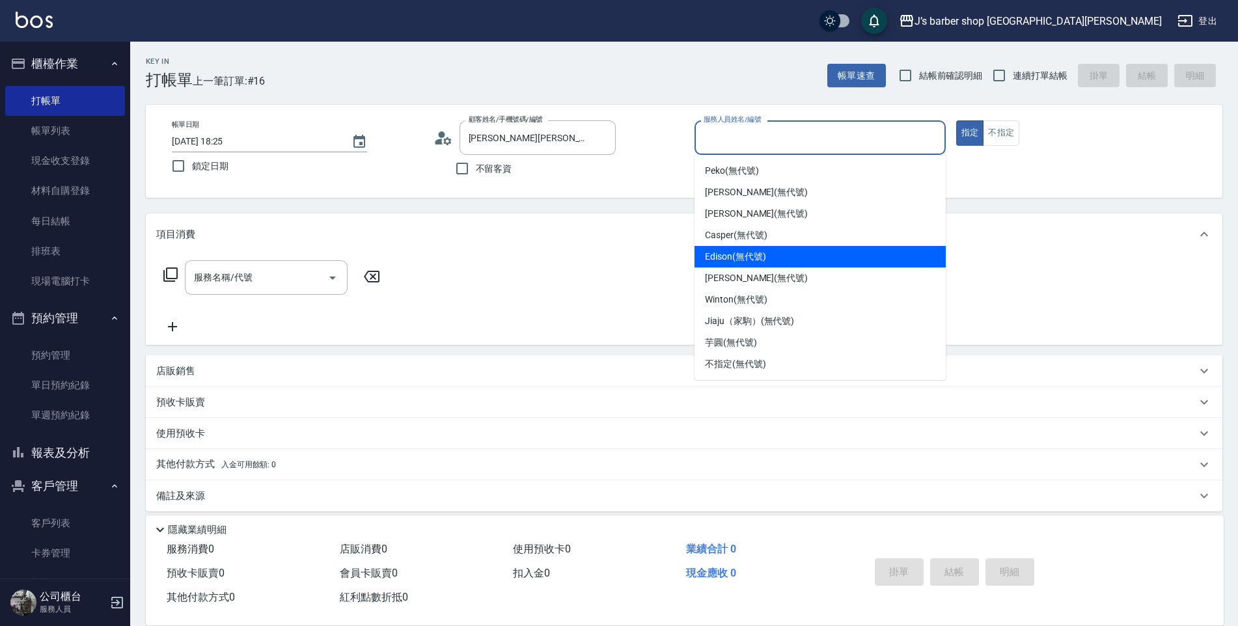
click at [755, 258] on span "Edison (無代號)" at bounding box center [735, 257] width 61 height 14
type input "Edison(無代號)"
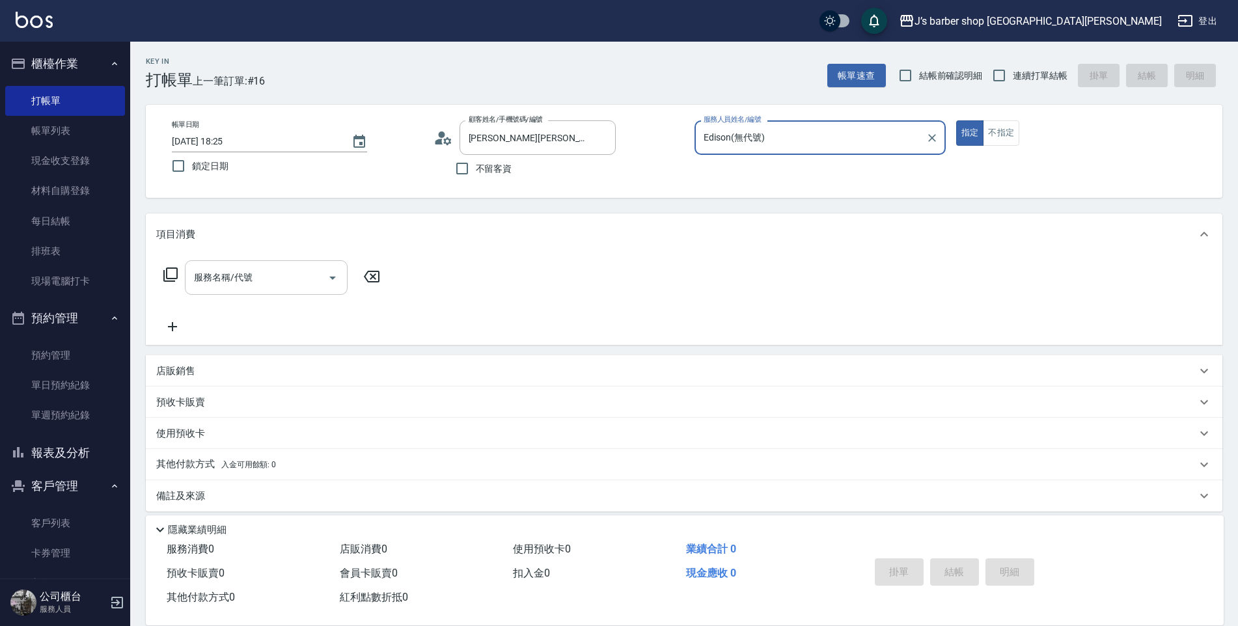
click at [338, 287] on div at bounding box center [332, 277] width 20 height 34
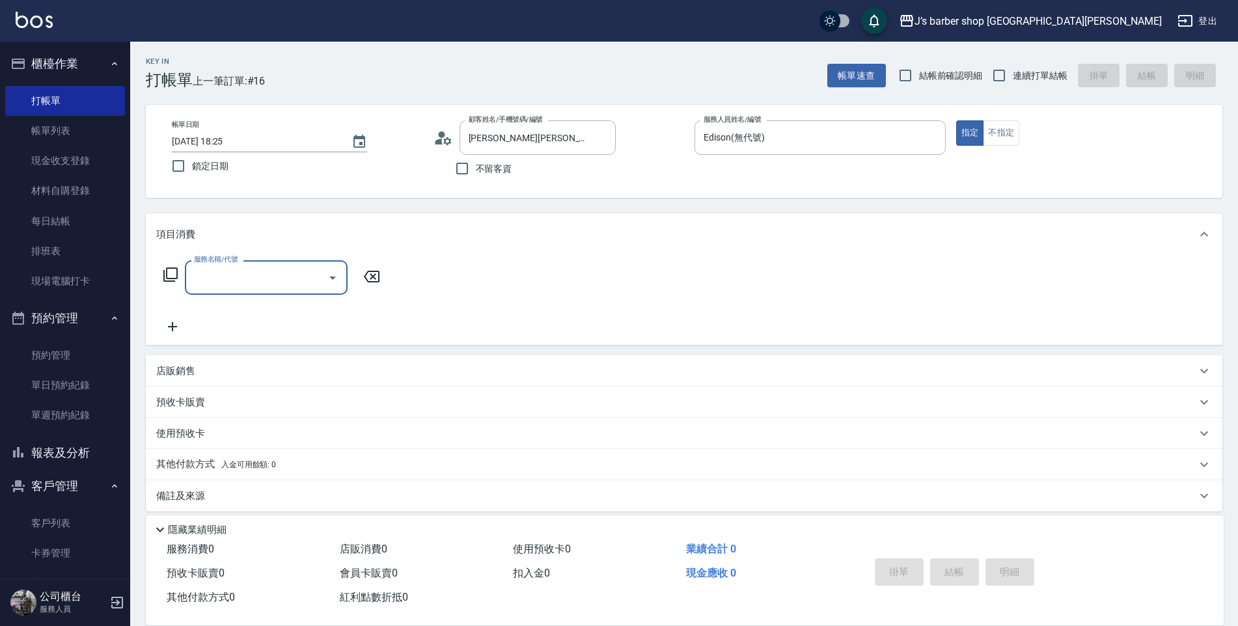
click at [328, 287] on button "Open" at bounding box center [332, 278] width 21 height 21
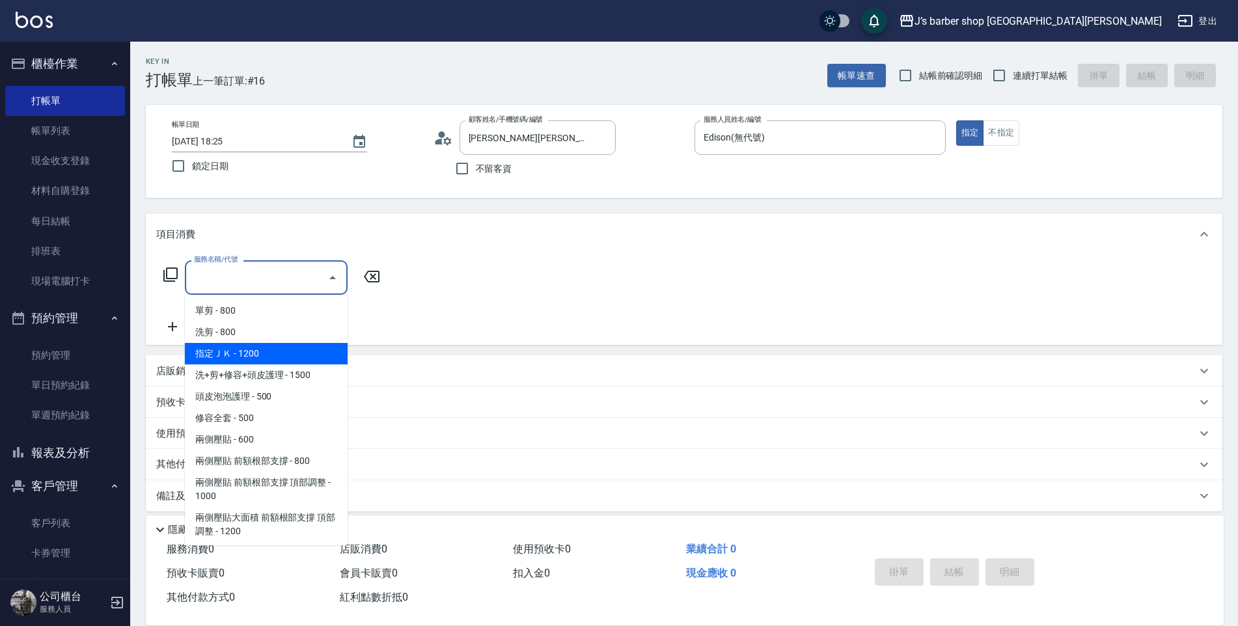
click at [294, 357] on span "指定ＪＫ - 1200" at bounding box center [266, 353] width 163 height 21
type input "指定ＪＫ(102)"
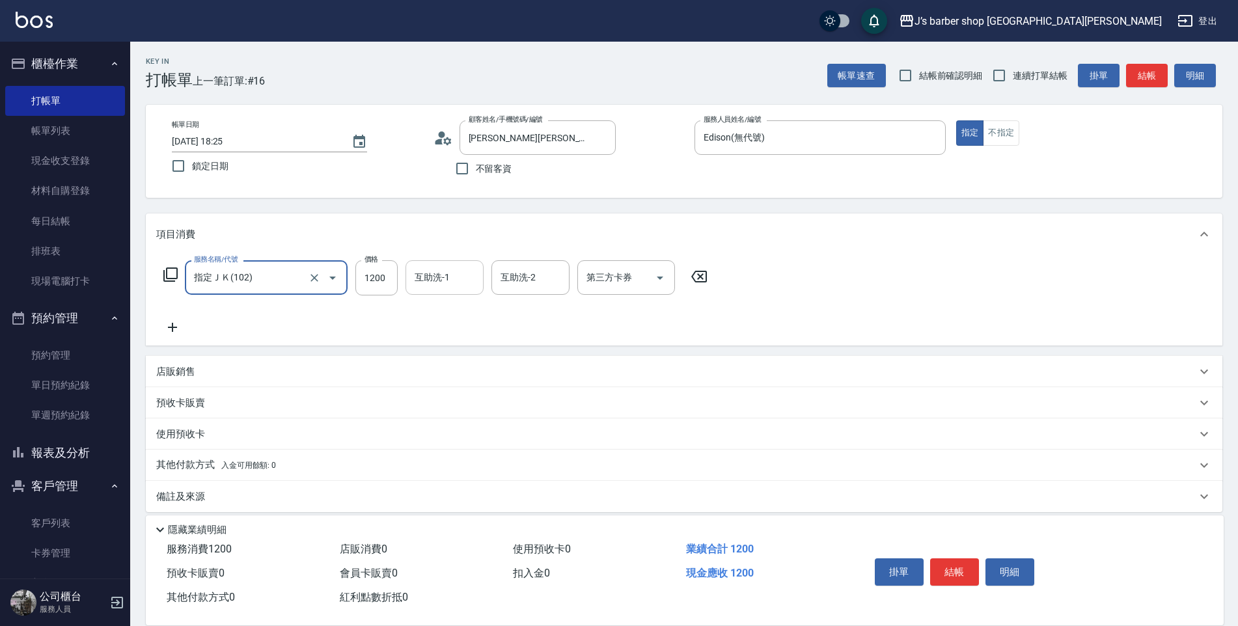
click at [416, 284] on input "互助洗-1" at bounding box center [444, 277] width 66 height 23
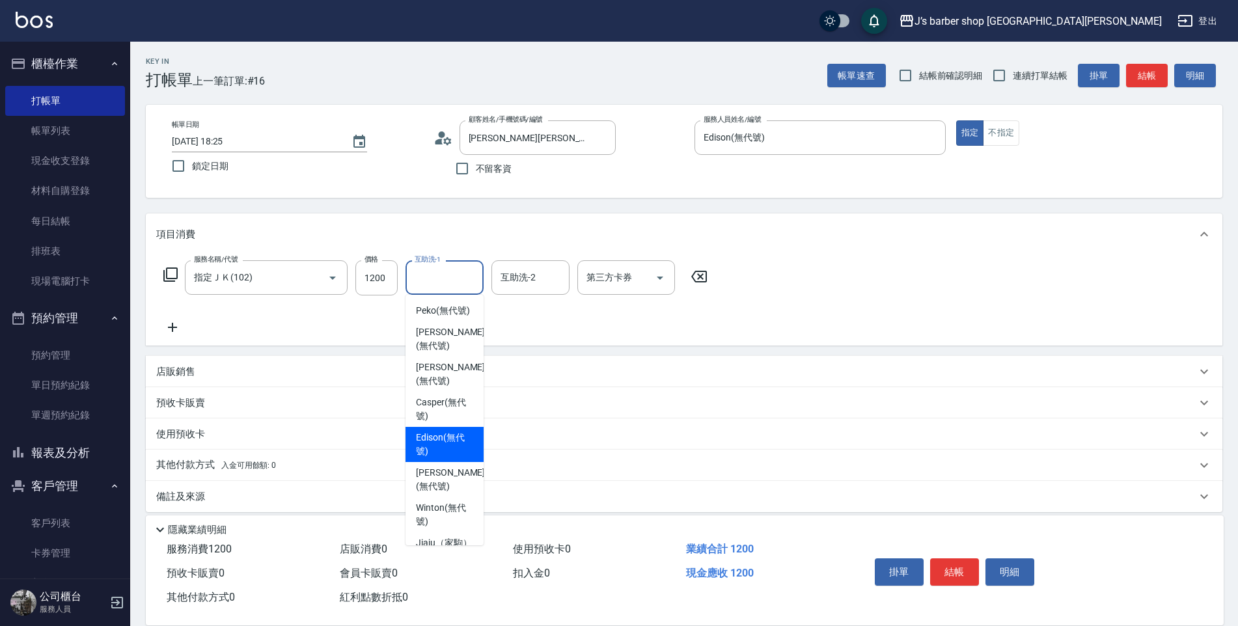
click at [441, 436] on span "Edison (無代號)" at bounding box center [444, 444] width 57 height 27
type input "Edison(無代號)"
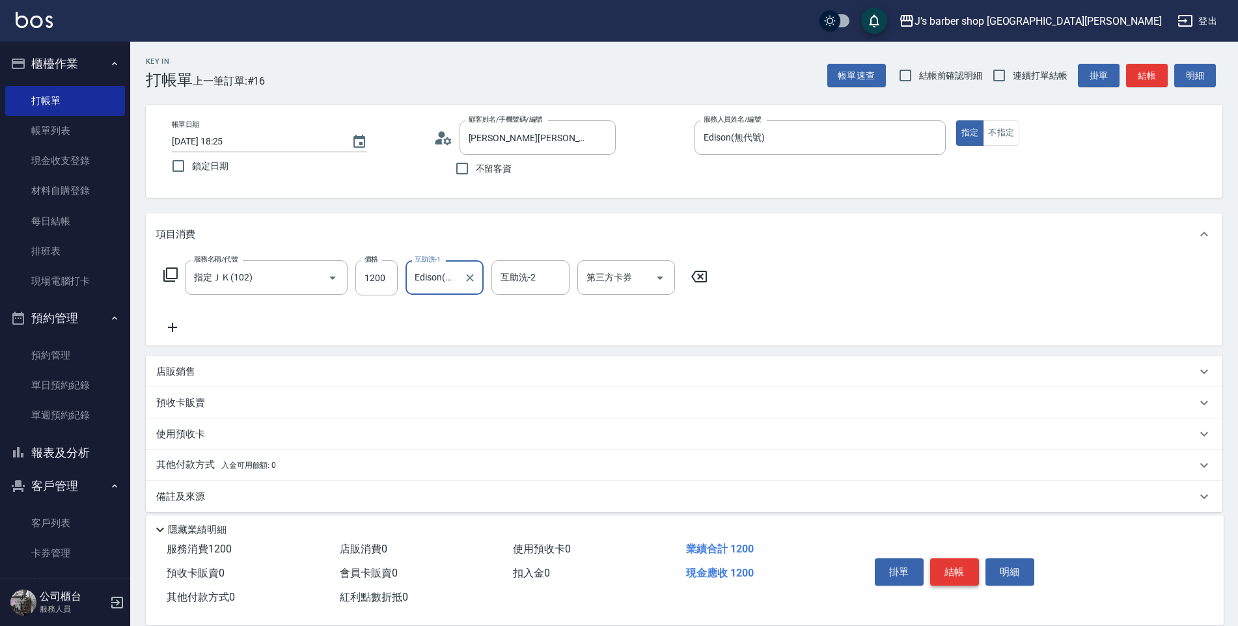
click at [949, 558] on button "結帳" at bounding box center [954, 571] width 49 height 27
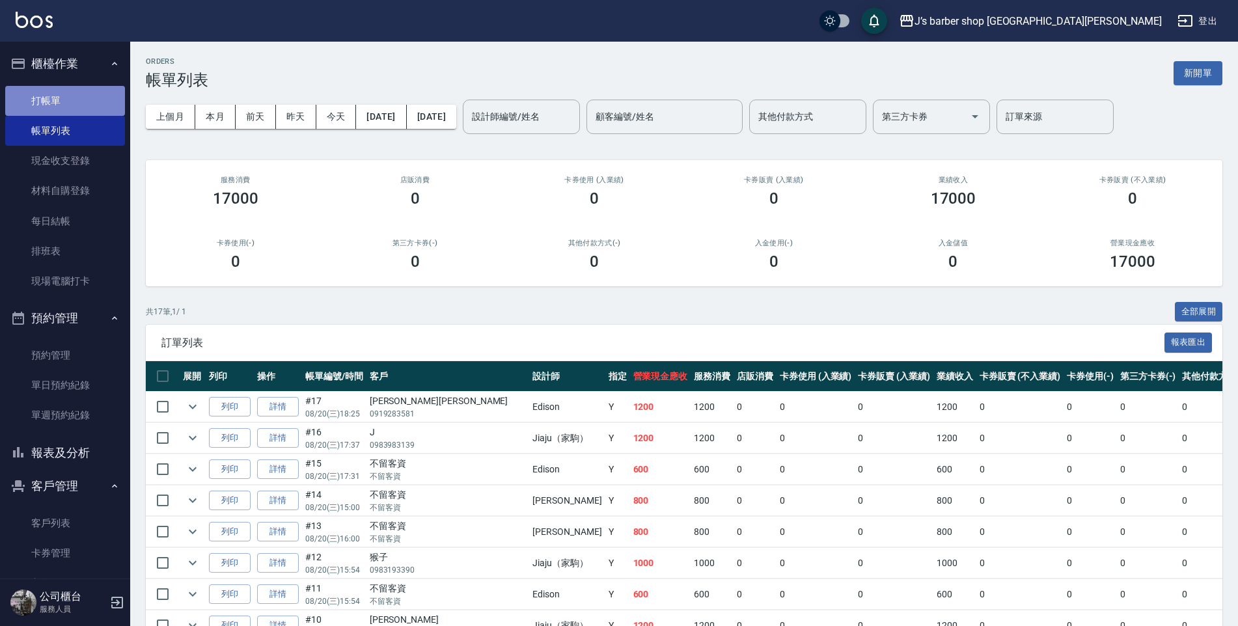
click at [87, 98] on link "打帳單" at bounding box center [65, 101] width 120 height 30
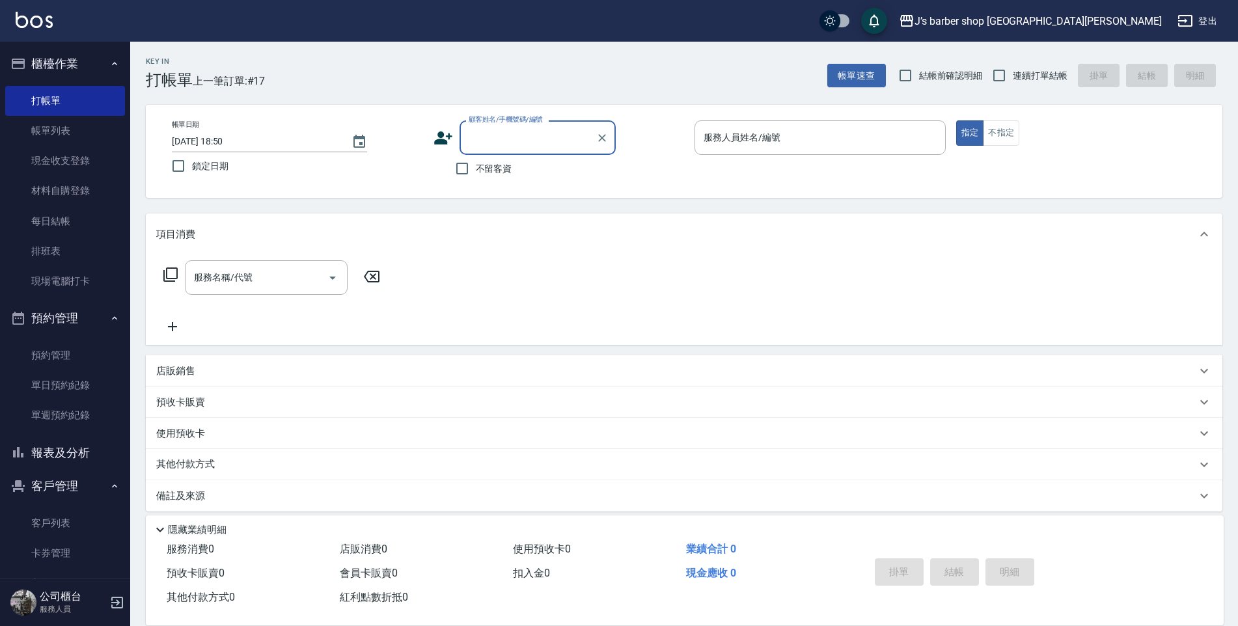
click at [488, 141] on input "顧客姓名/手機號碼/編號" at bounding box center [527, 137] width 125 height 23
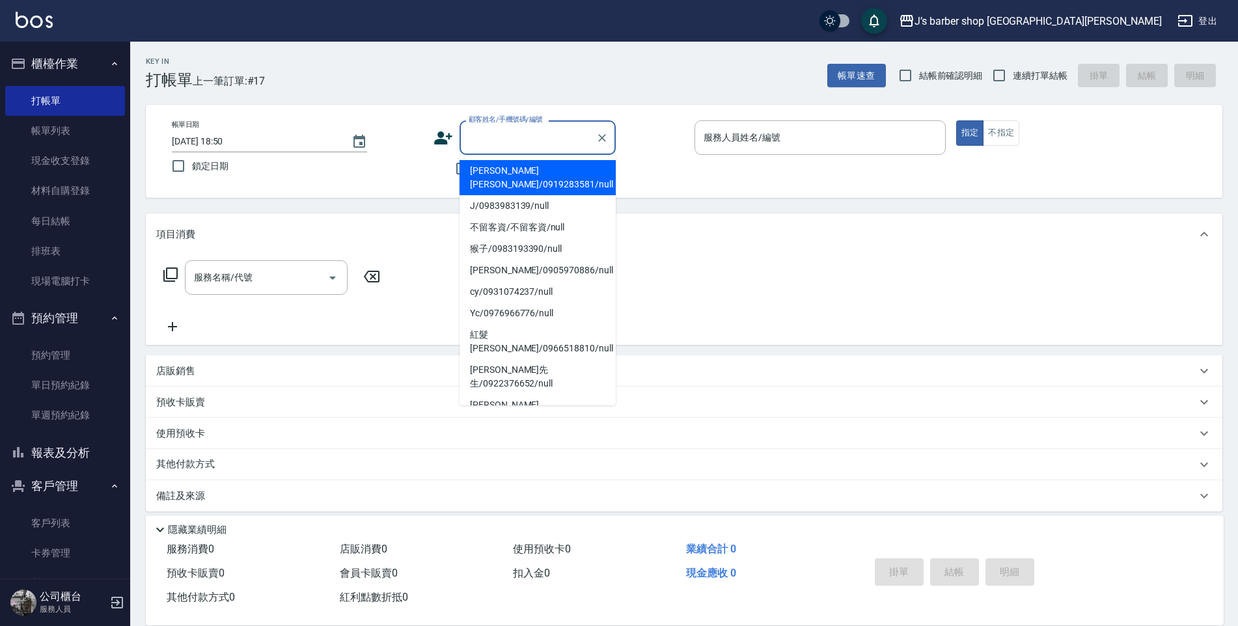
click at [501, 169] on li "[PERSON_NAME][PERSON_NAME]/0919283581/null" at bounding box center [538, 177] width 156 height 35
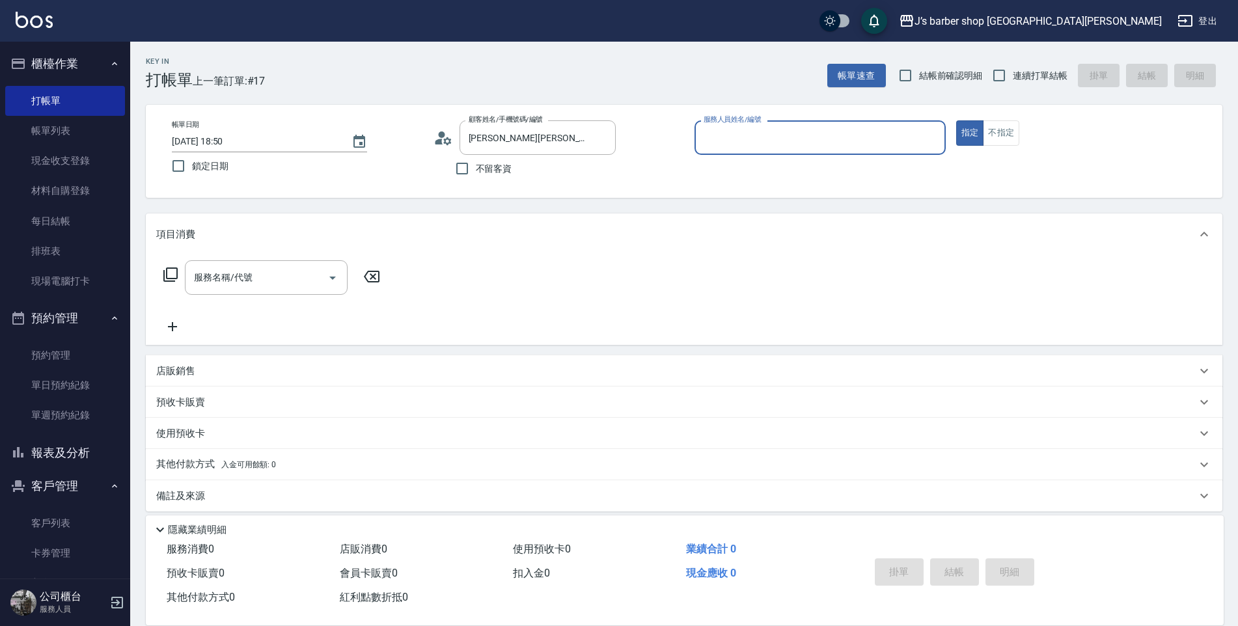
type input "[PERSON_NAME][PERSON_NAME]/0919283581/null"
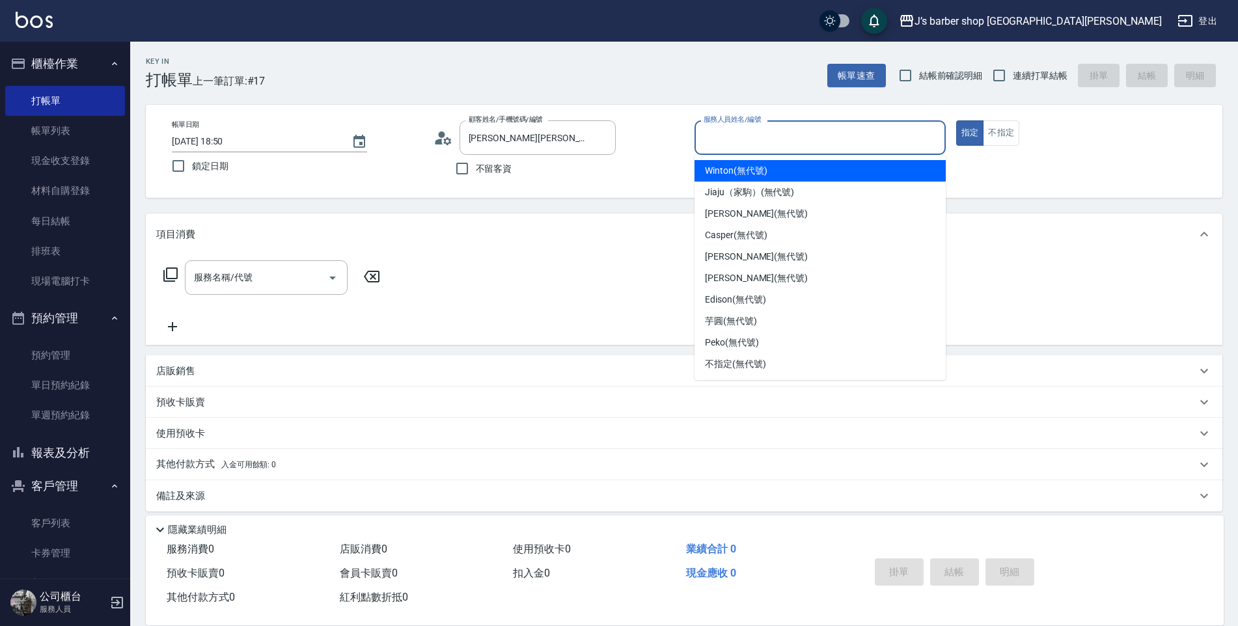
click at [749, 135] on input "服務人員姓名/編號" at bounding box center [820, 137] width 240 height 23
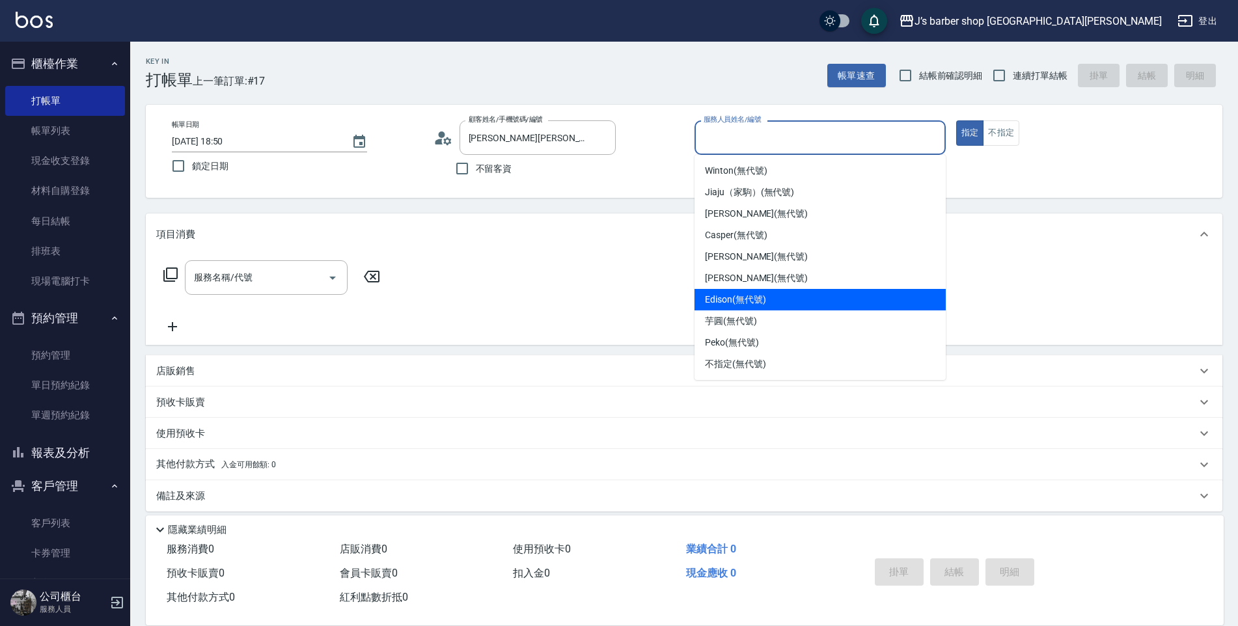
click at [765, 301] on span "Edison (無代號)" at bounding box center [735, 300] width 61 height 14
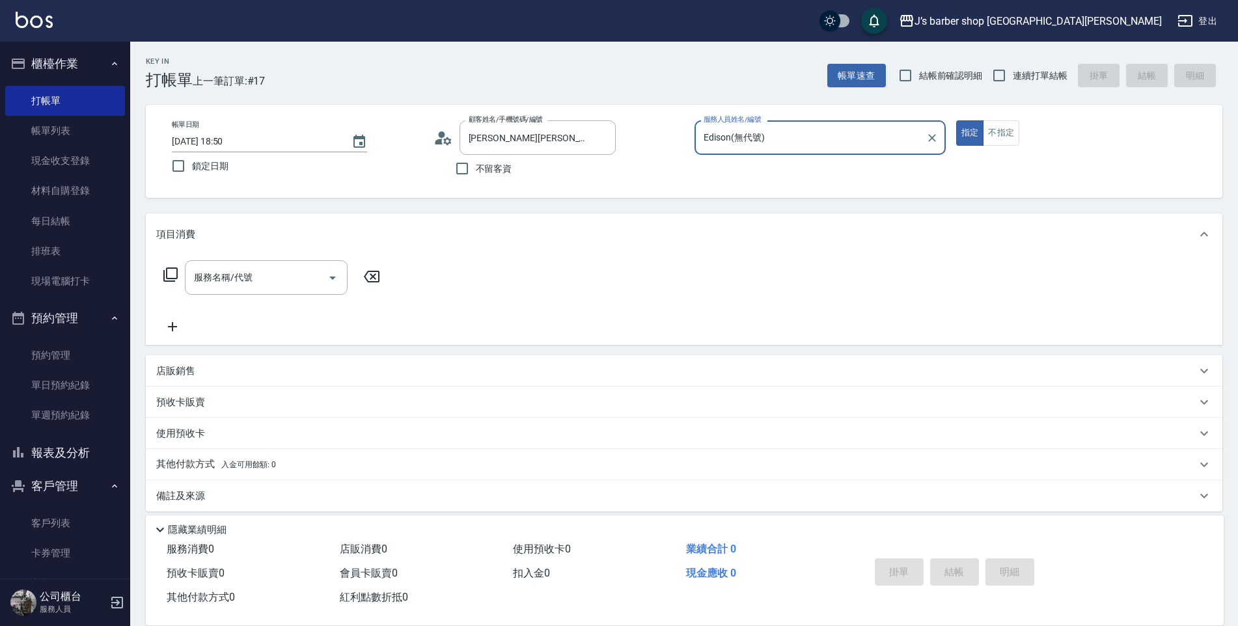
click at [851, 148] on input "Edison(無代號)" at bounding box center [810, 137] width 220 height 23
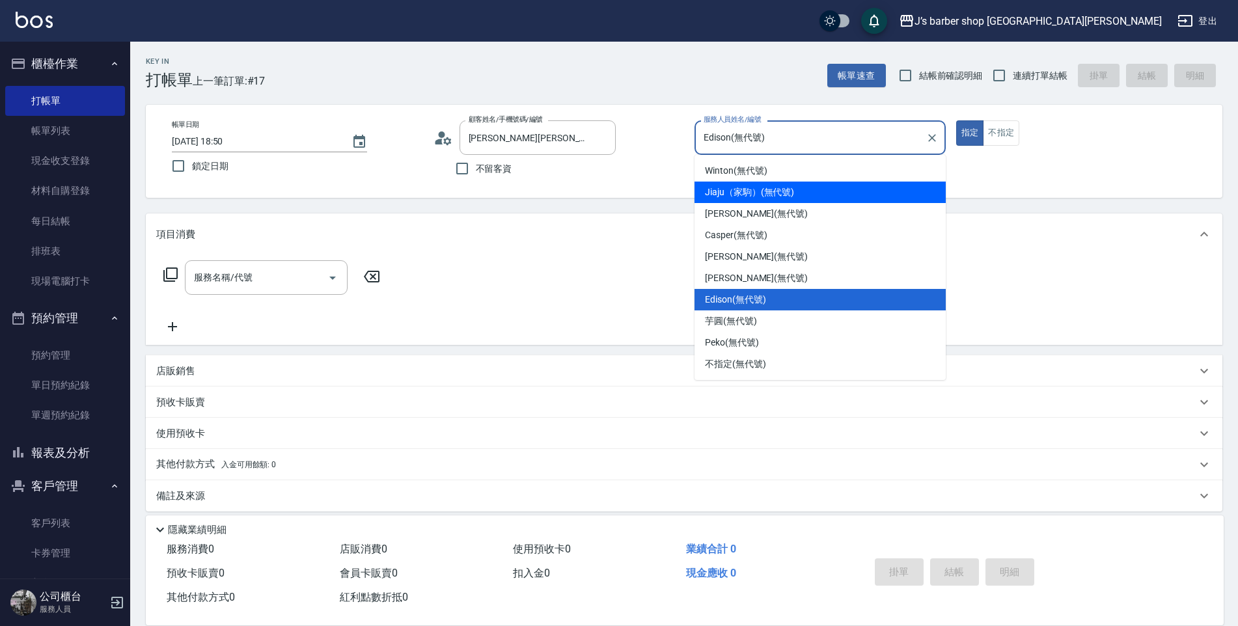
click at [762, 190] on span "Jiaju（家駒） (無代號)" at bounding box center [749, 193] width 89 height 14
type input "Jiaju（家駒）(無代號)"
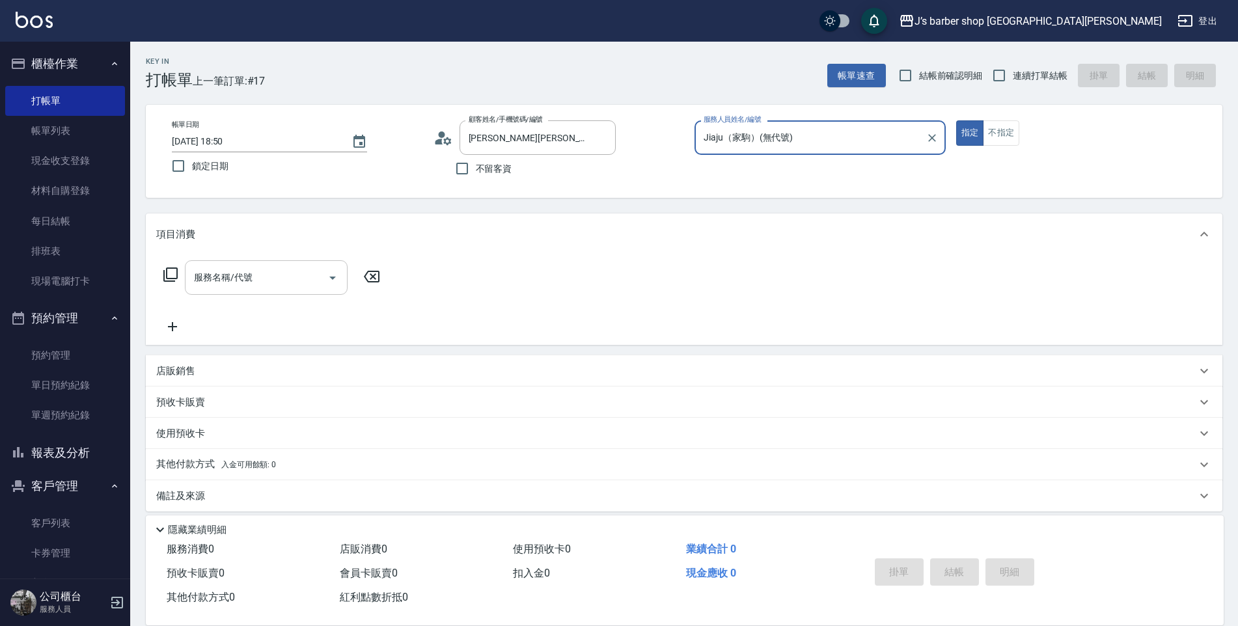
click at [301, 277] on input "服務名稱/代號" at bounding box center [256, 277] width 131 height 23
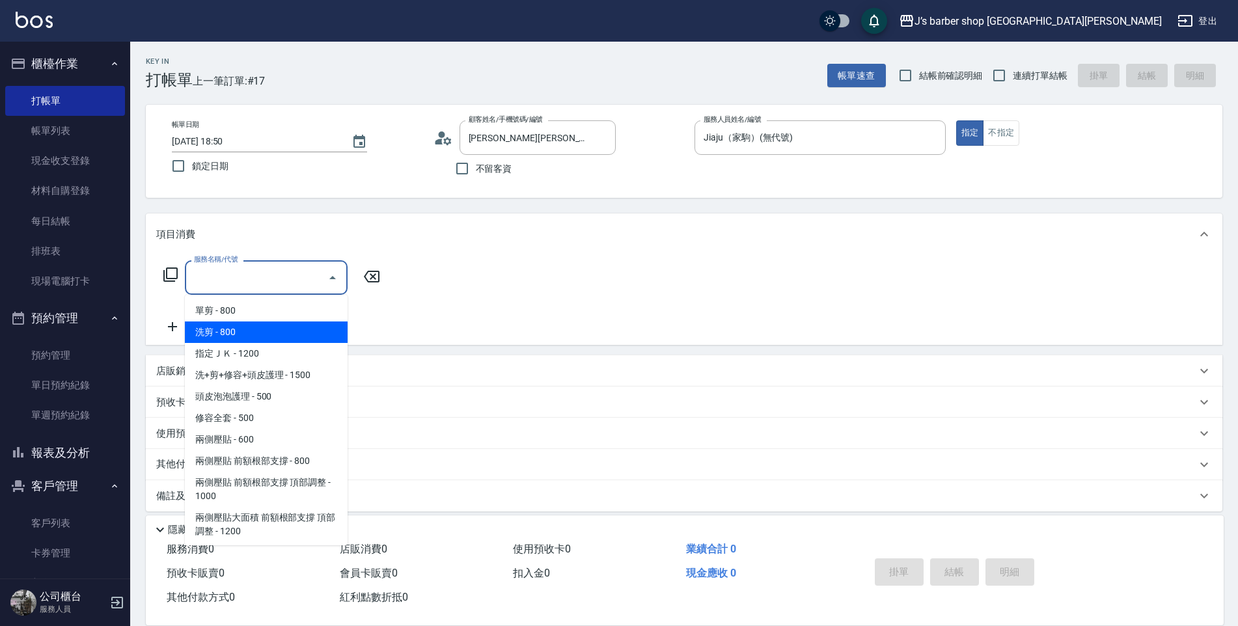
drag, startPoint x: 275, startPoint y: 336, endPoint x: 282, endPoint y: 335, distance: 7.3
click at [275, 337] on span "洗剪 - 800" at bounding box center [266, 332] width 163 height 21
type input "洗剪(101)"
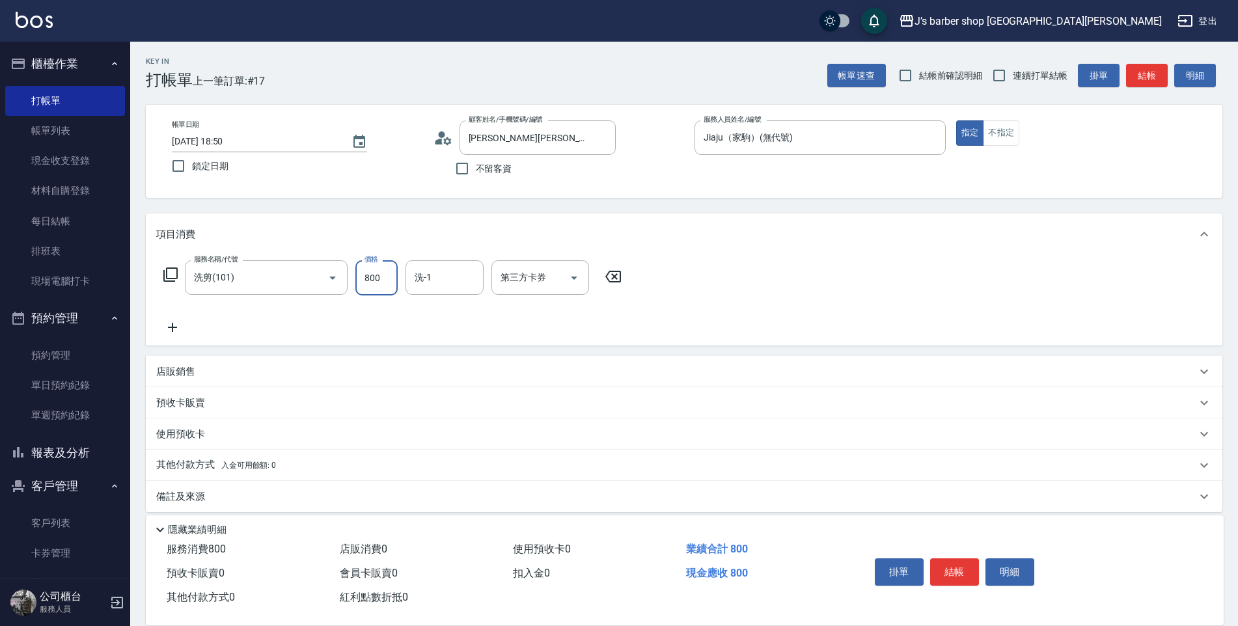
click at [378, 293] on input "800" at bounding box center [376, 277] width 42 height 35
type input "700"
click at [448, 287] on input "洗-1" at bounding box center [444, 277] width 66 height 23
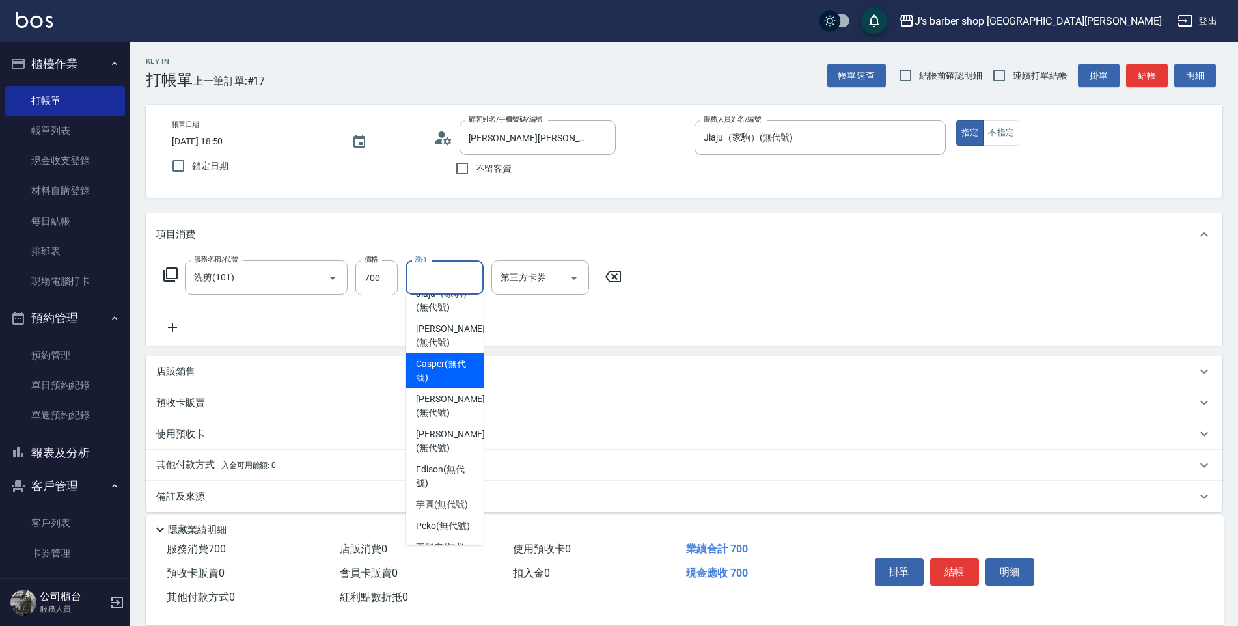
scroll to position [111, 0]
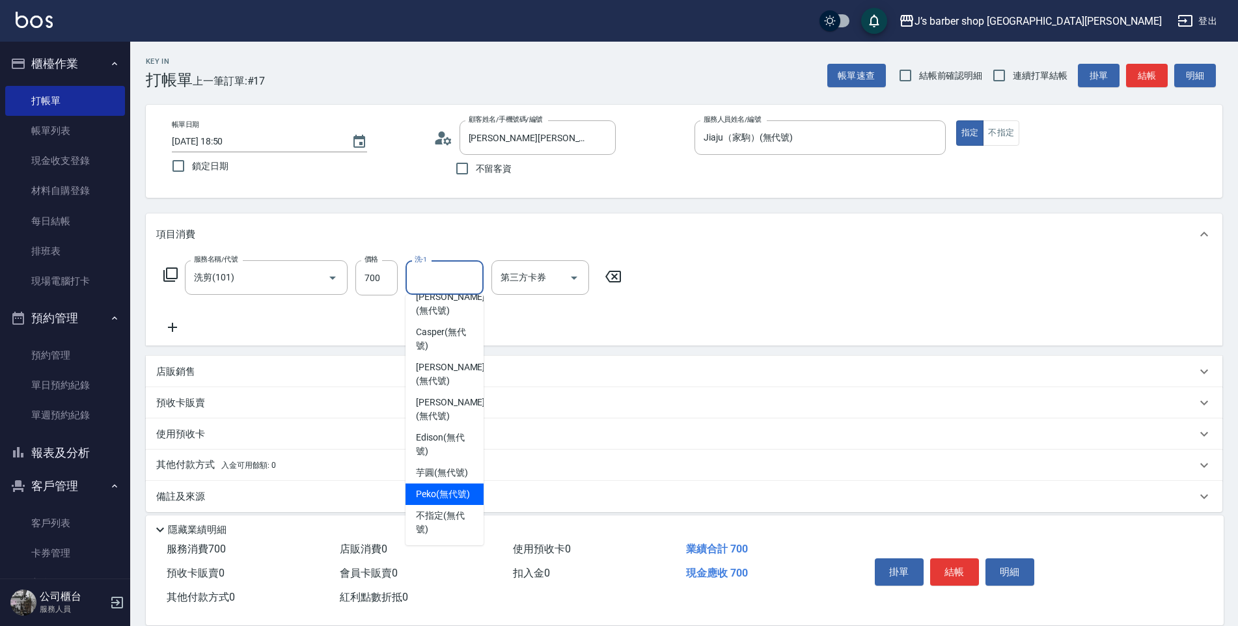
click at [448, 488] on span "Peko (無代號)" at bounding box center [443, 495] width 54 height 14
type input "Peko(無代號)"
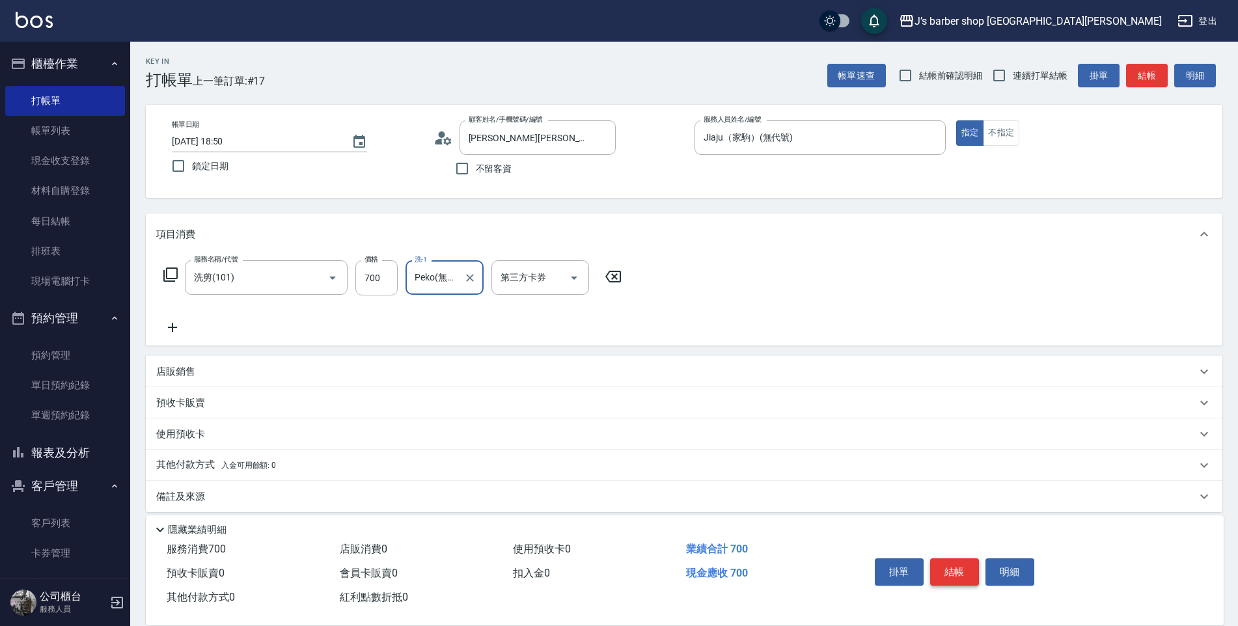
click at [949, 560] on button "結帳" at bounding box center [954, 571] width 49 height 27
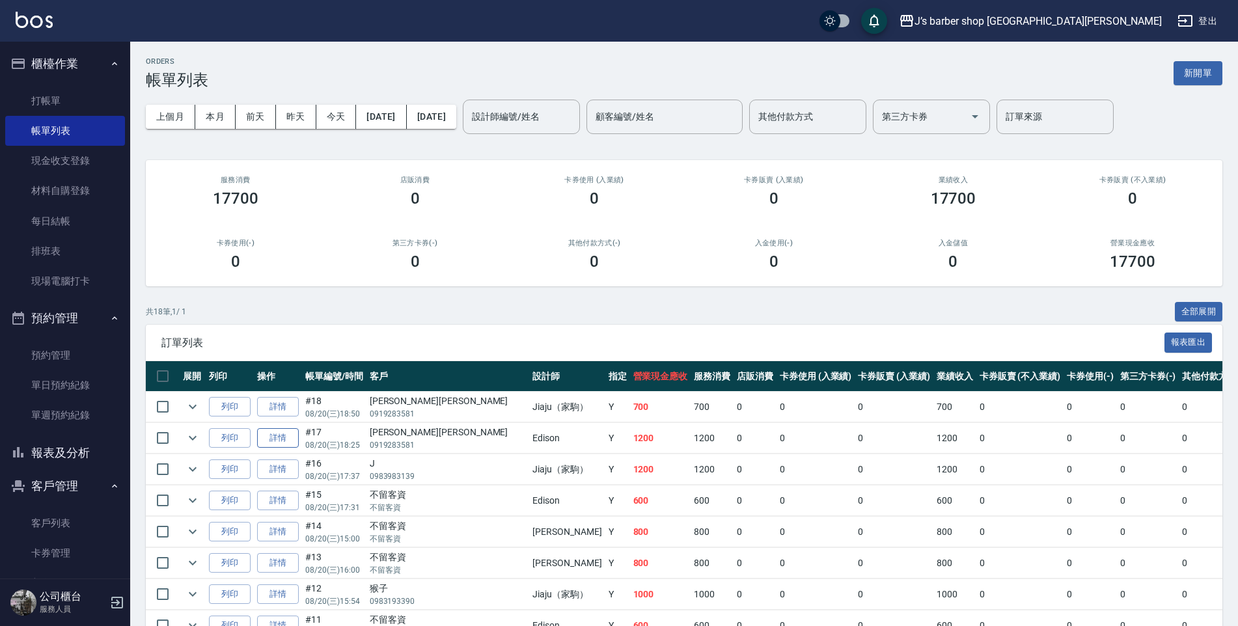
click at [282, 441] on link "詳情" at bounding box center [278, 438] width 42 height 20
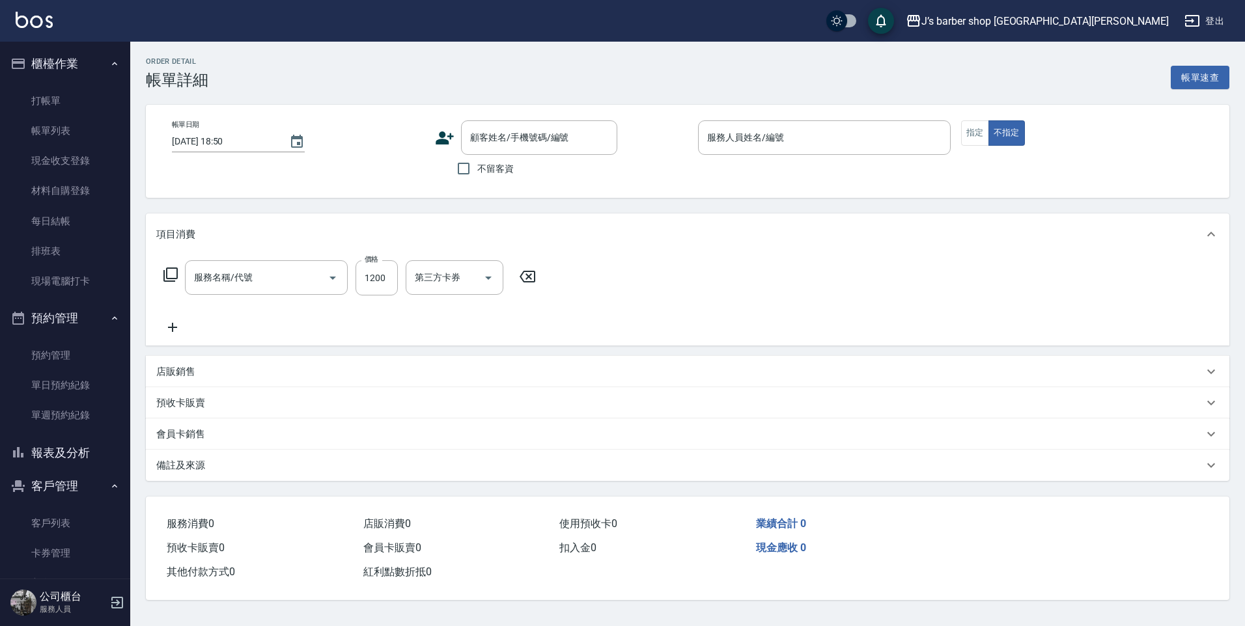
type input "[DATE] 18:25"
type input "Edison(無代號)"
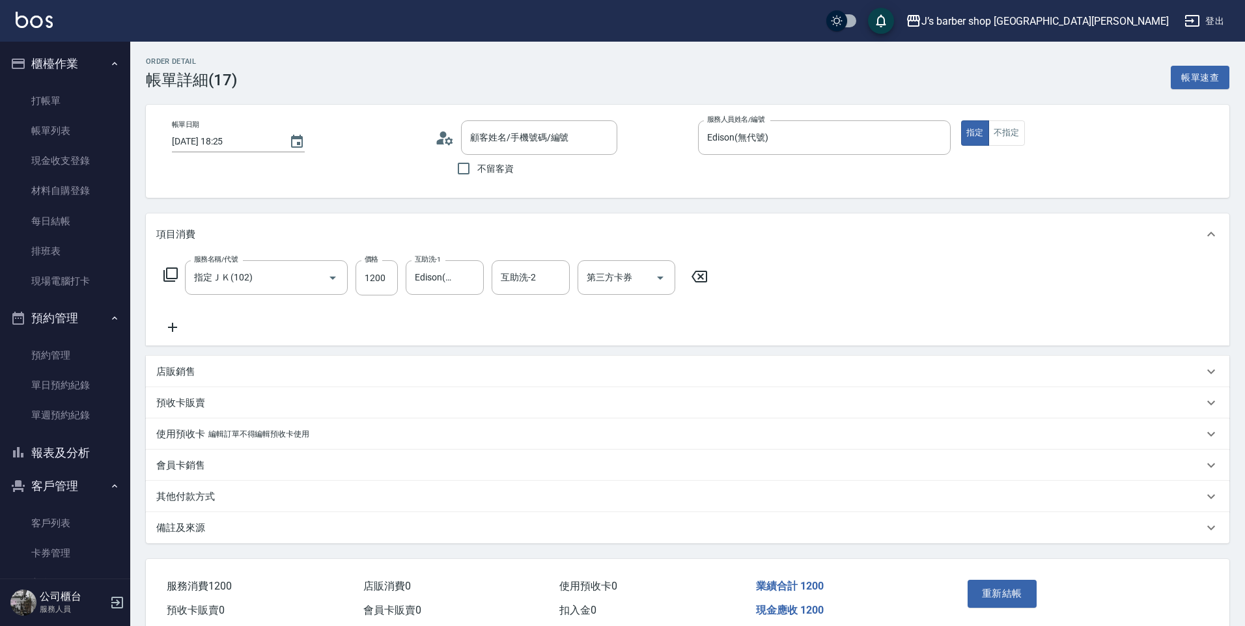
type input "指定ＪＫ(102)"
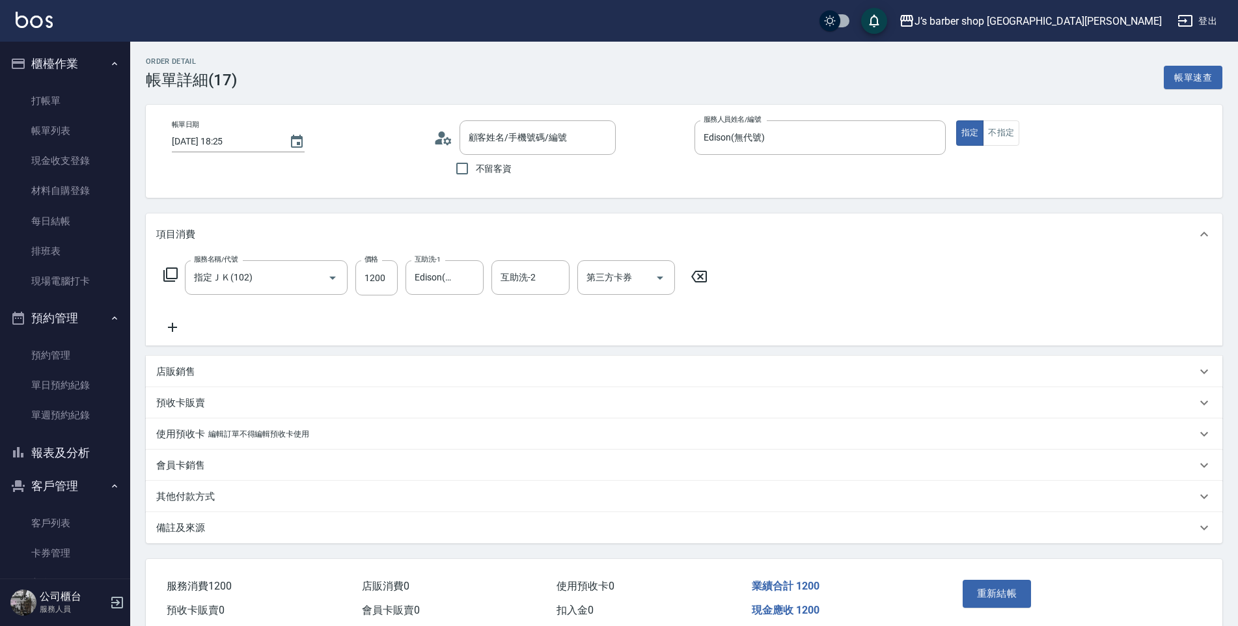
type input "[PERSON_NAME][PERSON_NAME]/0919283581/null"
click at [767, 146] on input "Edison(無代號)" at bounding box center [810, 137] width 220 height 23
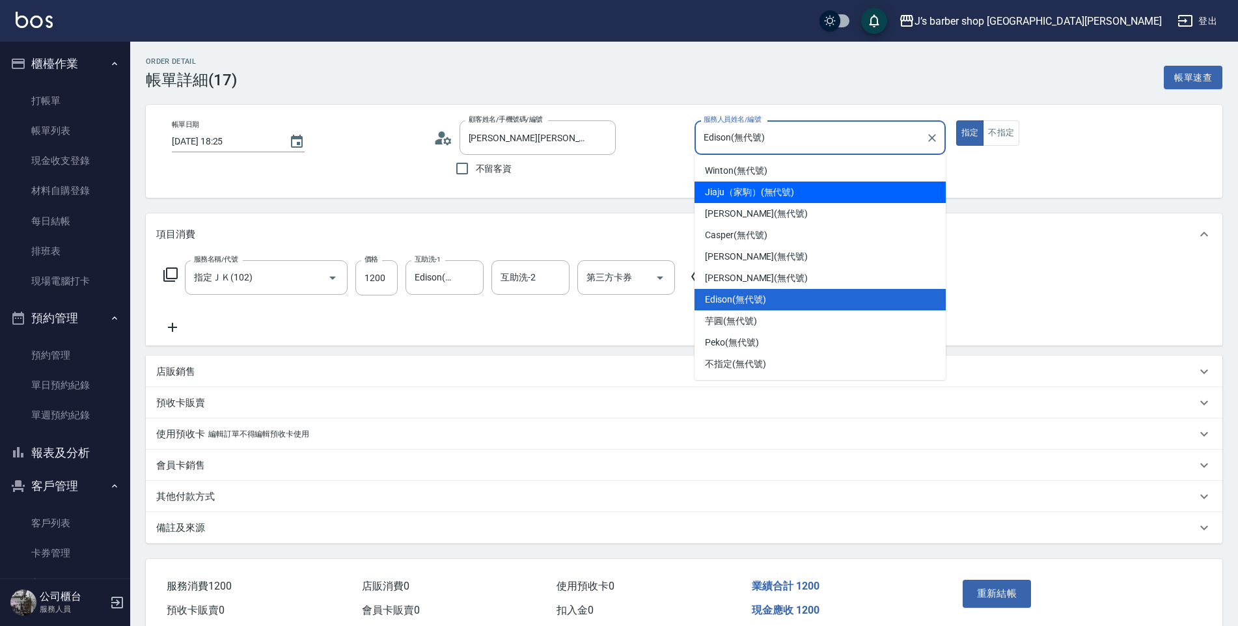
click at [760, 195] on span "Jiaju（家駒） (無代號)" at bounding box center [749, 193] width 89 height 14
type input "Jiaju（家駒）(無代號)"
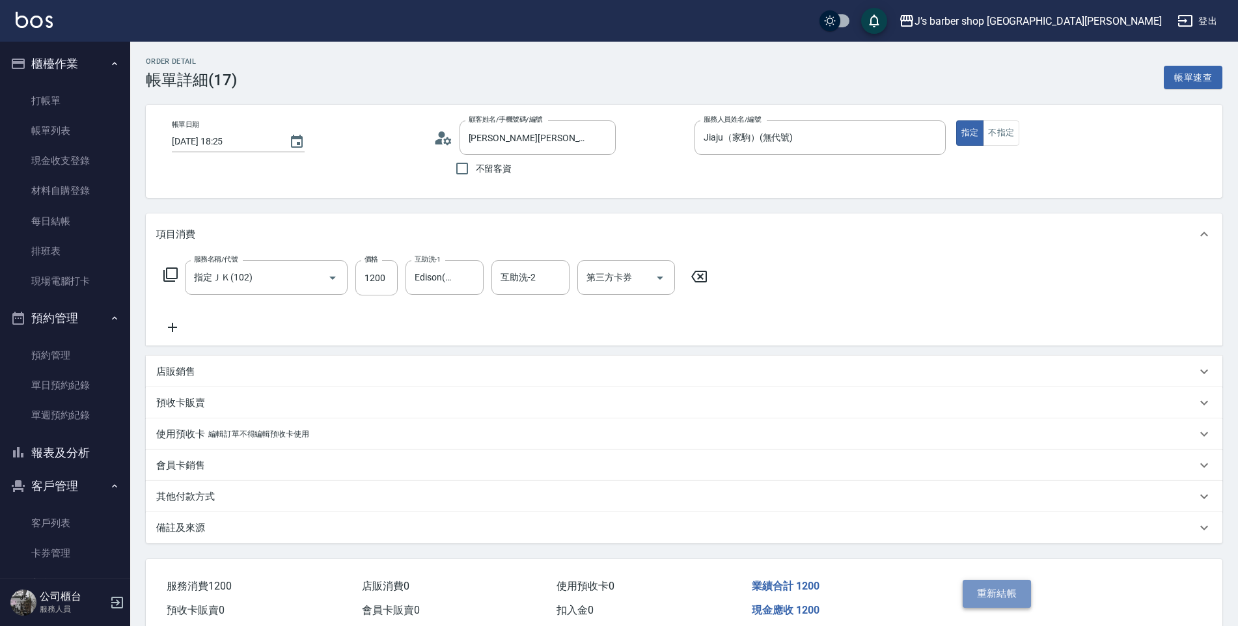
click at [1008, 593] on button "重新結帳" at bounding box center [997, 593] width 69 height 27
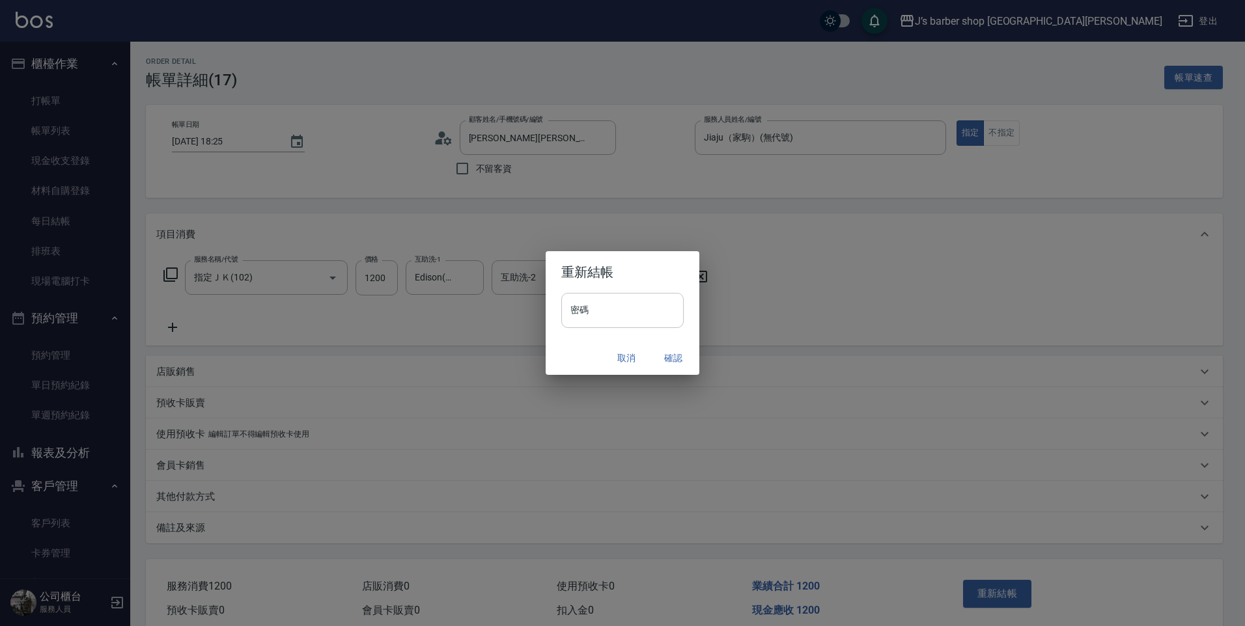
click at [588, 302] on input "密碼" at bounding box center [622, 310] width 122 height 35
type input "****"
click at [664, 350] on button "確認" at bounding box center [673, 358] width 42 height 24
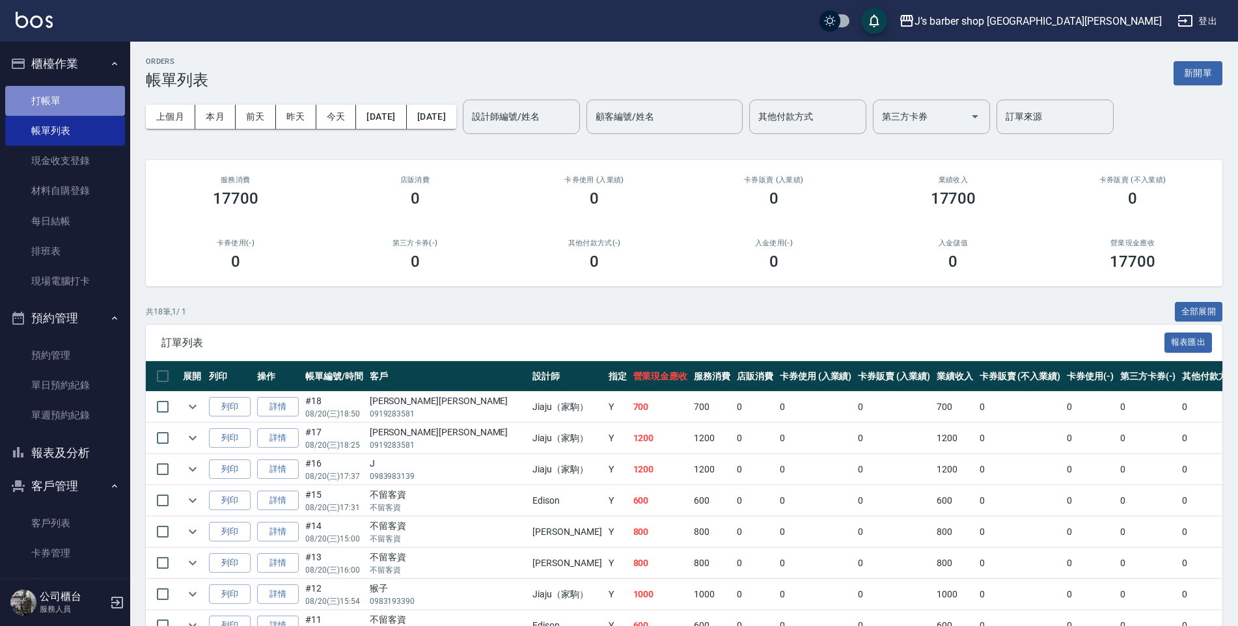
click at [70, 111] on link "打帳單" at bounding box center [65, 101] width 120 height 30
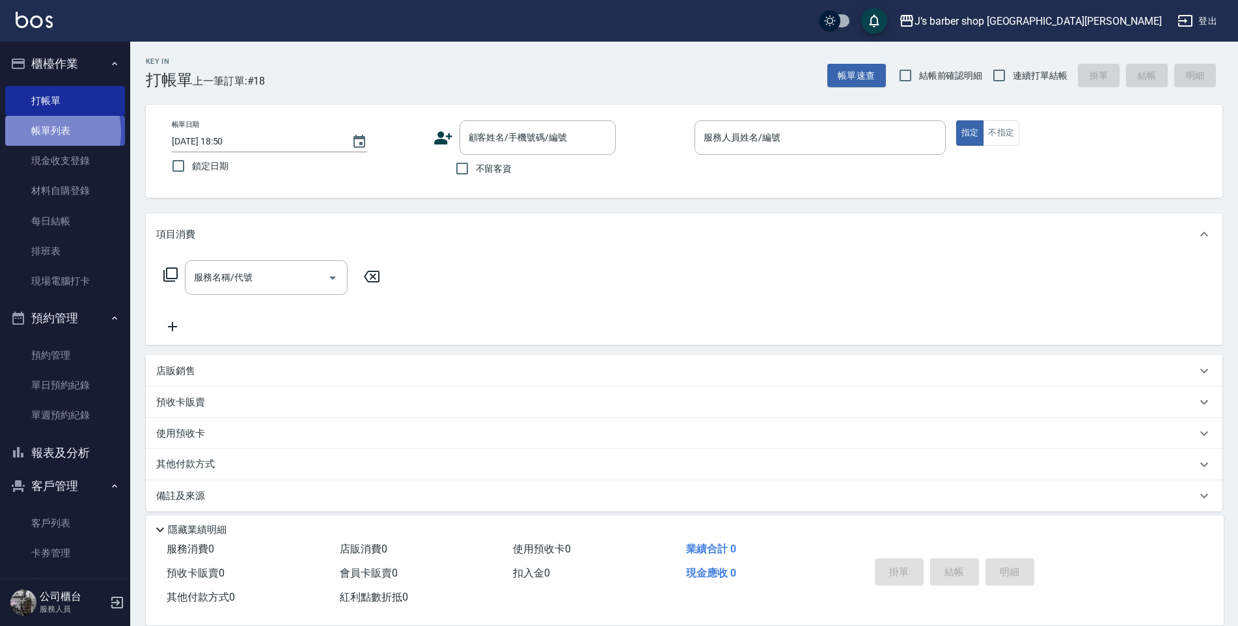
click at [40, 132] on link "帳單列表" at bounding box center [65, 131] width 120 height 30
